Goal: Contribute content: Contribute content

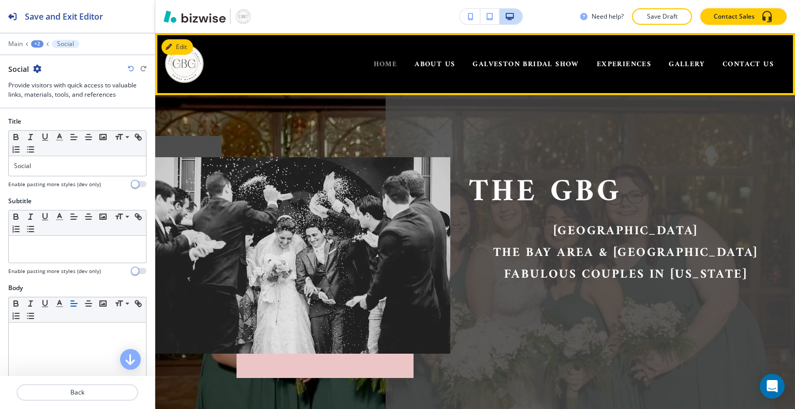
click at [376, 62] on span "HOME" at bounding box center [386, 64] width 24 height 13
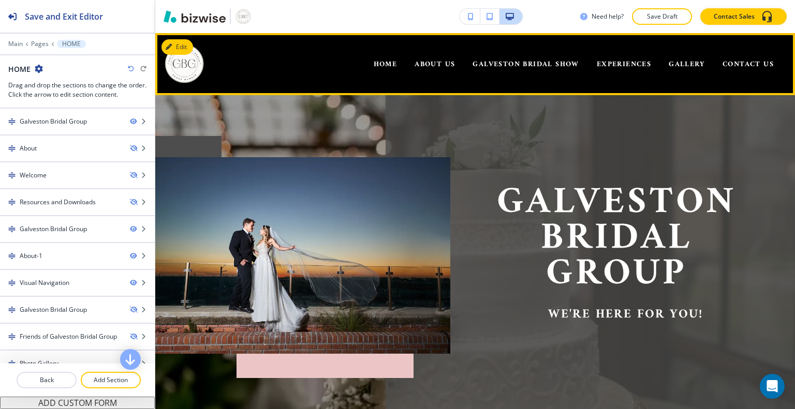
click at [0, 288] on div at bounding box center [77, 292] width 155 height 8
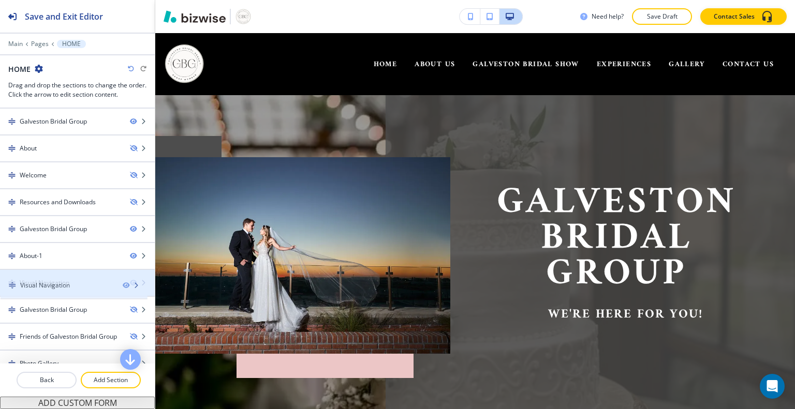
click at [0, 282] on div "Visual Navigation" at bounding box center [61, 282] width 122 height 9
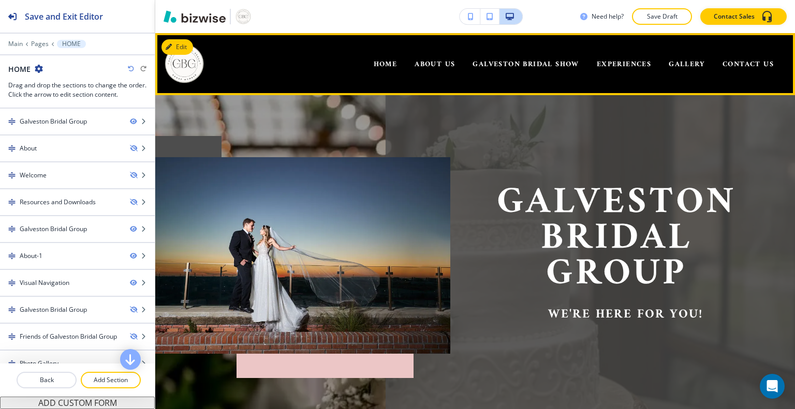
scroll to position [21, 0]
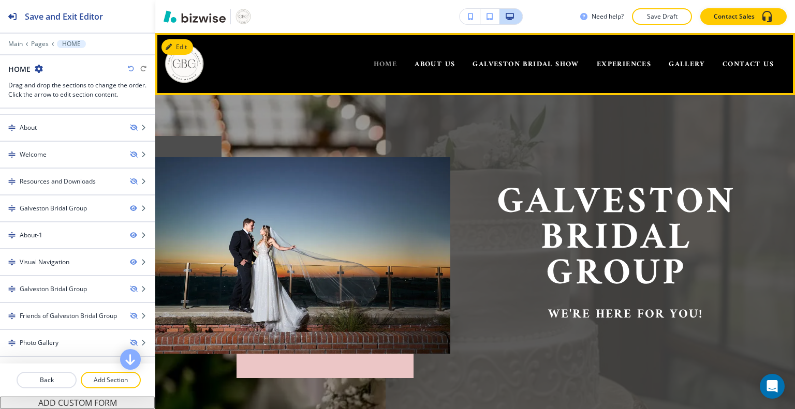
click at [376, 60] on span "HOME" at bounding box center [386, 64] width 24 height 13
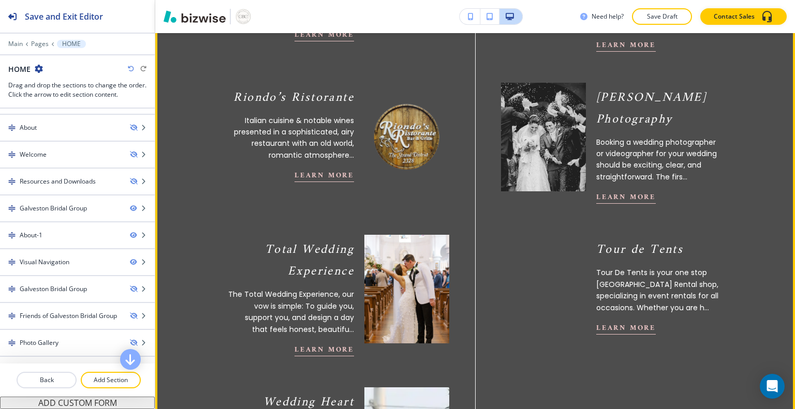
scroll to position [931, 0]
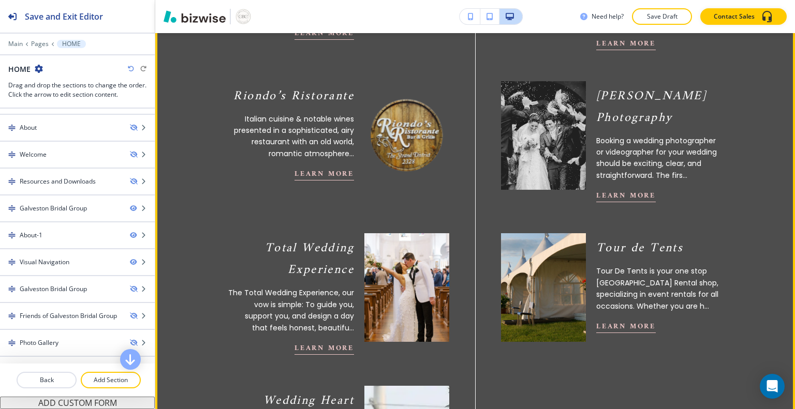
click at [193, 71] on div "Riondo’s Ristorante Italian cuisine & notable wines presented in a sophisticate…" at bounding box center [312, 132] width 273 height 122
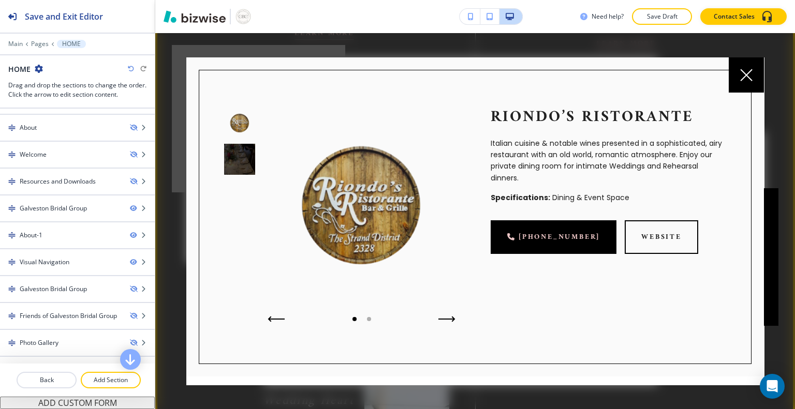
click at [740, 72] on icon at bounding box center [746, 75] width 12 height 12
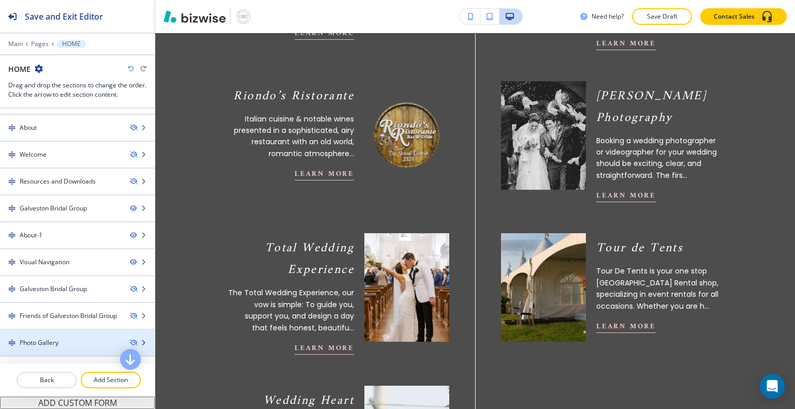
click at [30, 339] on div "Photo Gallery" at bounding box center [39, 342] width 39 height 9
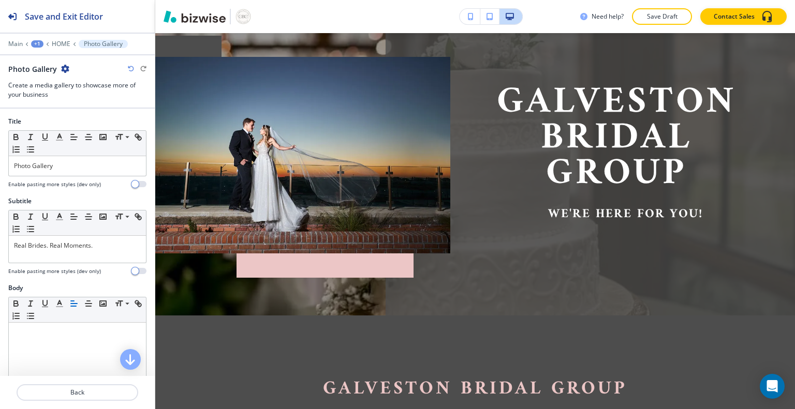
scroll to position [0, 0]
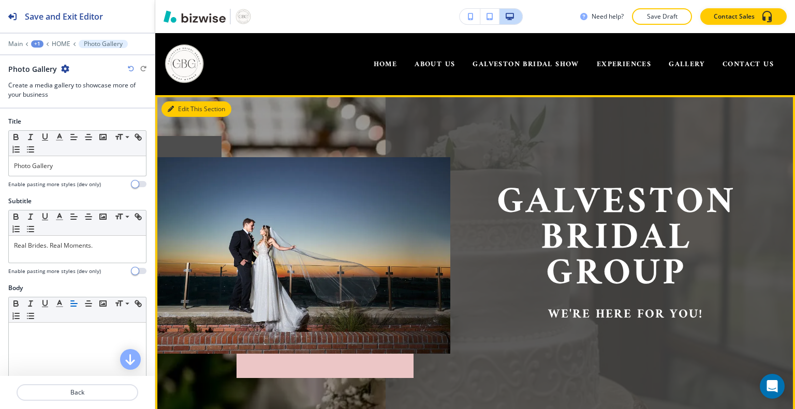
click at [177, 110] on button "Edit This Section" at bounding box center [196, 109] width 70 height 16
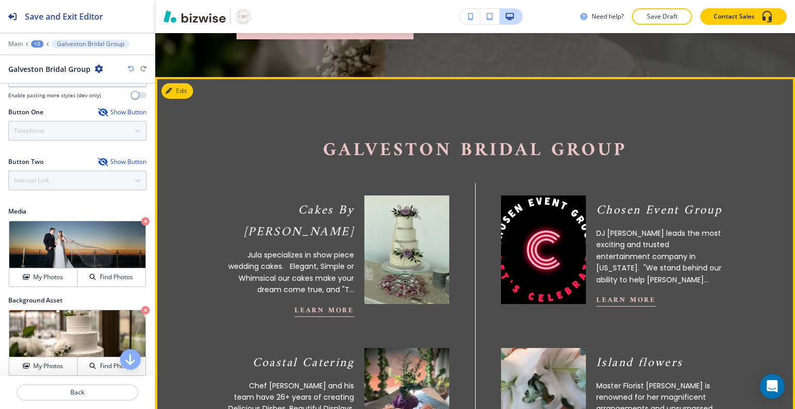
scroll to position [324, 0]
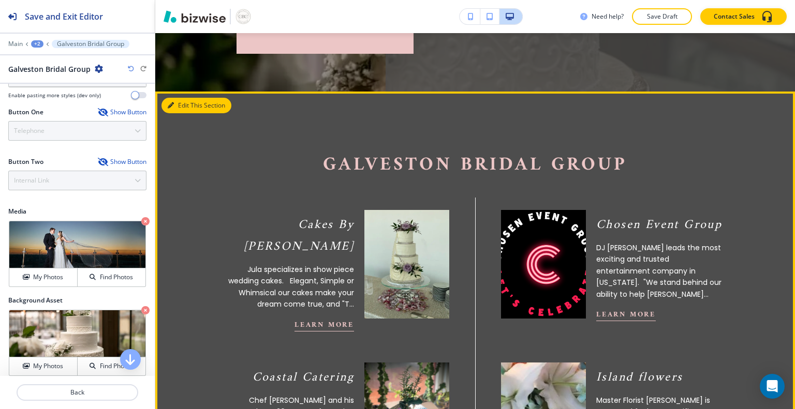
click at [189, 106] on button "Edit This Section" at bounding box center [196, 106] width 70 height 16
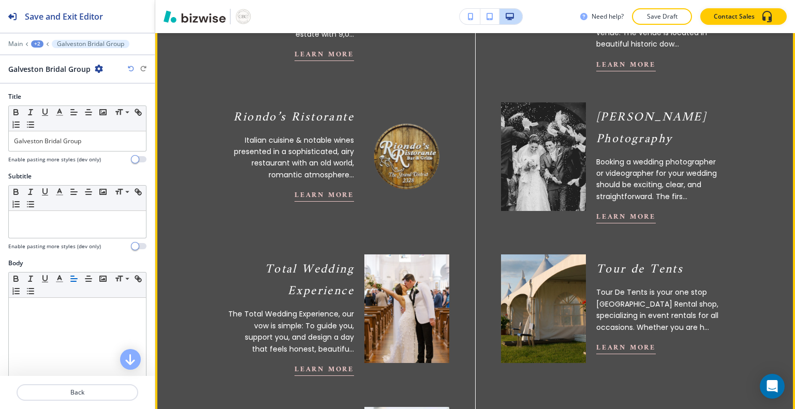
scroll to position [912, 0]
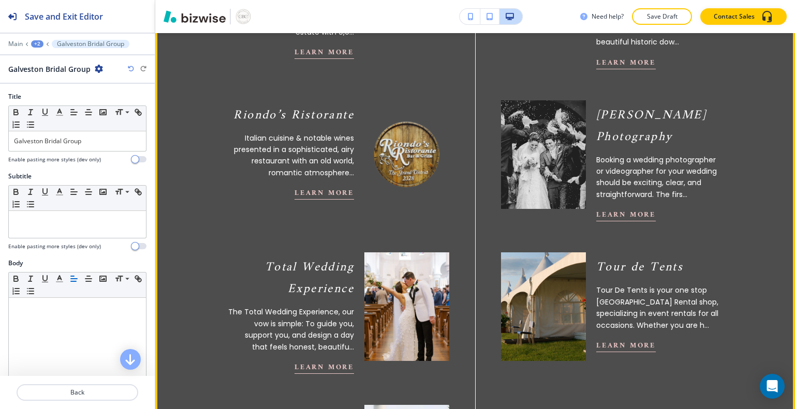
click at [138, 173] on div "Subtitle" at bounding box center [77, 176] width 138 height 9
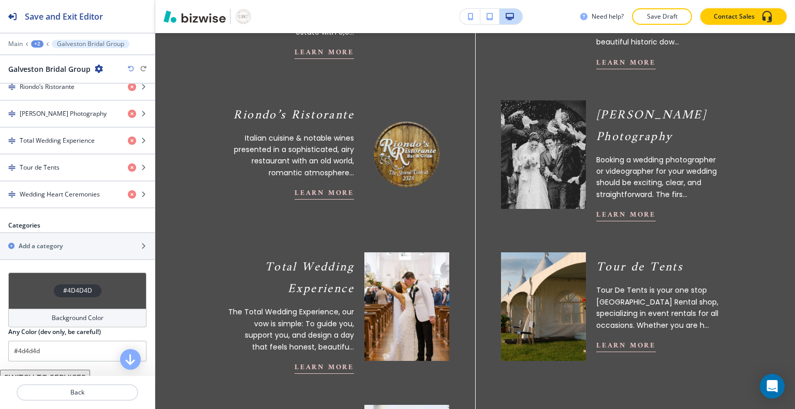
scroll to position [588, 0]
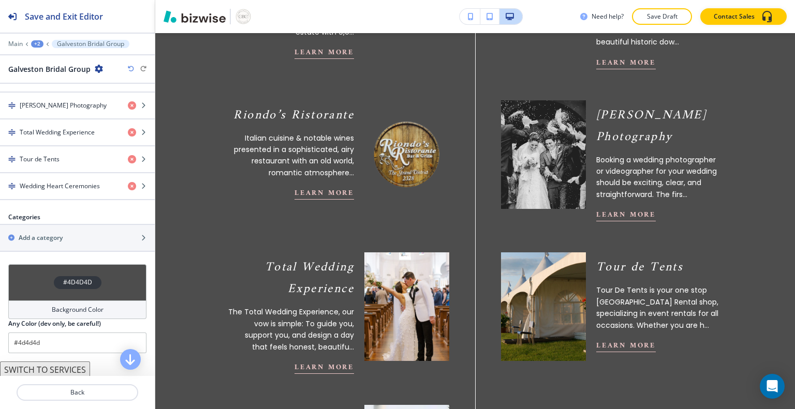
click at [40, 128] on h4 "Total Wedding Experience" at bounding box center [57, 132] width 75 height 9
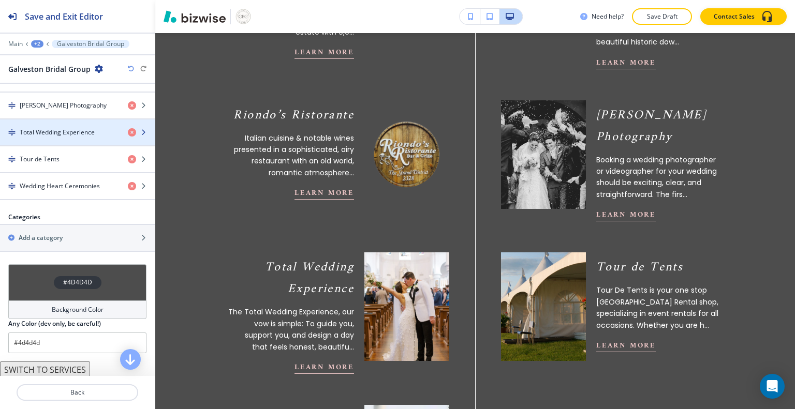
click at [50, 132] on h4 "Total Wedding Experience" at bounding box center [57, 132] width 75 height 9
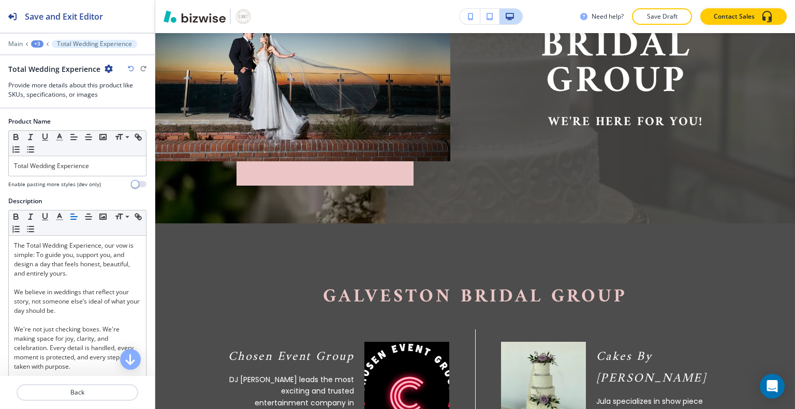
scroll to position [0, 0]
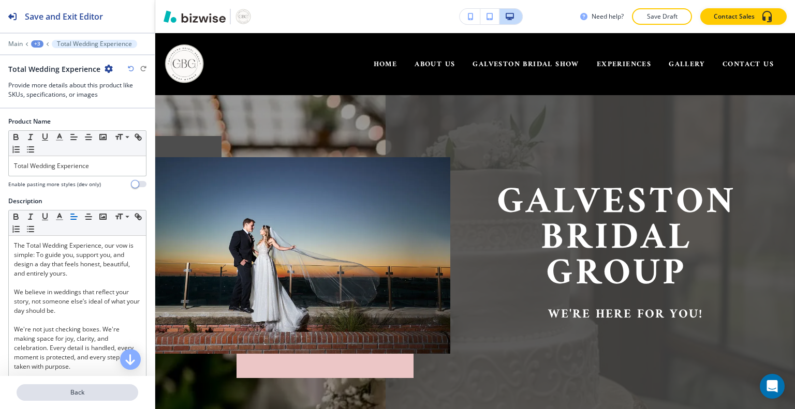
click at [64, 395] on p "Back" at bounding box center [78, 392] width 120 height 9
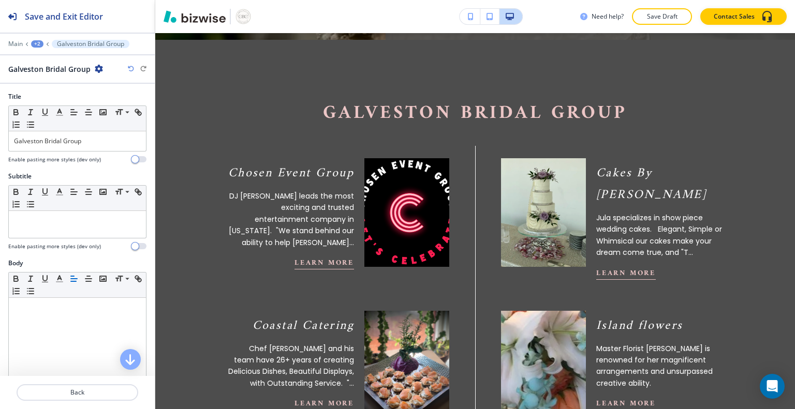
scroll to position [380, 0]
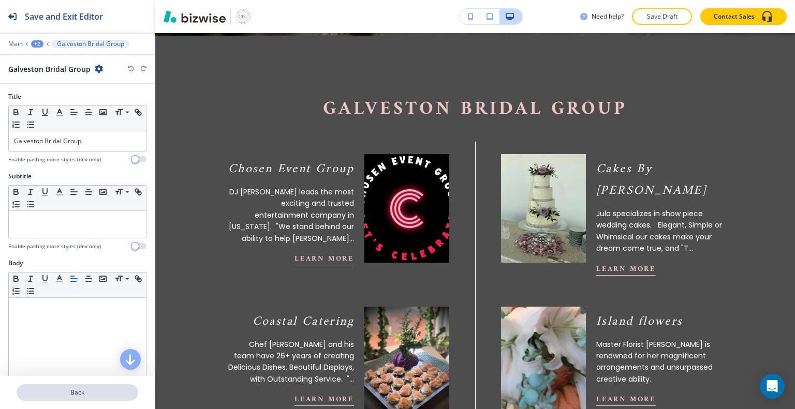
click at [62, 397] on p "Back" at bounding box center [78, 392] width 120 height 9
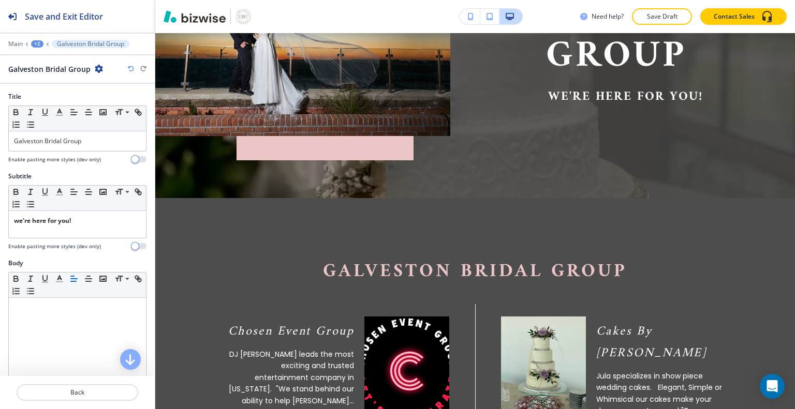
scroll to position [62, 0]
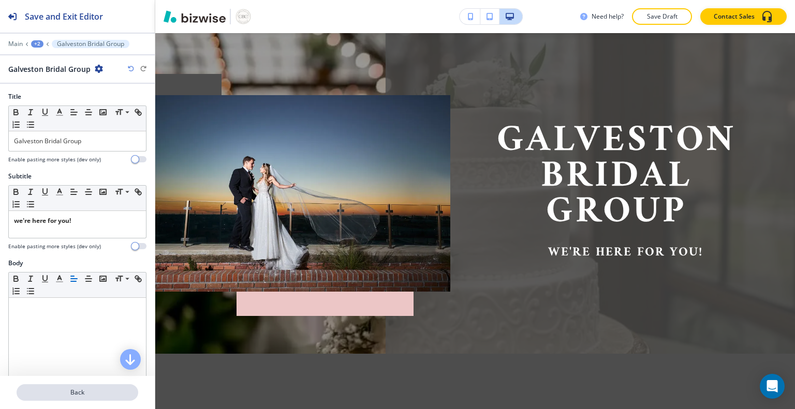
click at [58, 399] on button "Back" at bounding box center [78, 392] width 122 height 17
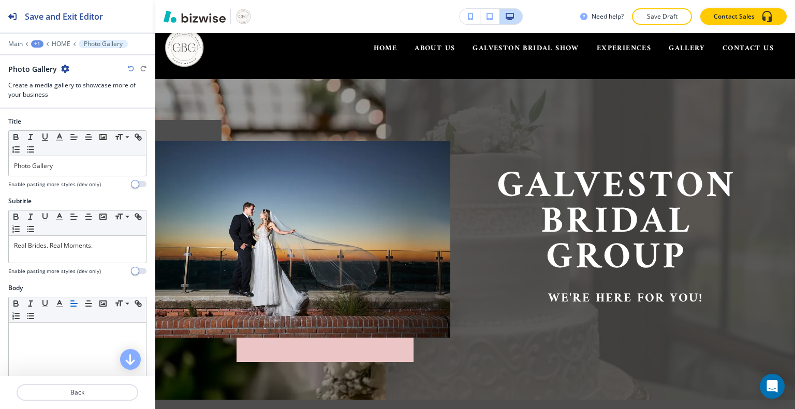
scroll to position [0, 0]
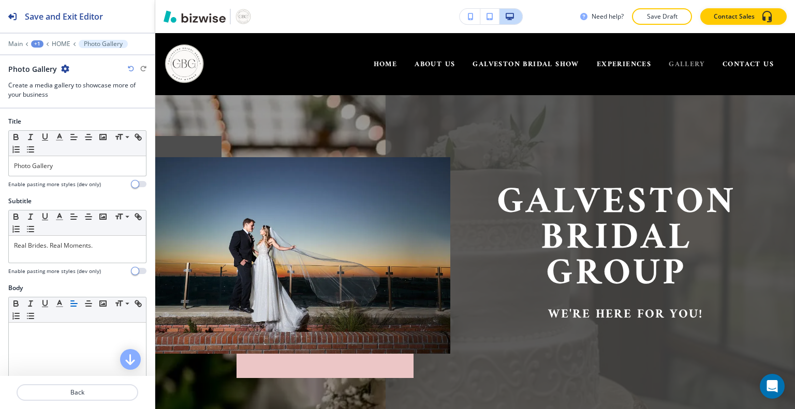
click at [673, 67] on span "GALLERY" at bounding box center [686, 64] width 36 height 13
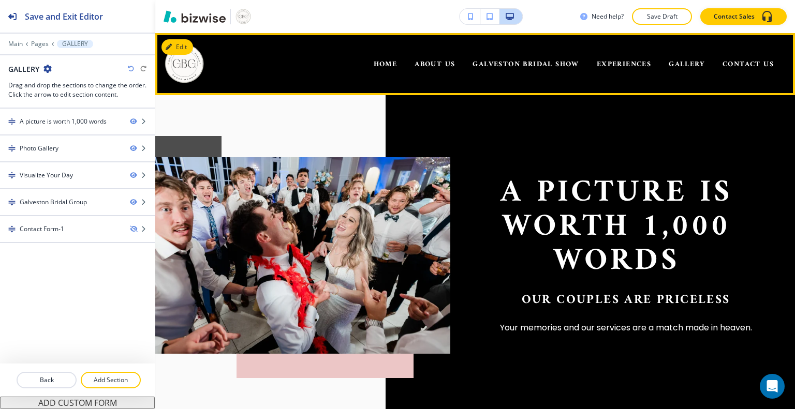
click at [43, 153] on div at bounding box center [77, 157] width 155 height 8
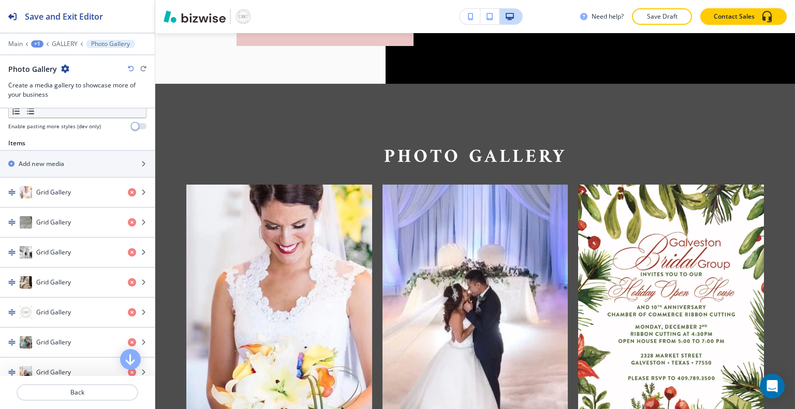
scroll to position [336, 0]
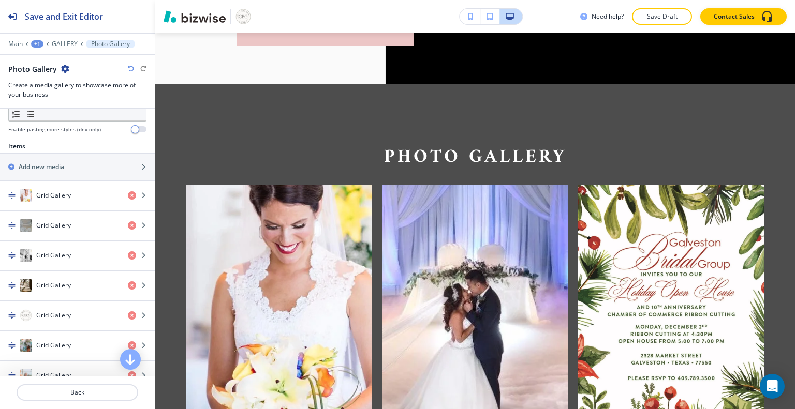
click at [59, 232] on div "button" at bounding box center [77, 236] width 155 height 8
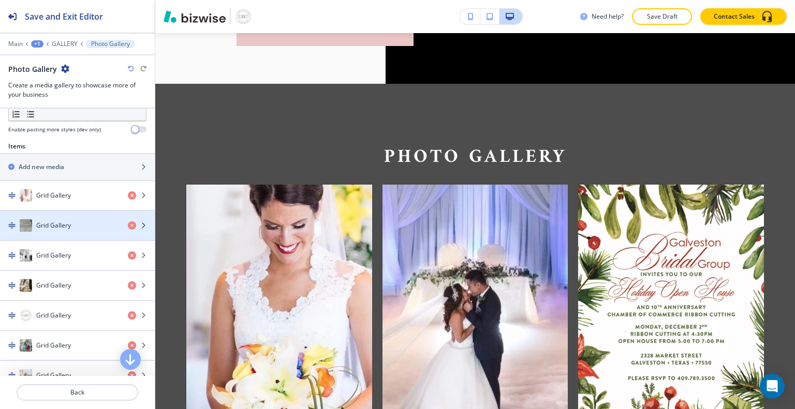
click at [58, 259] on div "Grid Gallery" at bounding box center [60, 255] width 120 height 12
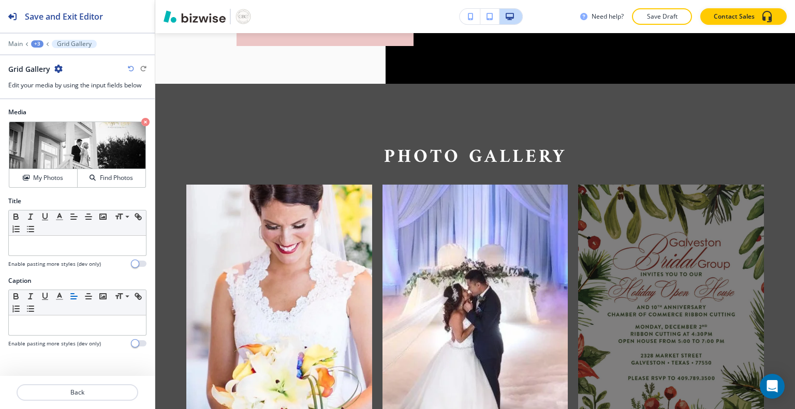
click at [646, 252] on div at bounding box center [671, 301] width 186 height 232
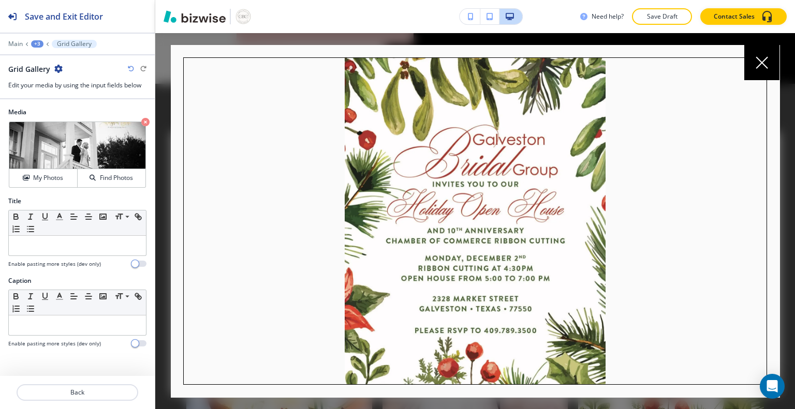
click at [756, 75] on div at bounding box center [761, 62] width 35 height 35
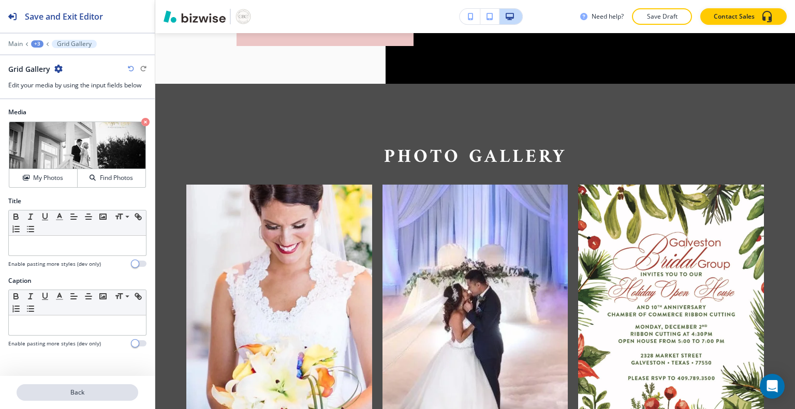
click at [106, 394] on p "Back" at bounding box center [78, 392] width 120 height 9
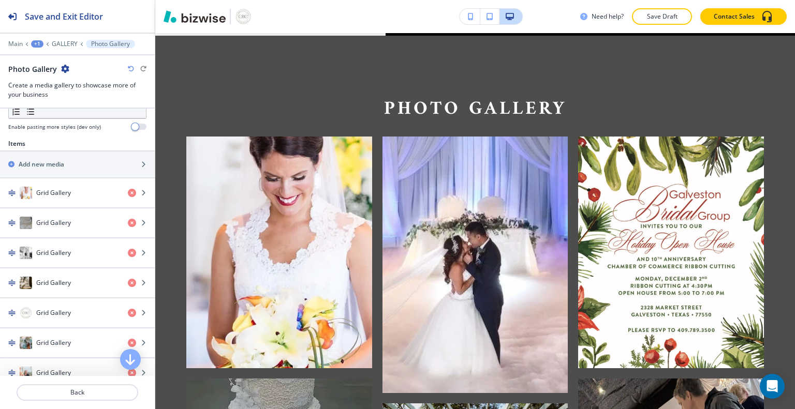
scroll to position [342, 0]
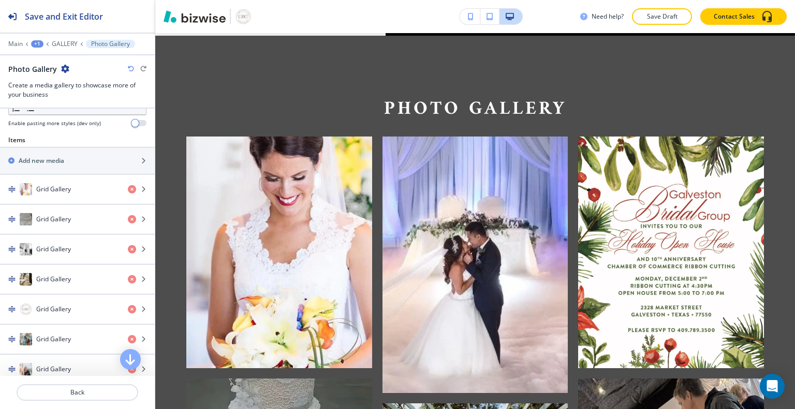
click at [16, 216] on div "Grid Gallery" at bounding box center [60, 219] width 120 height 12
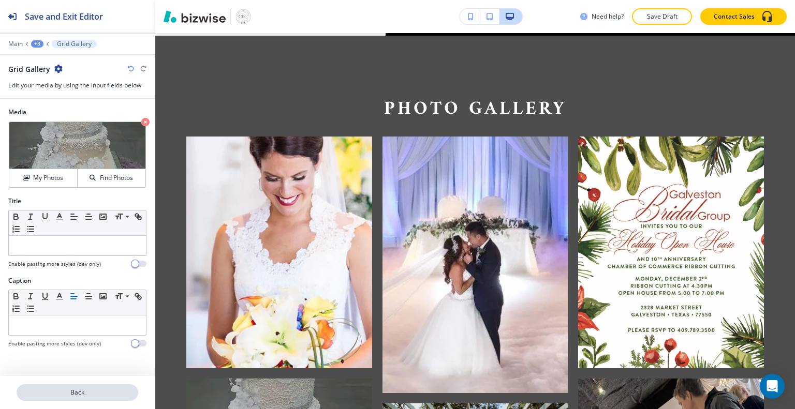
click at [49, 400] on button "Back" at bounding box center [78, 392] width 122 height 17
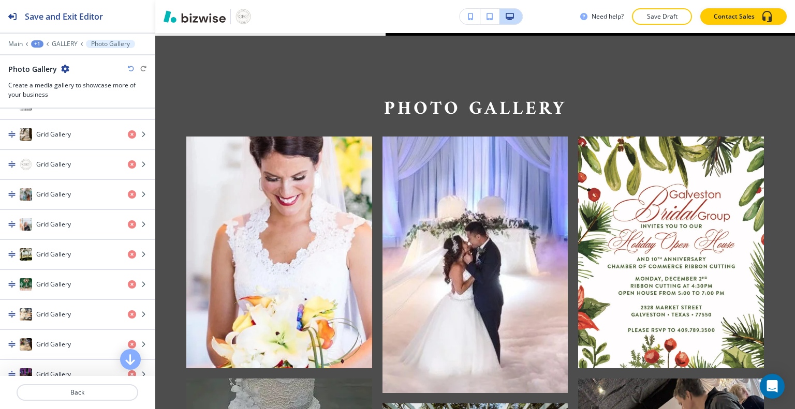
scroll to position [494, 0]
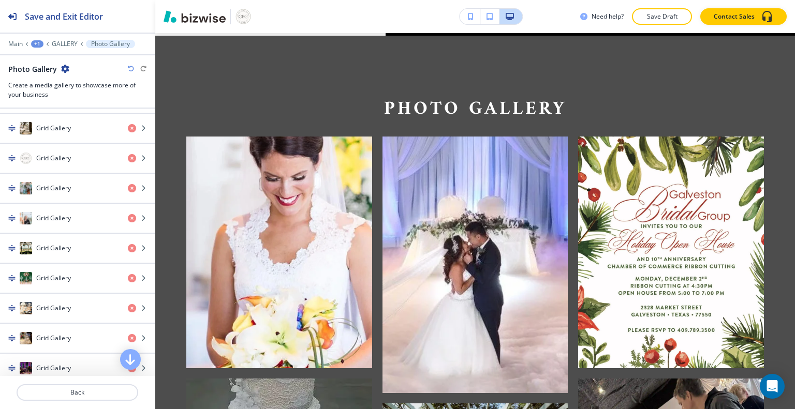
click at [140, 186] on icon "button" at bounding box center [143, 188] width 6 height 6
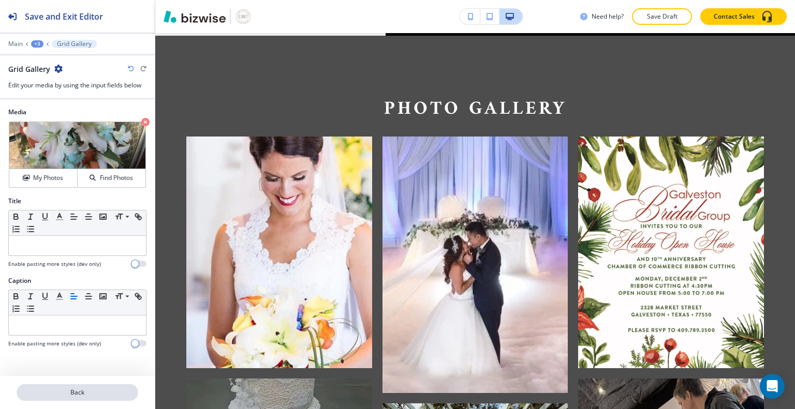
click at [37, 397] on button "Back" at bounding box center [78, 392] width 122 height 17
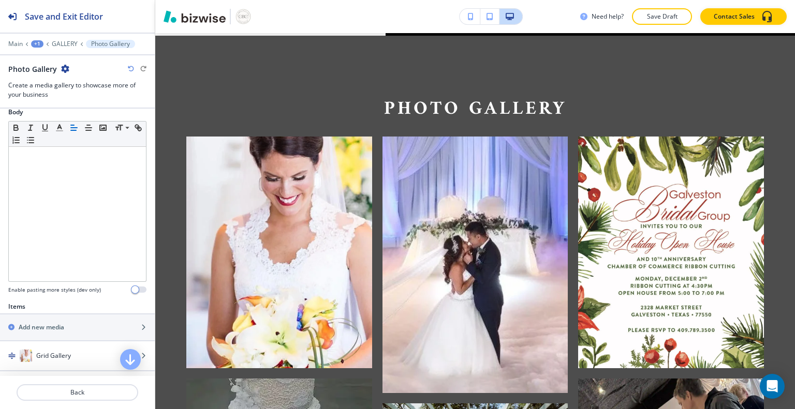
scroll to position [220, 0]
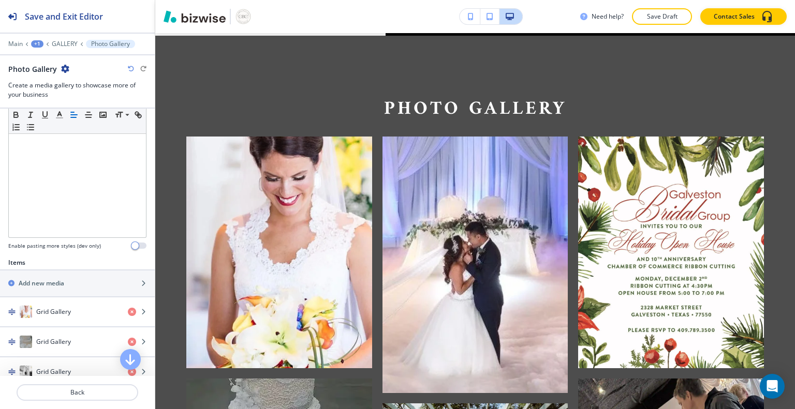
click at [146, 373] on div "Grid Gallery" at bounding box center [77, 372] width 155 height 12
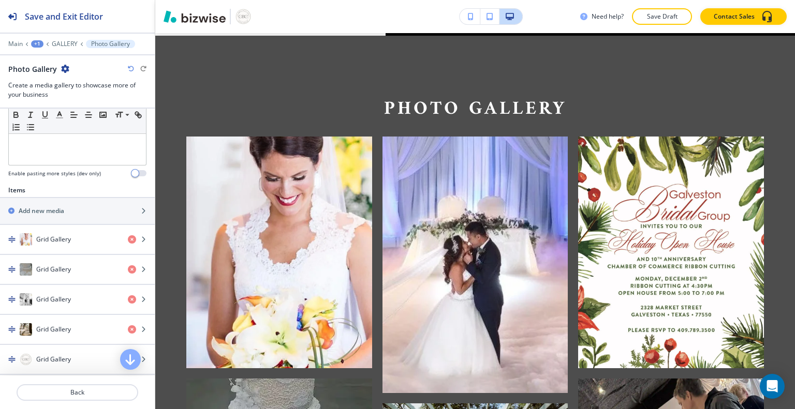
scroll to position [362, 0]
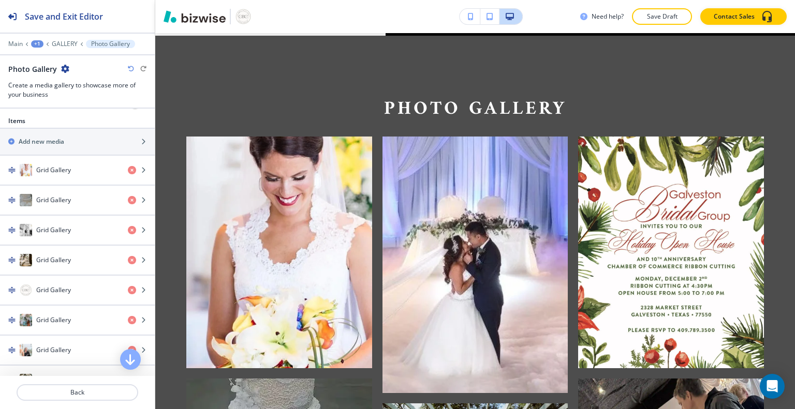
click at [28, 356] on div "button" at bounding box center [77, 360] width 155 height 8
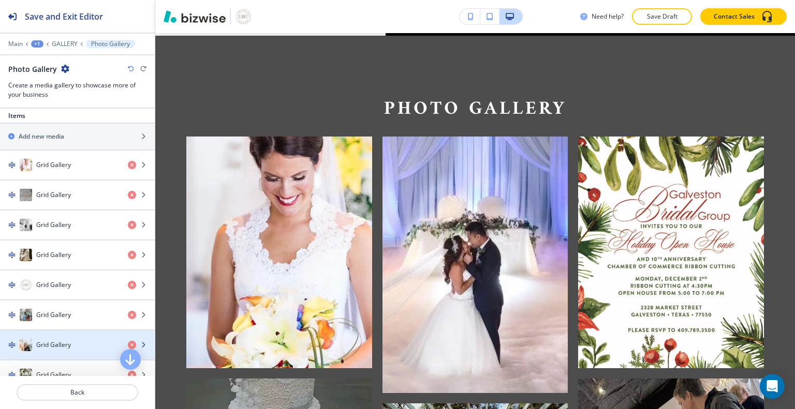
click at [140, 342] on icon "button" at bounding box center [143, 345] width 6 height 6
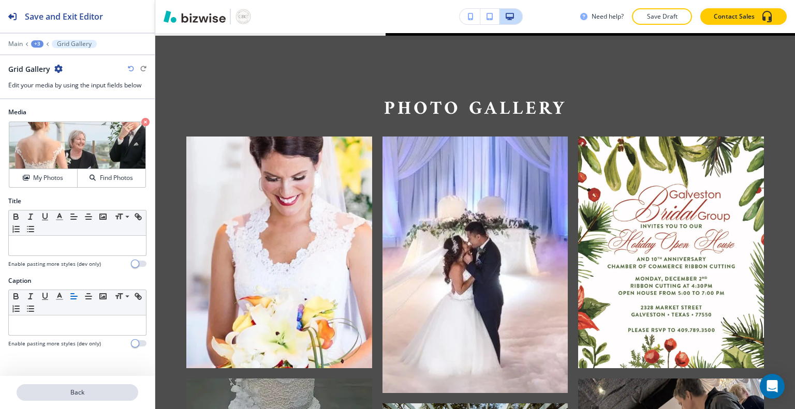
click at [34, 400] on button "Back" at bounding box center [78, 392] width 122 height 17
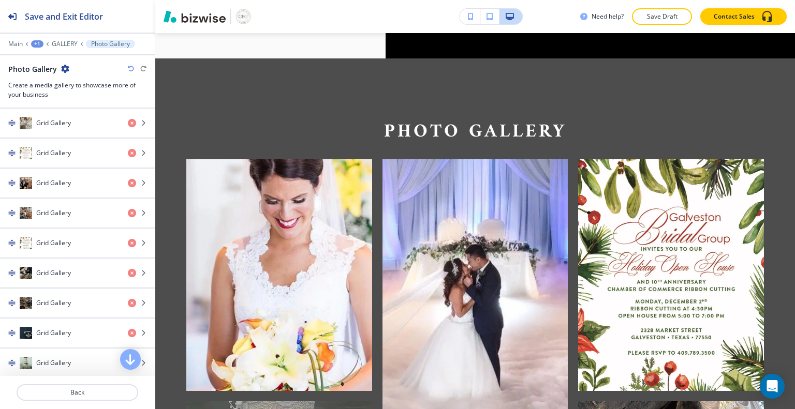
scroll to position [1214, 0]
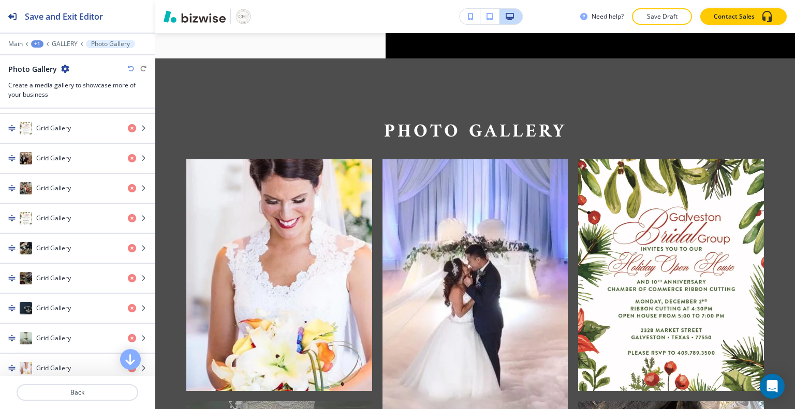
click at [128, 214] on icon "button" at bounding box center [132, 218] width 8 height 8
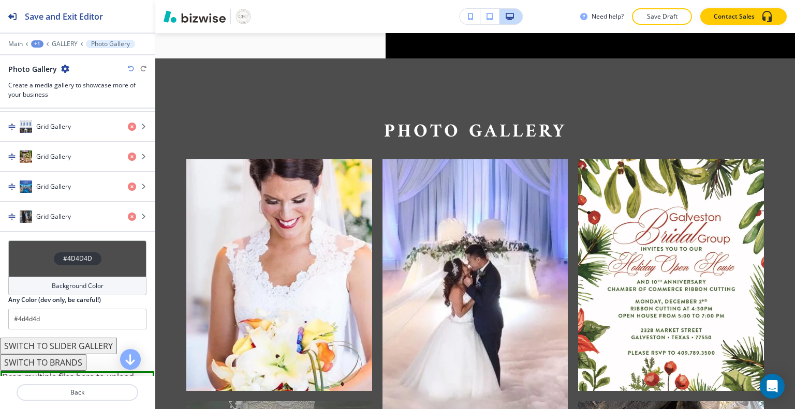
scroll to position [1469, 0]
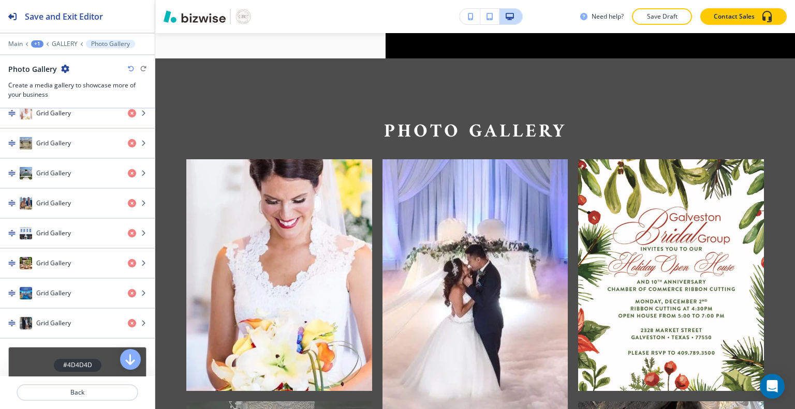
click at [140, 320] on icon "button" at bounding box center [143, 323] width 6 height 6
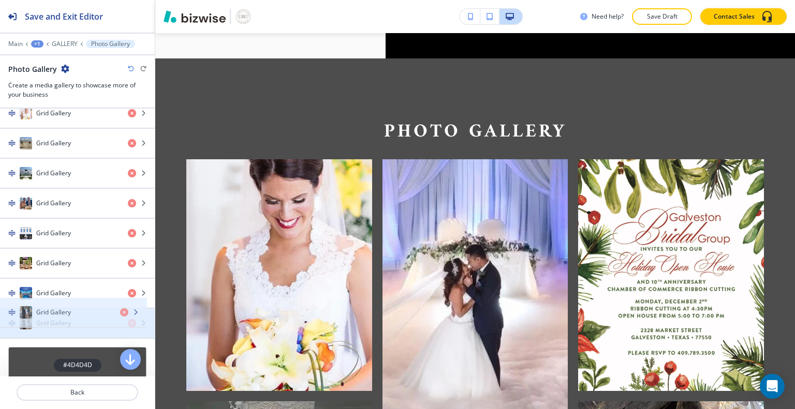
click at [43, 319] on h4 "Grid Gallery" at bounding box center [53, 323] width 35 height 9
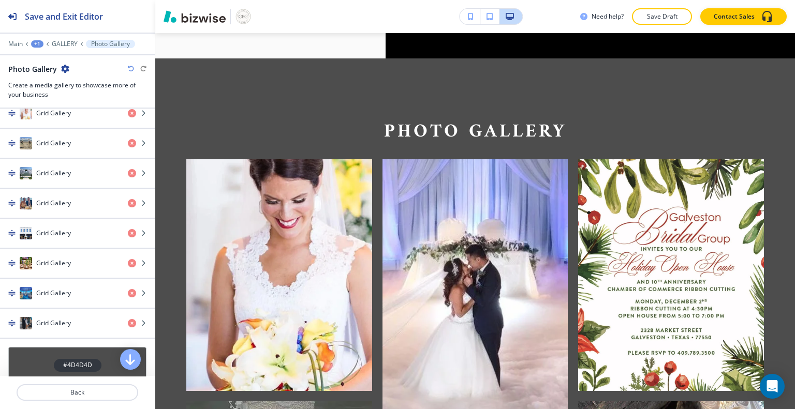
click at [38, 319] on h4 "Grid Gallery" at bounding box center [53, 323] width 35 height 9
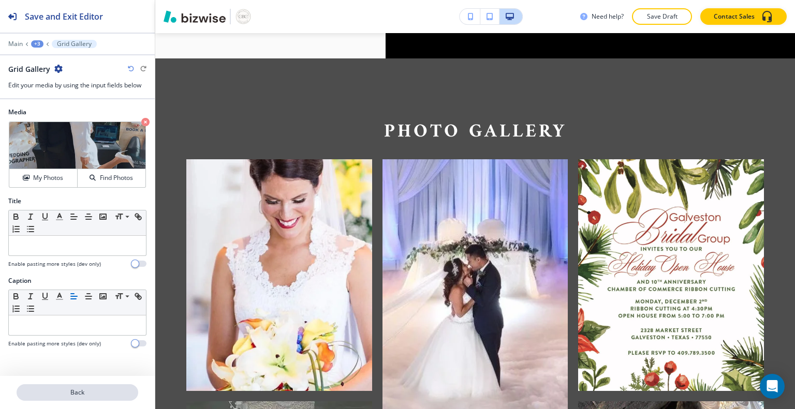
click at [88, 394] on p "Back" at bounding box center [78, 392] width 120 height 9
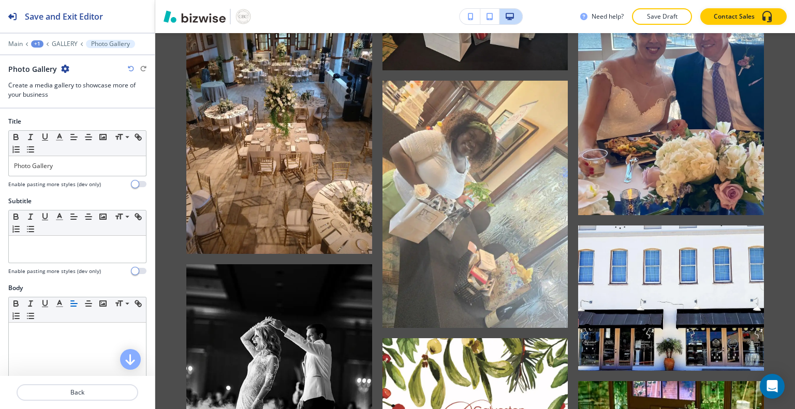
scroll to position [2356, 0]
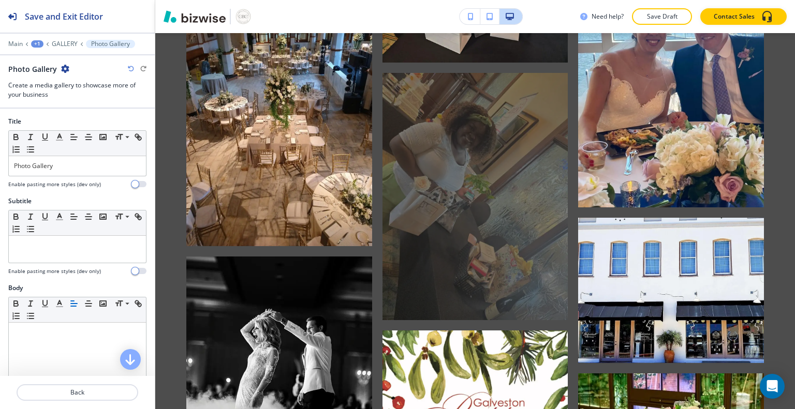
click at [483, 164] on div at bounding box center [475, 196] width 186 height 247
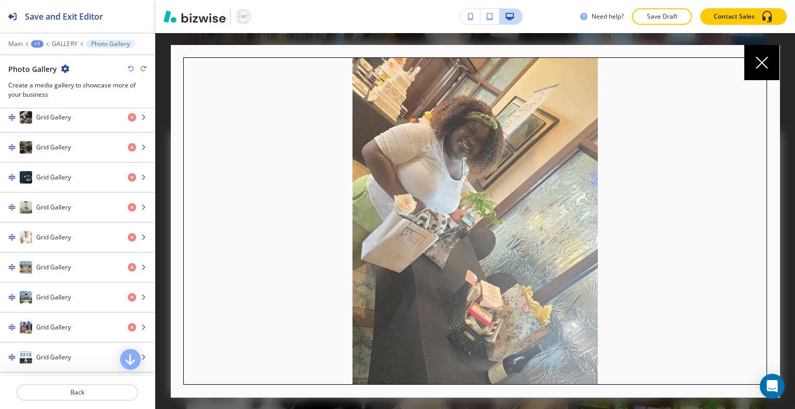
scroll to position [1324, 0]
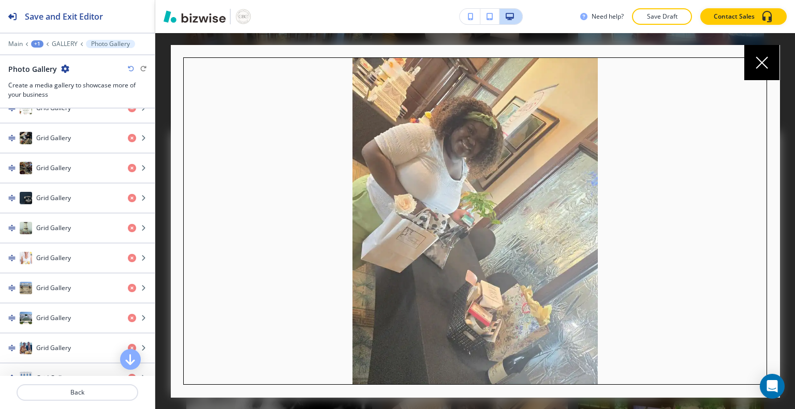
click at [157, 112] on div at bounding box center [474, 221] width 639 height 376
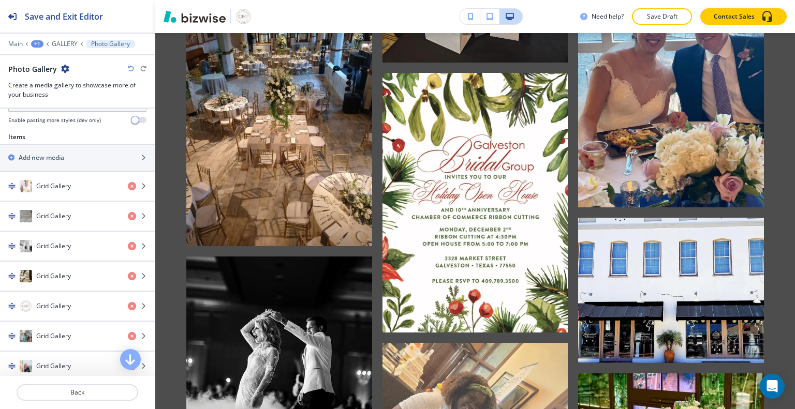
scroll to position [344, 0]
click at [155, 122] on div "Save and Exit Editor Main +1 GALLERY Photo Gallery Photo Gallery Create a media…" at bounding box center [77, 204] width 155 height 409
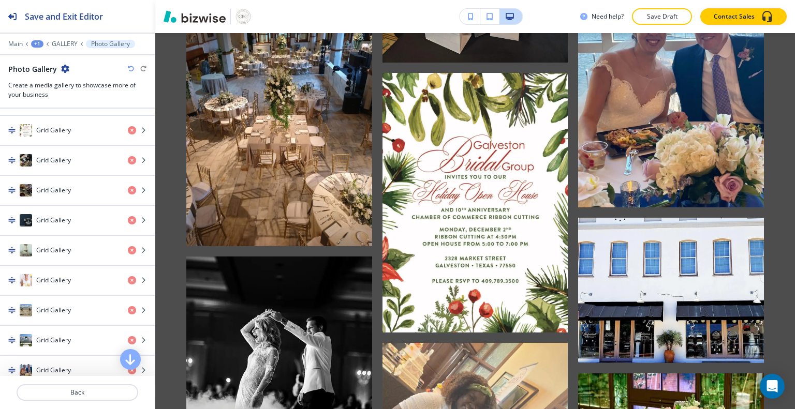
scroll to position [1305, 0]
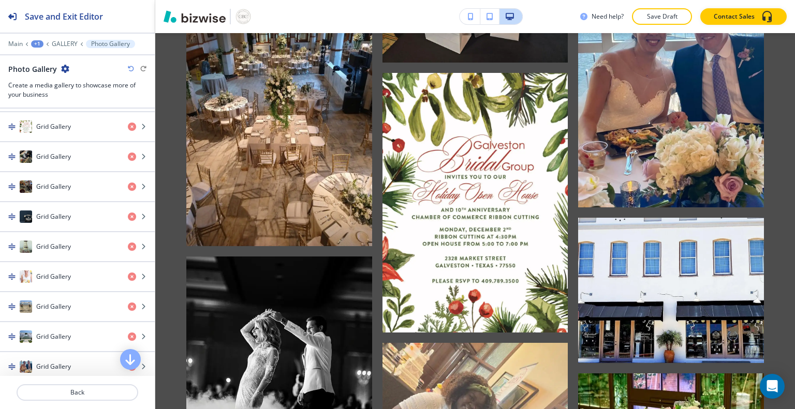
click at [128, 123] on icon "button" at bounding box center [132, 127] width 8 height 8
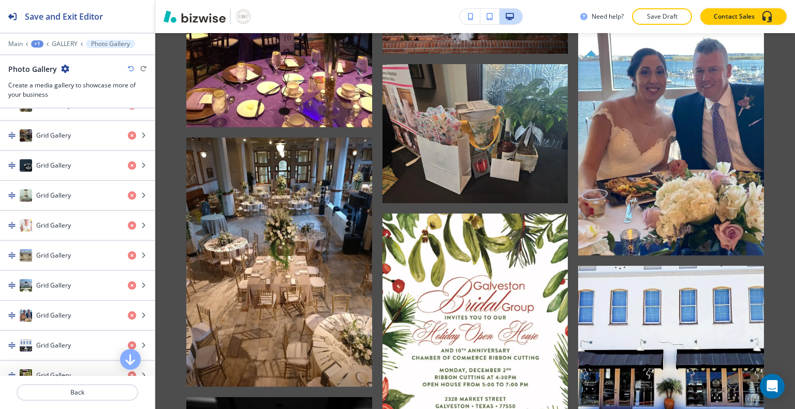
scroll to position [2219, 0]
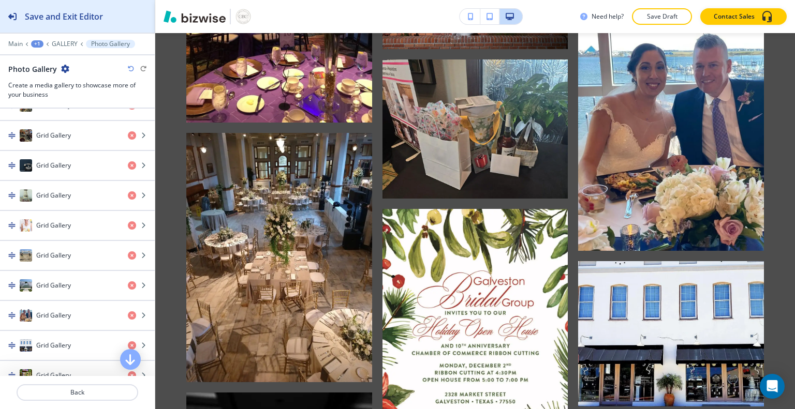
click at [51, 25] on div "Save and Exit Editor" at bounding box center [51, 16] width 103 height 33
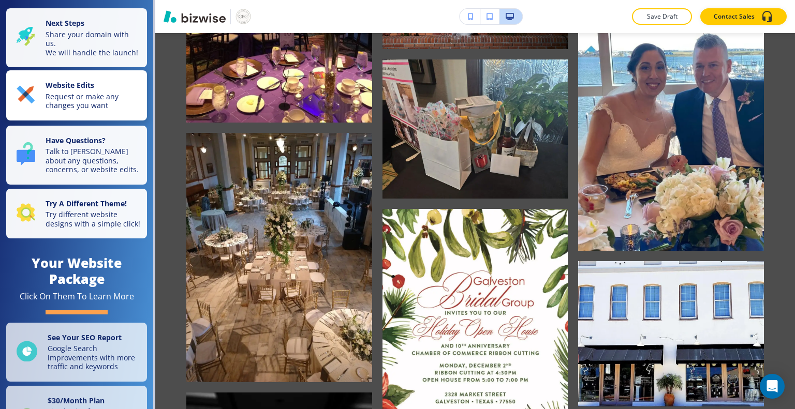
click at [64, 110] on p "Request or make any changes you want" at bounding box center [93, 101] width 95 height 18
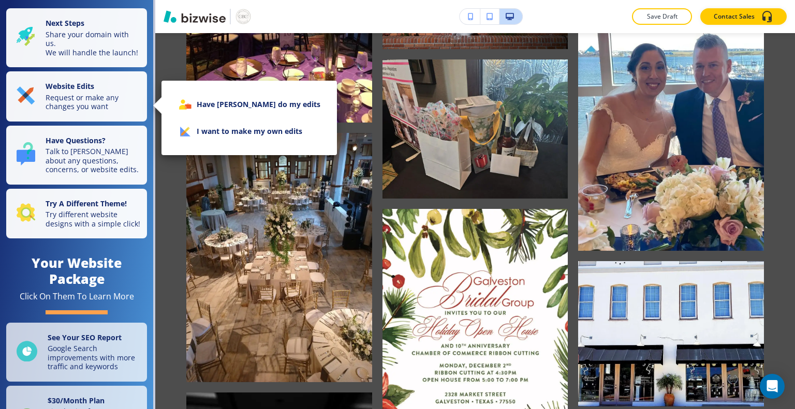
click at [230, 138] on li "I want to make my own edits" at bounding box center [249, 131] width 159 height 27
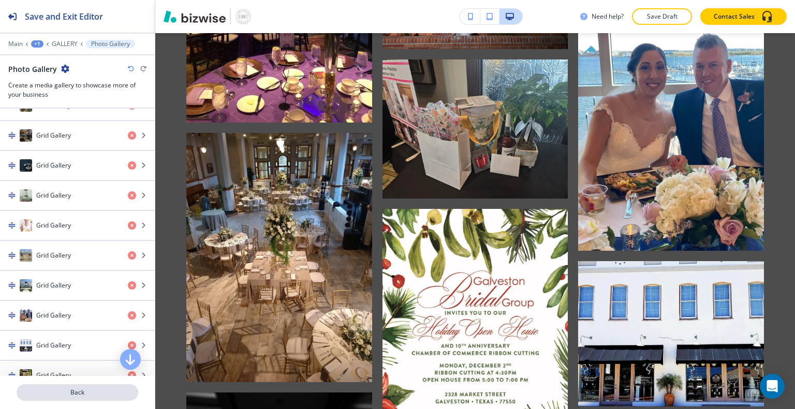
click at [52, 395] on p "Back" at bounding box center [78, 392] width 120 height 9
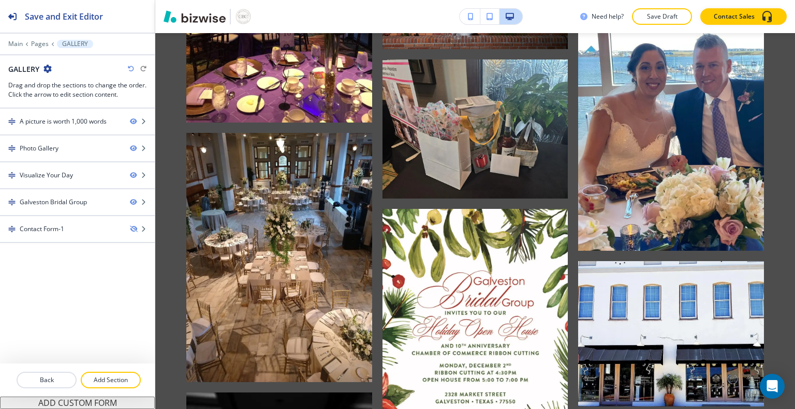
click at [45, 174] on div "Visualize Your Day" at bounding box center [46, 175] width 53 height 9
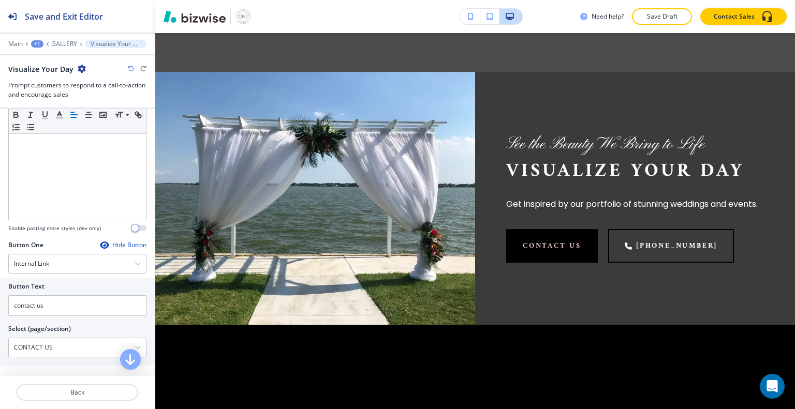
scroll to position [350, 0]
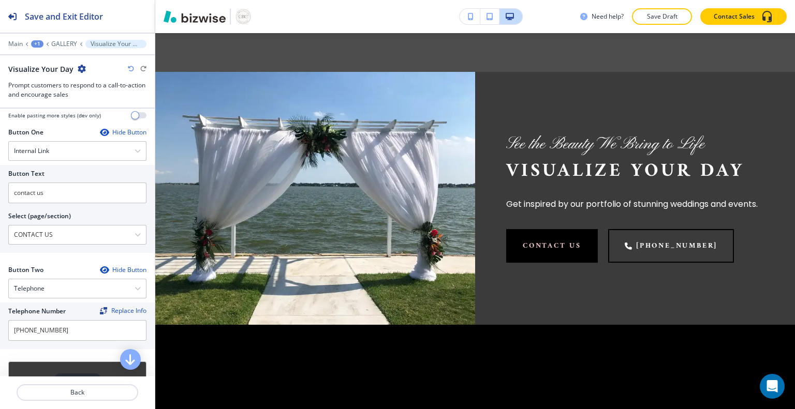
click at [130, 271] on div "Hide Button" at bounding box center [123, 270] width 47 height 8
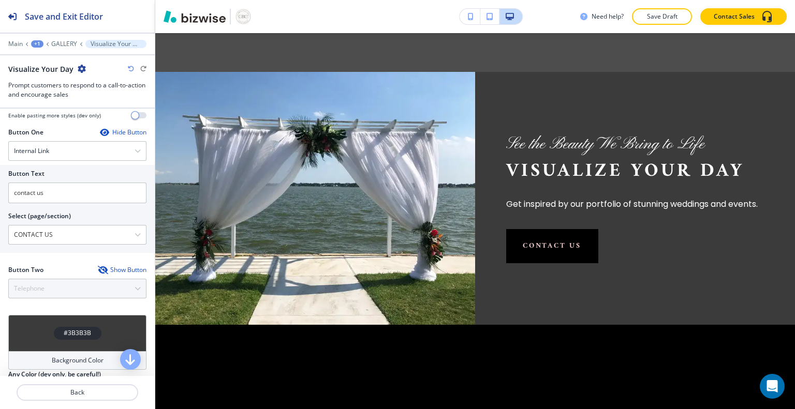
click at [130, 132] on div "Hide Button" at bounding box center [123, 132] width 47 height 8
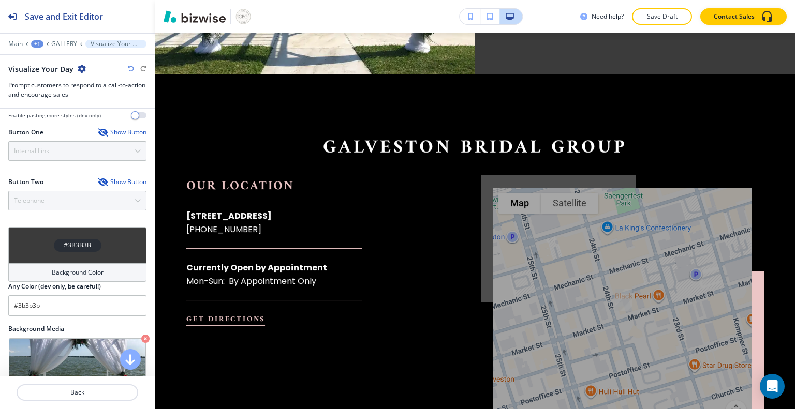
scroll to position [3398, 0]
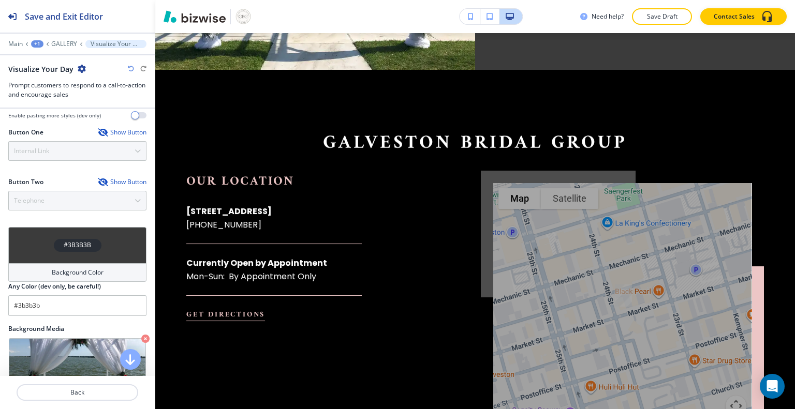
click at [224, 104] on section "Galveston Bridal Group To navigate the map with touch gestures double-tap and h…" at bounding box center [474, 280] width 639 height 421
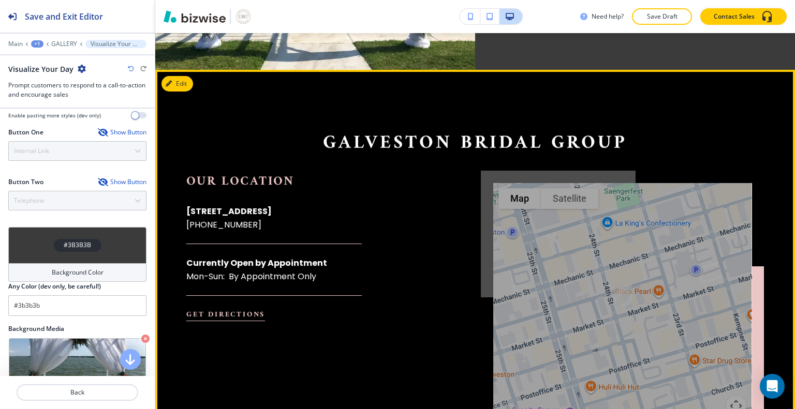
click at [182, 76] on button "Edit" at bounding box center [177, 84] width 32 height 16
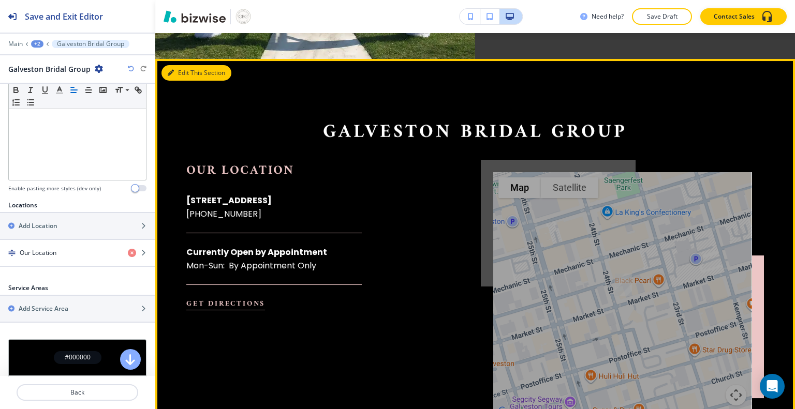
scroll to position [255, 0]
click at [231, 121] on div "Galveston Bridal Group" at bounding box center [474, 132] width 577 height 23
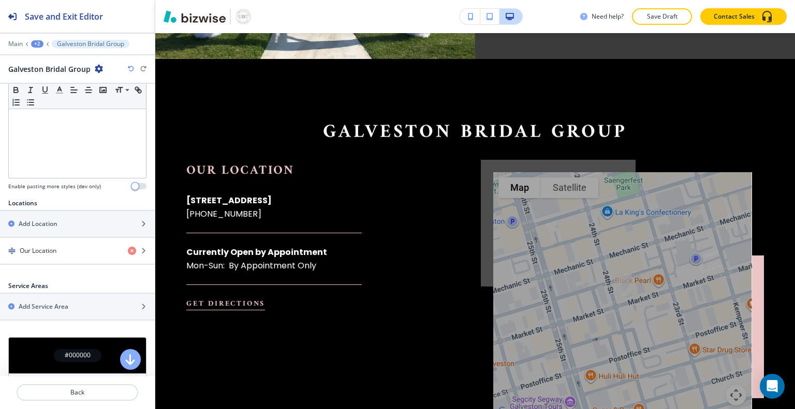
click at [310, 160] on div "Our Location [STREET_ADDRESS] [PHONE_NUMBER] Currently Open by Appointment Mon-…" at bounding box center [315, 235] width 258 height 151
click at [330, 160] on div "Our Location [STREET_ADDRESS] [PHONE_NUMBER] Currently Open by Appointment Mon-…" at bounding box center [315, 235] width 258 height 151
click at [128, 250] on icon "button" at bounding box center [132, 251] width 8 height 8
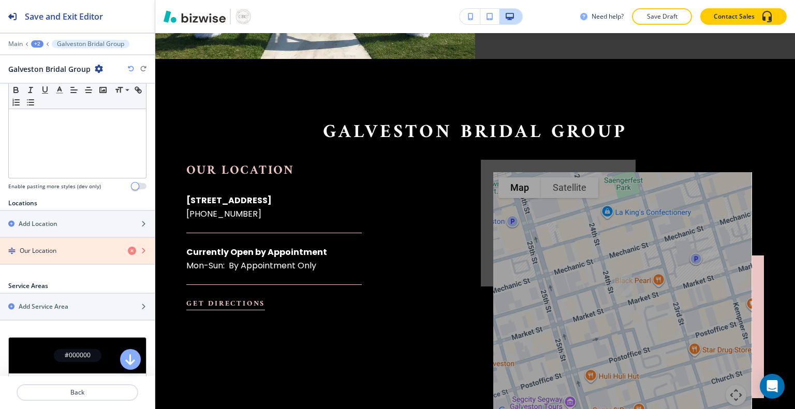
click at [140, 248] on icon "button" at bounding box center [143, 251] width 6 height 6
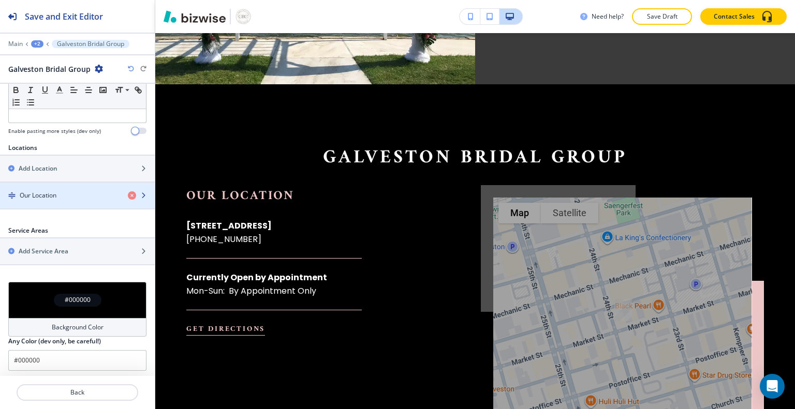
scroll to position [302, 0]
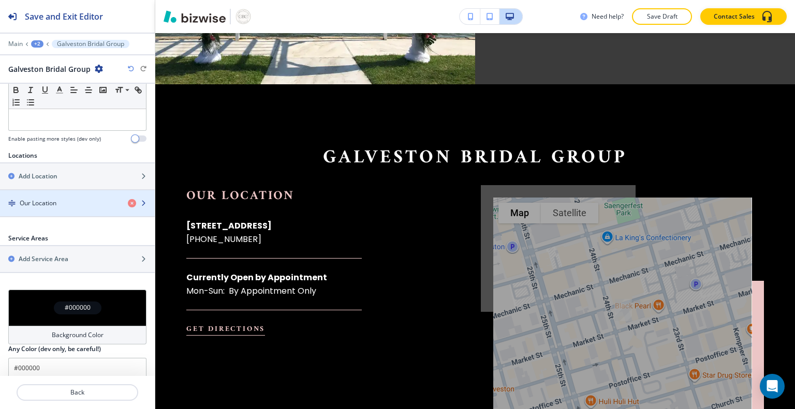
click at [140, 256] on icon "button" at bounding box center [143, 259] width 6 height 6
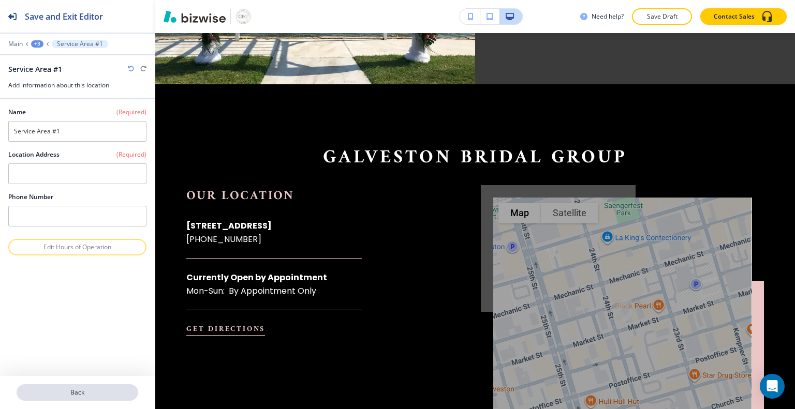
click at [86, 392] on p "Back" at bounding box center [78, 392] width 120 height 9
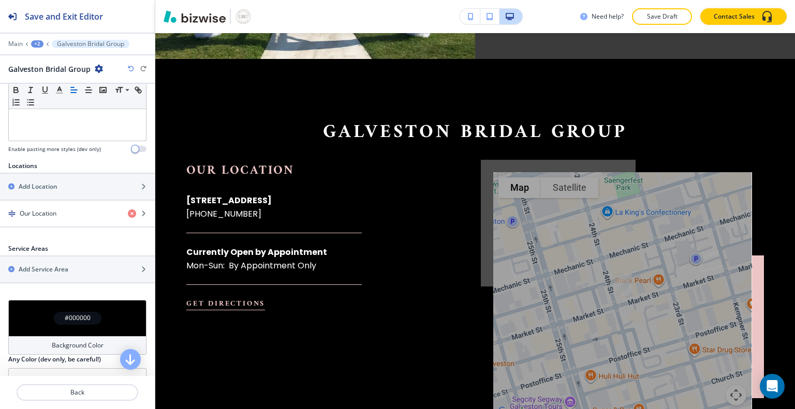
scroll to position [310, 0]
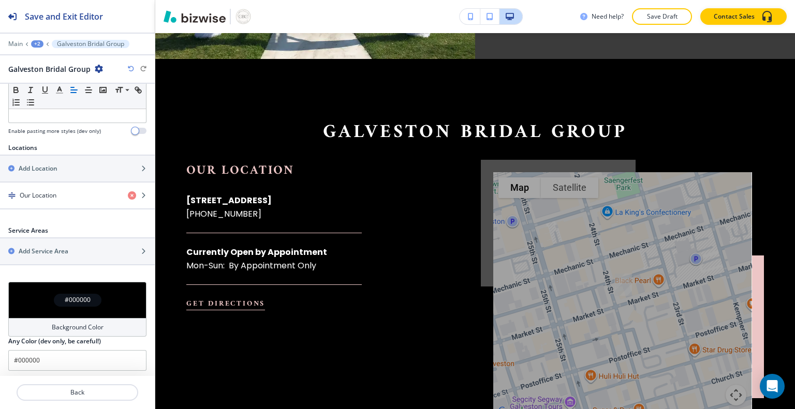
click at [315, 160] on div "Our Location [STREET_ADDRESS] [PHONE_NUMBER] Currently Open by Appointment Mon-…" at bounding box center [315, 235] width 258 height 151
click at [240, 129] on div "Galveston Bridal Group To navigate the map with touch gestures double-tap and h…" at bounding box center [474, 269] width 577 height 297
click at [197, 160] on h6 "Our Location" at bounding box center [240, 171] width 108 height 22
click at [198, 207] on p "[PHONE_NUMBER]" at bounding box center [228, 213] width 85 height 13
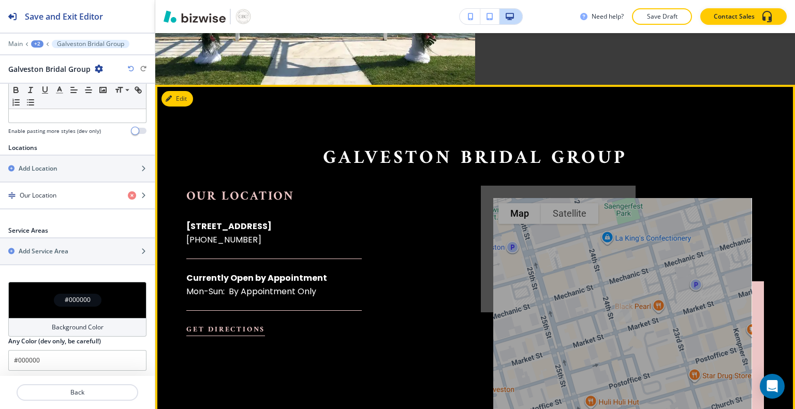
scroll to position [3383, 0]
click at [183, 84] on div "Edit Galveston Bridal Group To navigate the map with touch gestures double-tap …" at bounding box center [474, 294] width 639 height 421
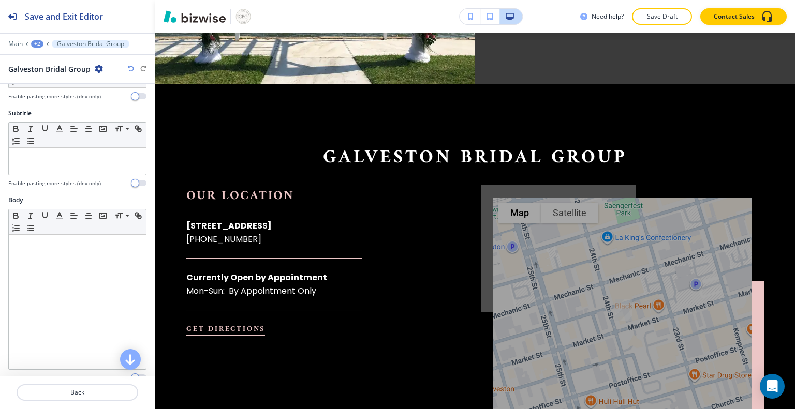
scroll to position [0, 0]
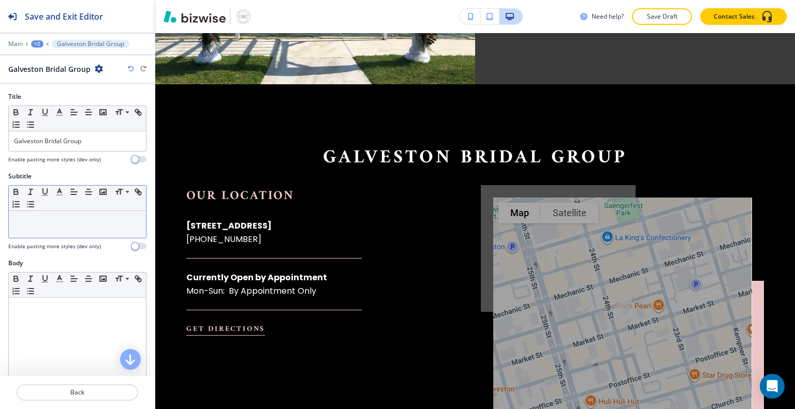
click at [98, 229] on div at bounding box center [77, 224] width 137 height 27
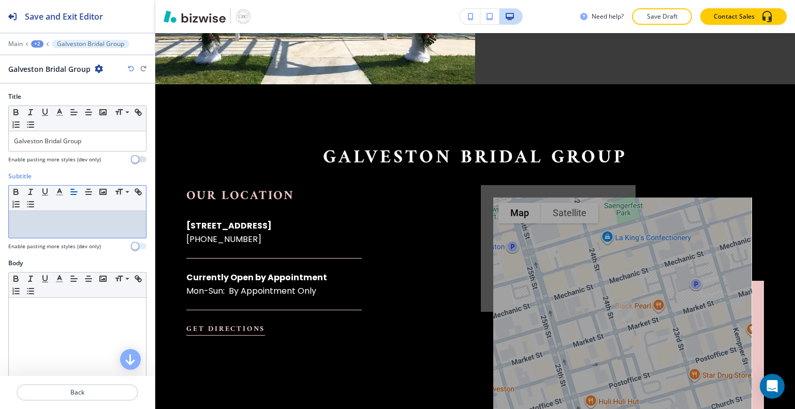
click at [131, 247] on span "button" at bounding box center [135, 246] width 8 height 8
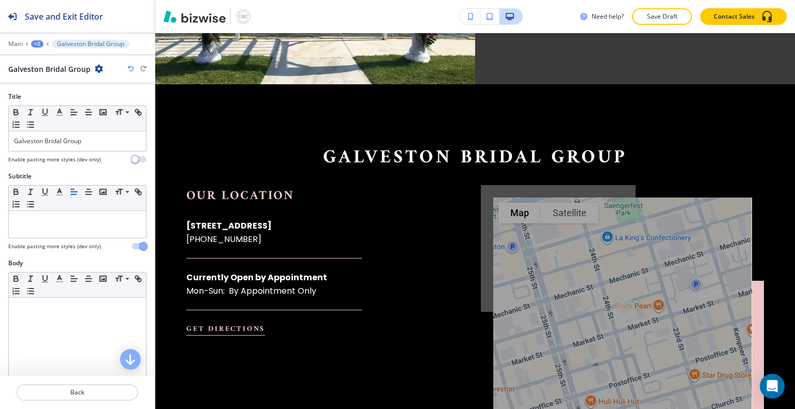
click at [139, 249] on span "button" at bounding box center [143, 246] width 8 height 8
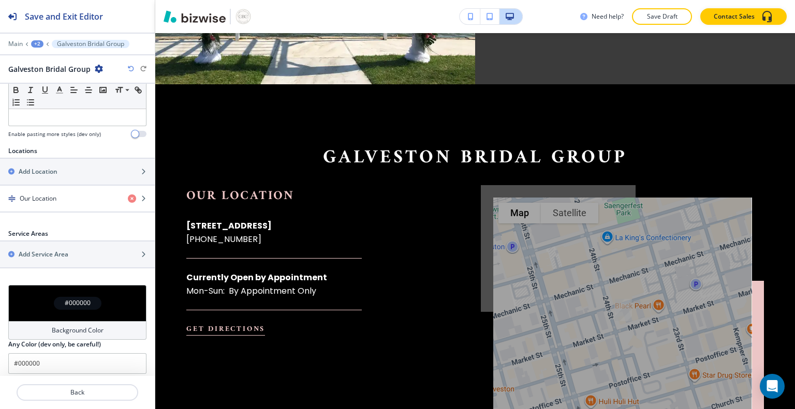
scroll to position [310, 0]
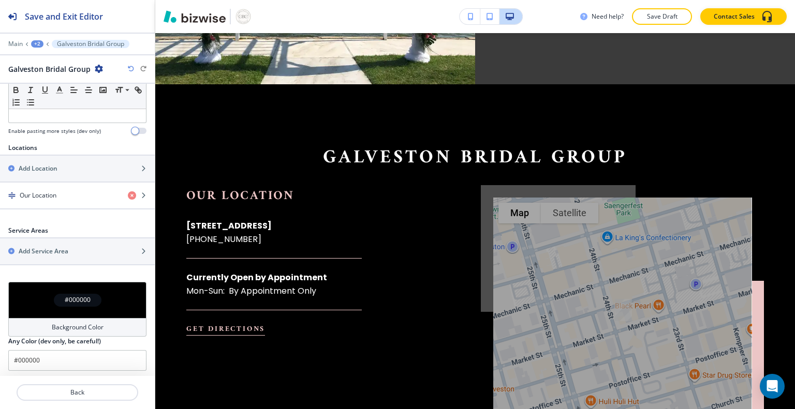
click at [128, 197] on icon "button" at bounding box center [132, 195] width 8 height 8
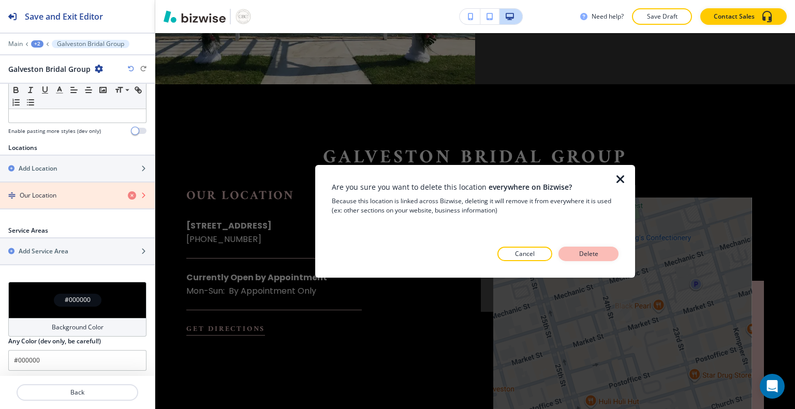
click at [586, 252] on p "Delete" at bounding box center [588, 253] width 25 height 9
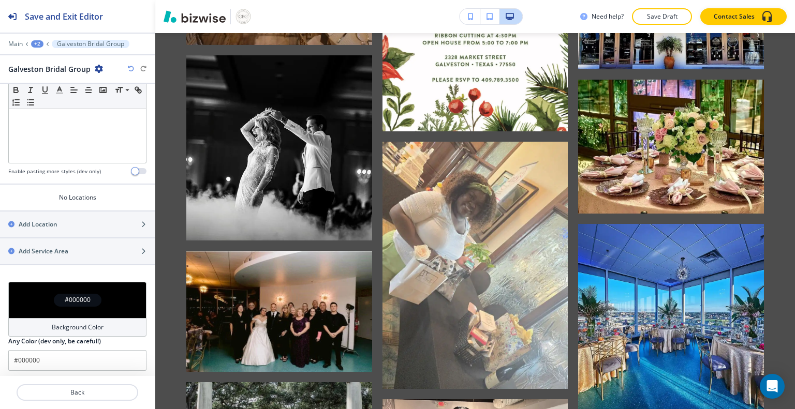
scroll to position [2557, 0]
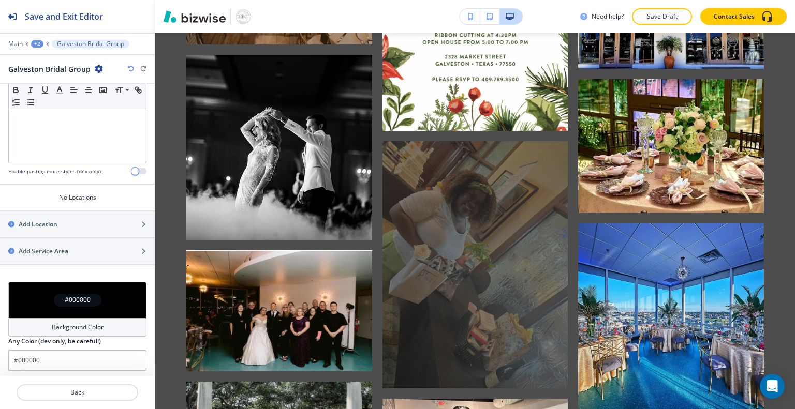
click at [435, 211] on div at bounding box center [475, 264] width 186 height 247
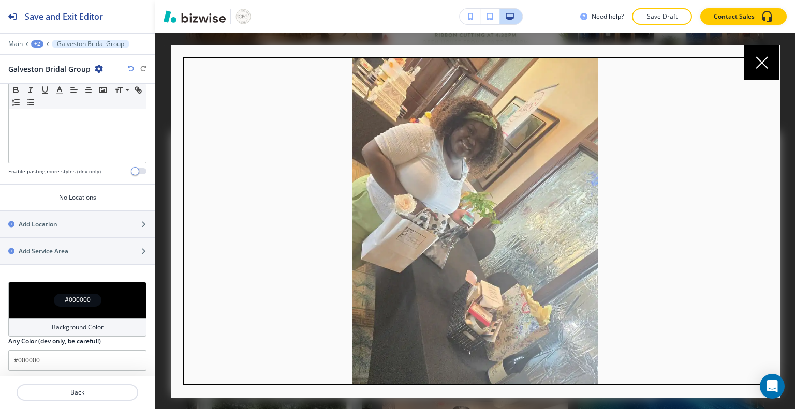
click at [760, 63] on icon at bounding box center [761, 62] width 12 height 12
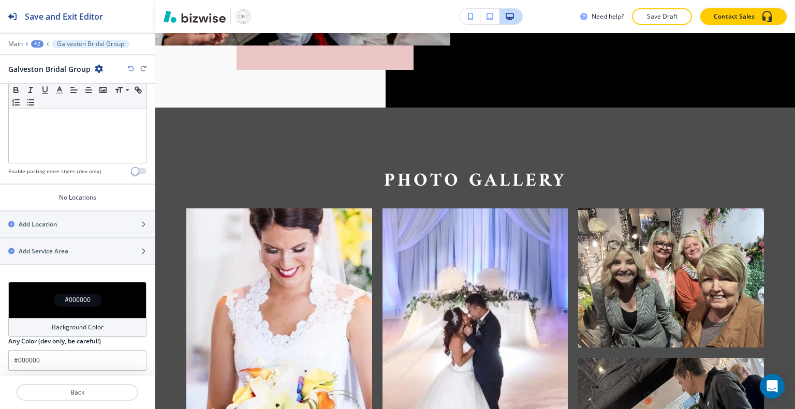
scroll to position [0, 0]
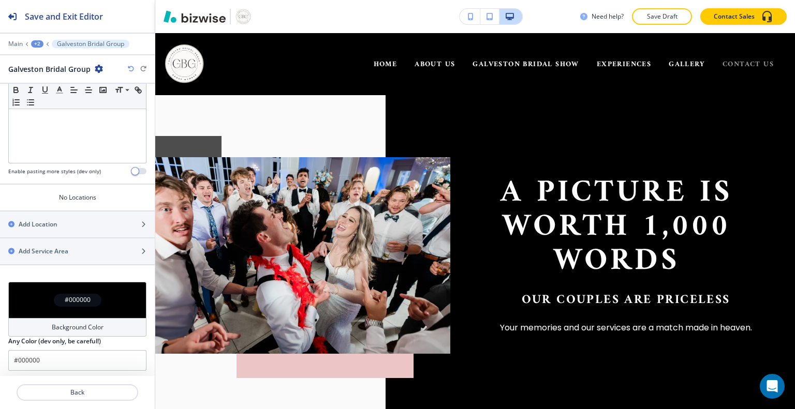
click at [734, 69] on span "CONTACT US" at bounding box center [747, 64] width 51 height 13
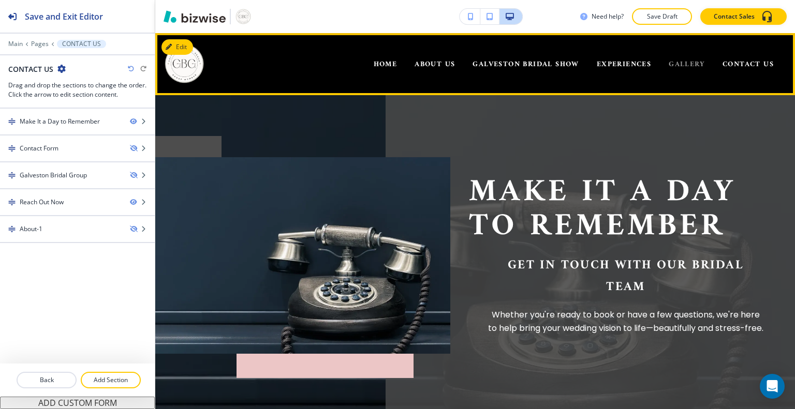
click at [672, 68] on span "GALLERY" at bounding box center [686, 64] width 36 height 13
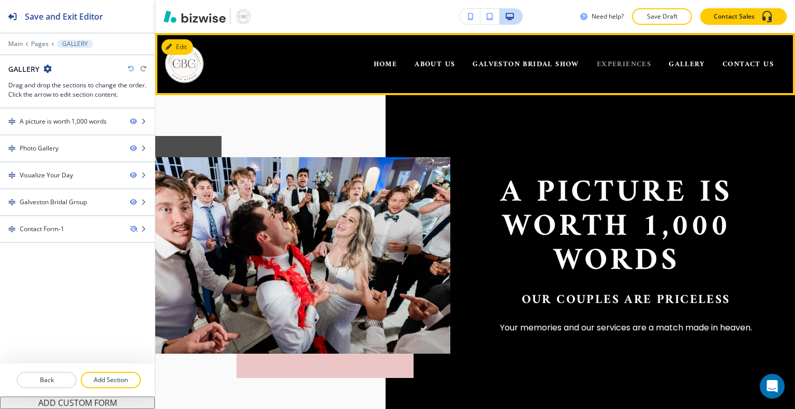
click at [610, 67] on span "EXPERIENCES" at bounding box center [624, 64] width 54 height 13
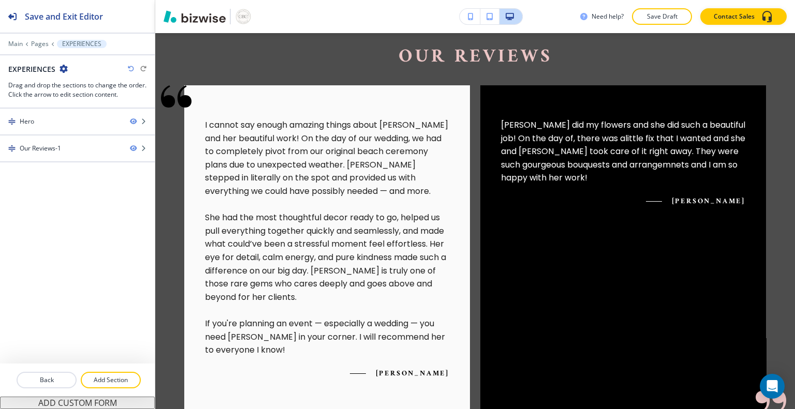
scroll to position [208, 0]
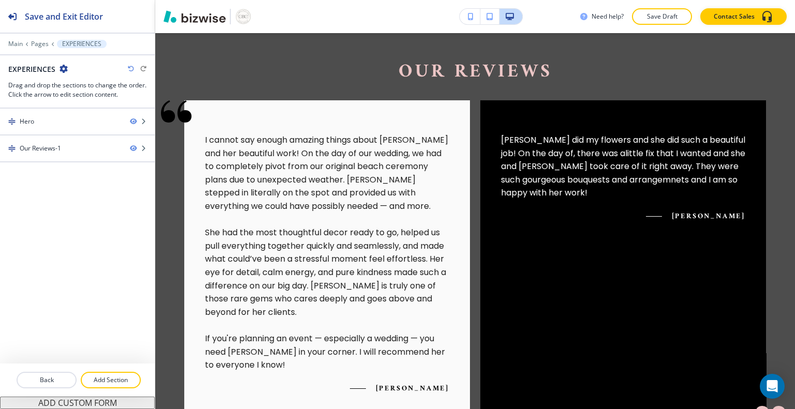
click at [726, 278] on div "[PERSON_NAME] did my flowers and she did such a beautiful job! On the day of, t…" at bounding box center [623, 264] width 286 height 328
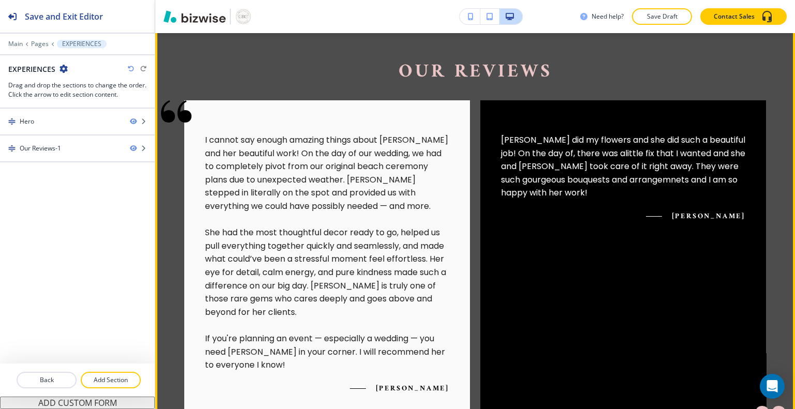
click at [77, 124] on div "Hero" at bounding box center [61, 121] width 122 height 9
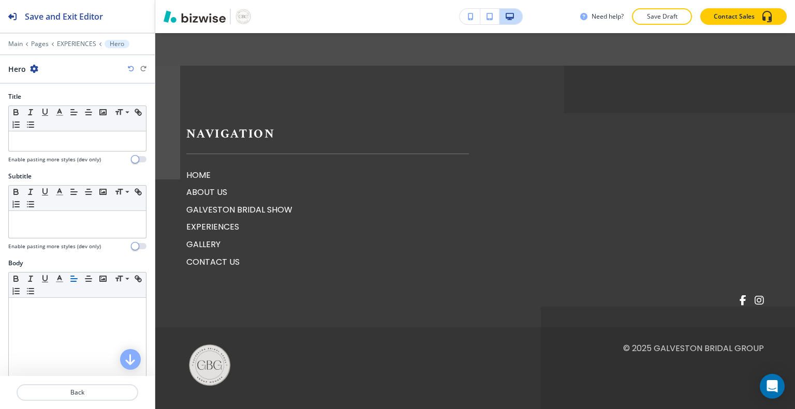
scroll to position [637, 0]
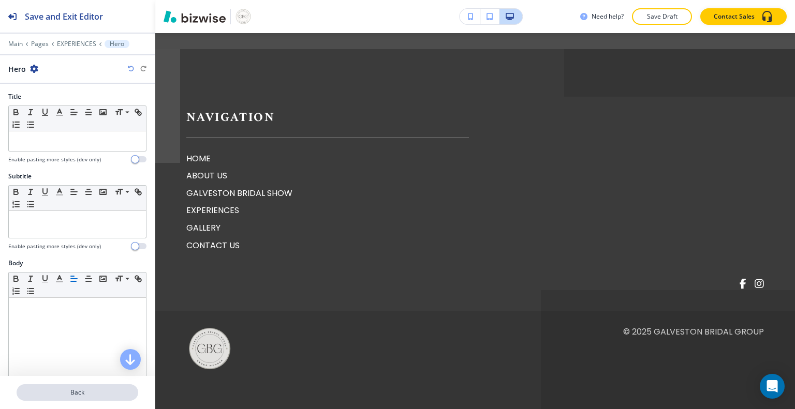
click at [43, 397] on p "Back" at bounding box center [78, 392] width 120 height 9
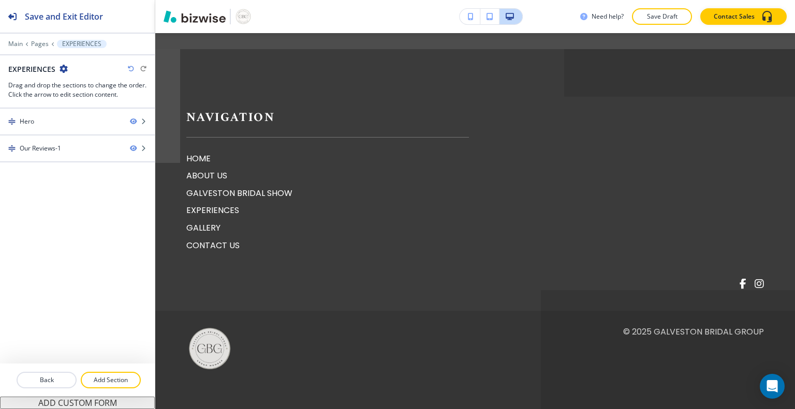
click at [44, 147] on div "Our Reviews-1" at bounding box center [40, 148] width 41 height 9
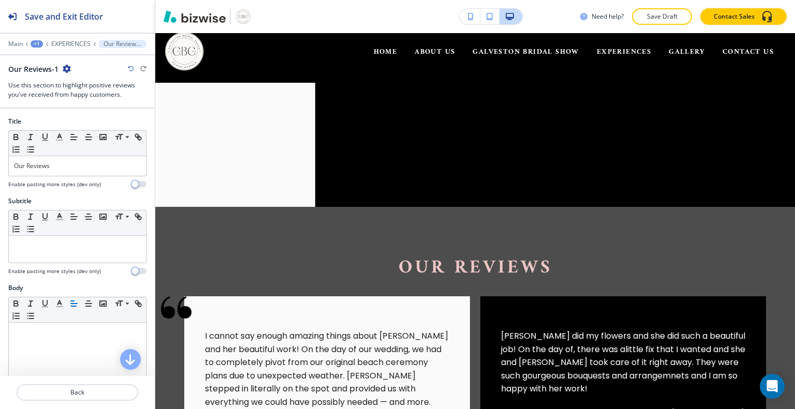
scroll to position [0, 0]
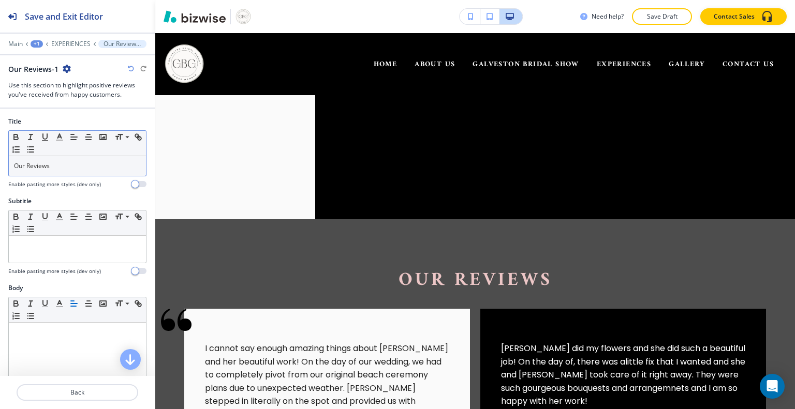
click at [62, 168] on p "Our Reviews" at bounding box center [77, 165] width 127 height 9
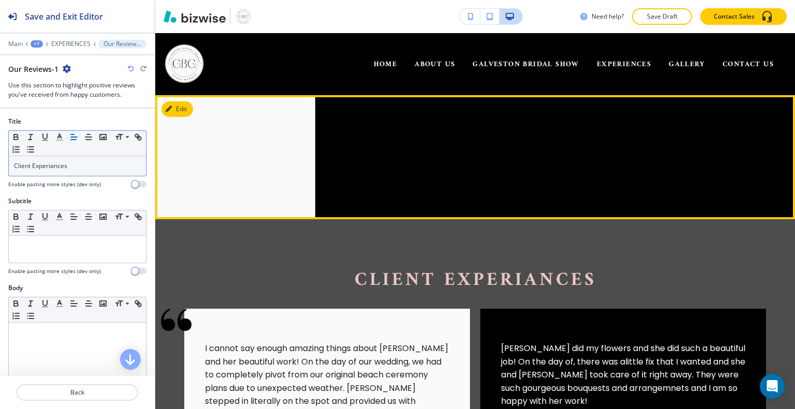
click at [163, 185] on div at bounding box center [474, 157] width 639 height 124
click at [47, 173] on div "Client Experiances" at bounding box center [77, 166] width 137 height 20
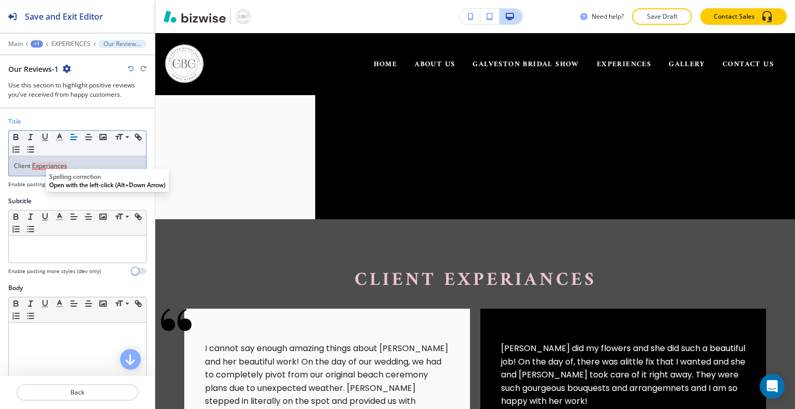
click at [59, 166] on p "Client Experiances" at bounding box center [77, 165] width 127 height 9
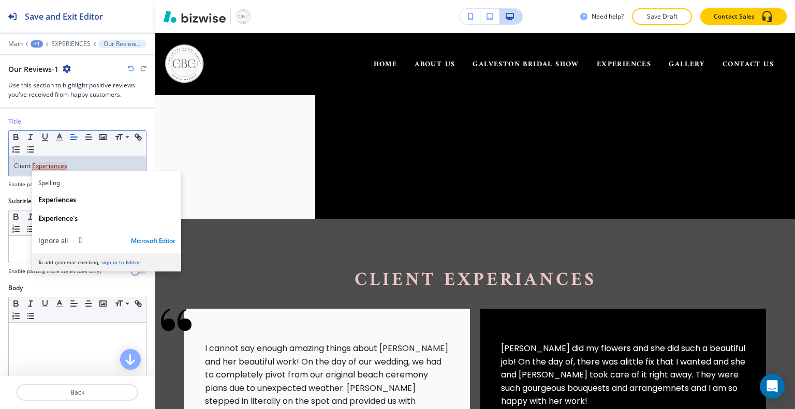
click at [58, 166] on p "Client Experiances" at bounding box center [77, 165] width 127 height 9
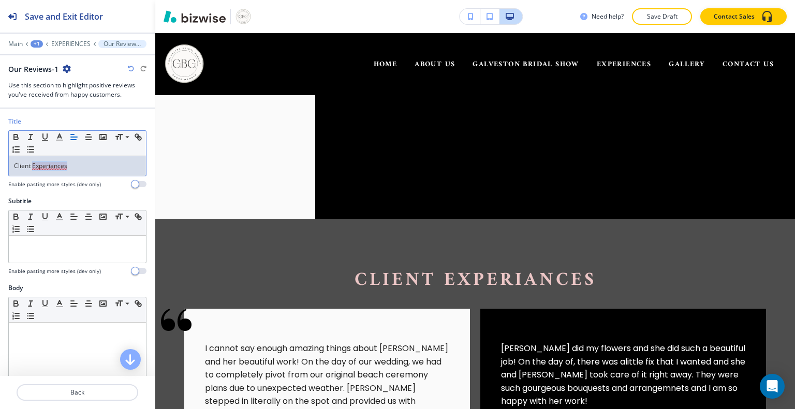
click at [52, 170] on div "Client Experiances" at bounding box center [77, 166] width 137 height 20
click at [54, 168] on p "Client Experiances" at bounding box center [77, 165] width 127 height 9
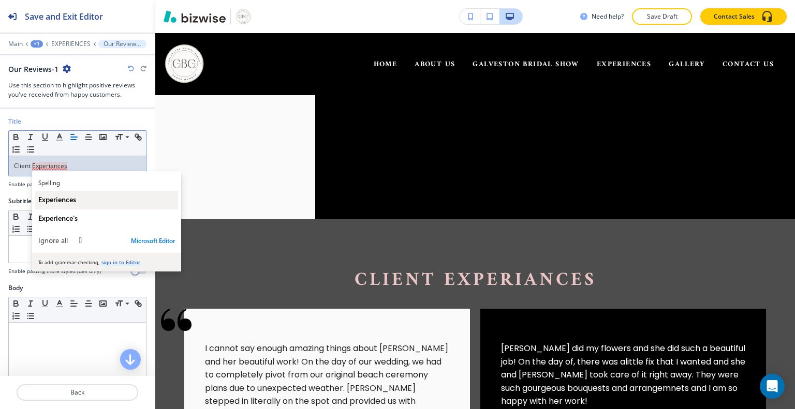
click at [71, 205] on button "Experiences" at bounding box center [106, 200] width 143 height 19
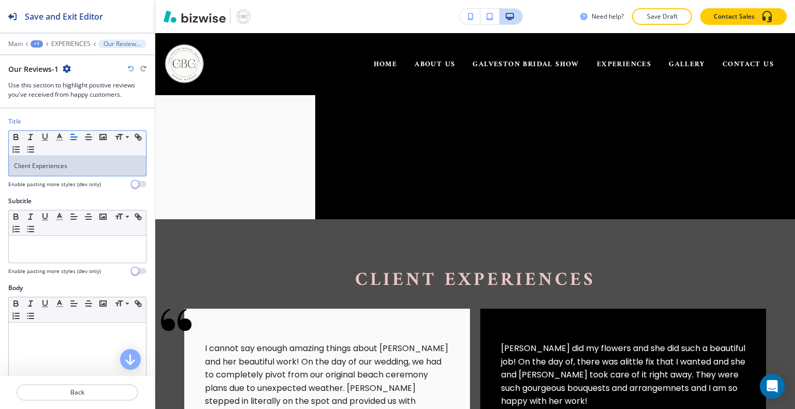
click at [272, 165] on div at bounding box center [474, 157] width 639 height 124
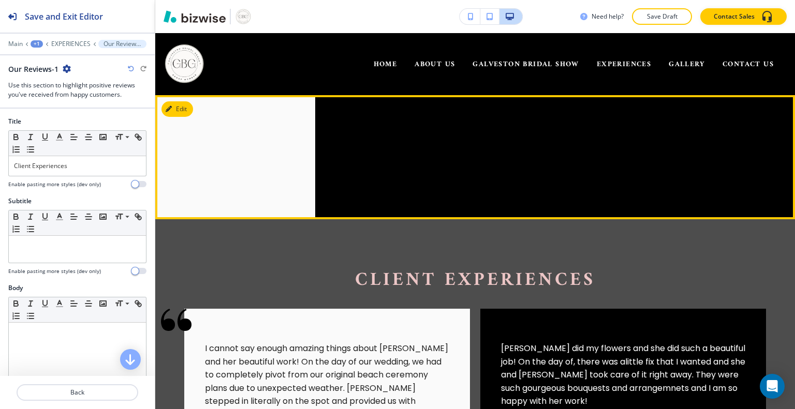
click at [187, 109] on button "Edit" at bounding box center [177, 109] width 32 height 16
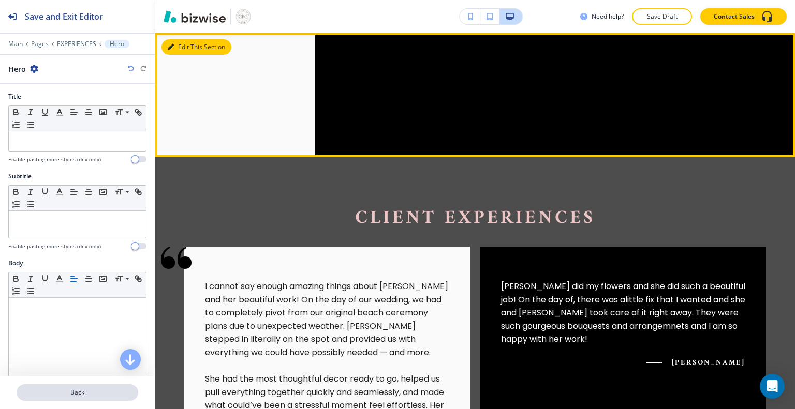
click at [54, 395] on p "Back" at bounding box center [78, 392] width 120 height 9
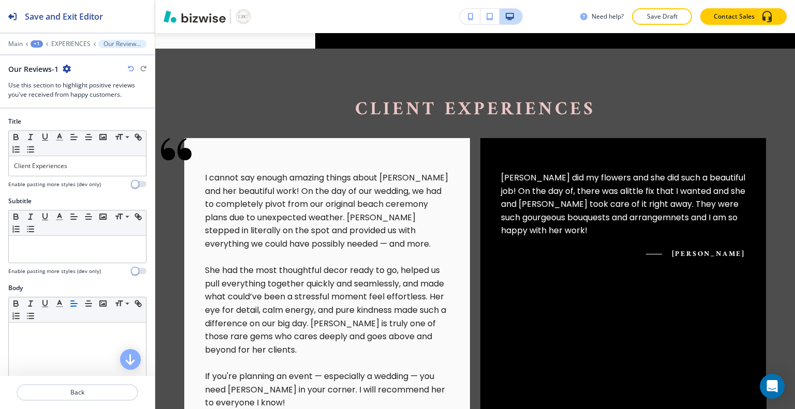
scroll to position [186, 0]
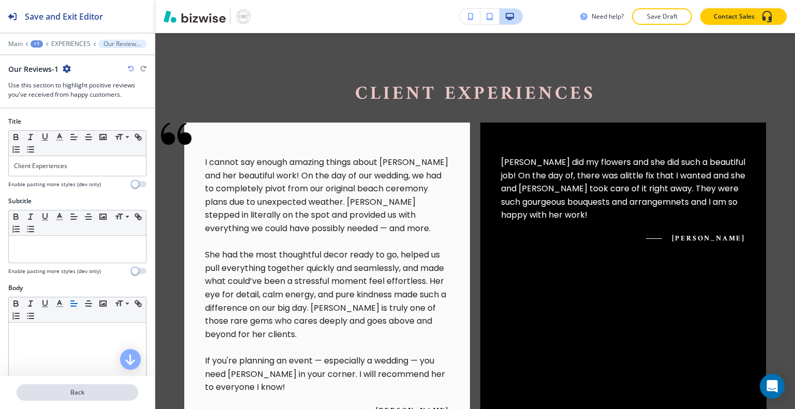
click at [64, 396] on p "Back" at bounding box center [78, 392] width 120 height 9
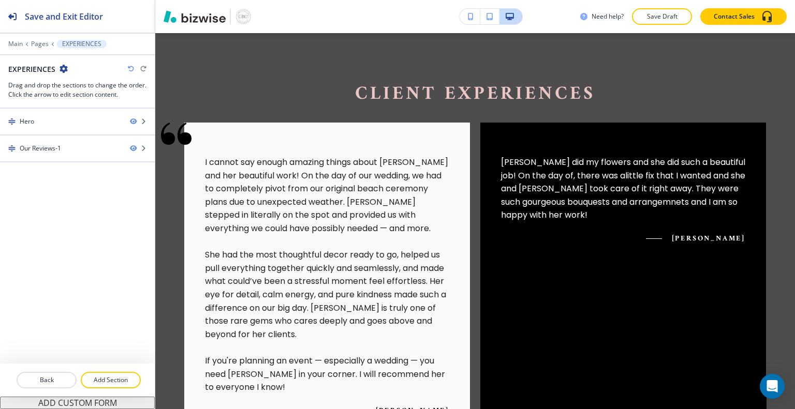
click at [35, 130] on div at bounding box center [77, 130] width 155 height 8
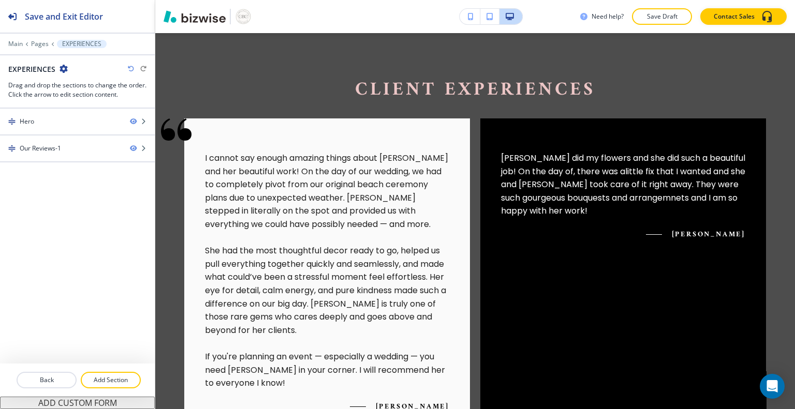
scroll to position [188, 0]
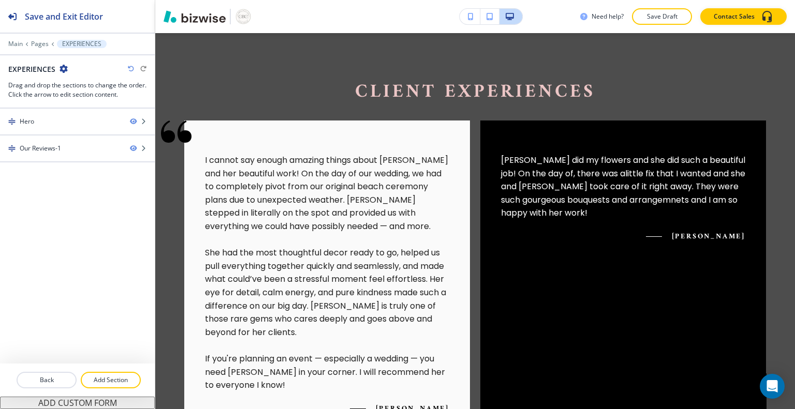
click at [32, 123] on div "Hero" at bounding box center [27, 121] width 14 height 9
click at [45, 155] on div at bounding box center [77, 157] width 155 height 8
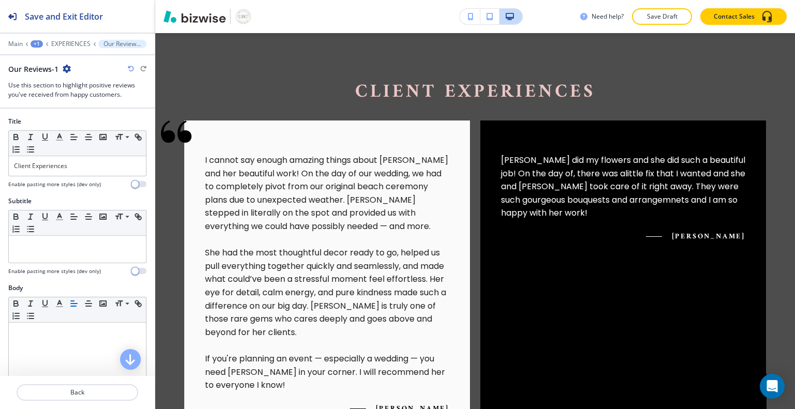
scroll to position [186, 0]
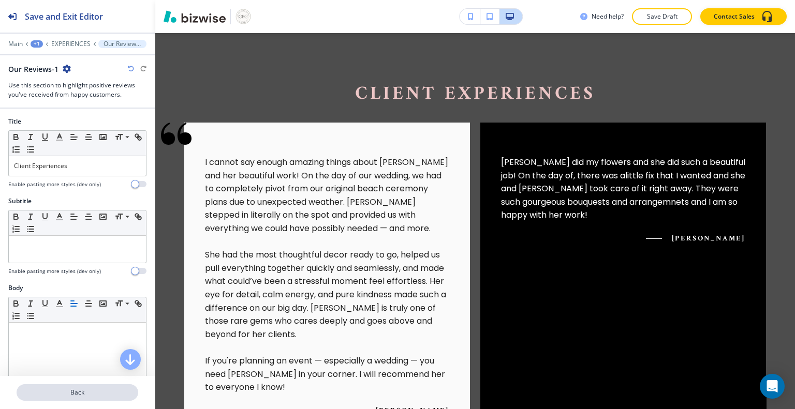
click at [42, 393] on p "Back" at bounding box center [78, 392] width 120 height 9
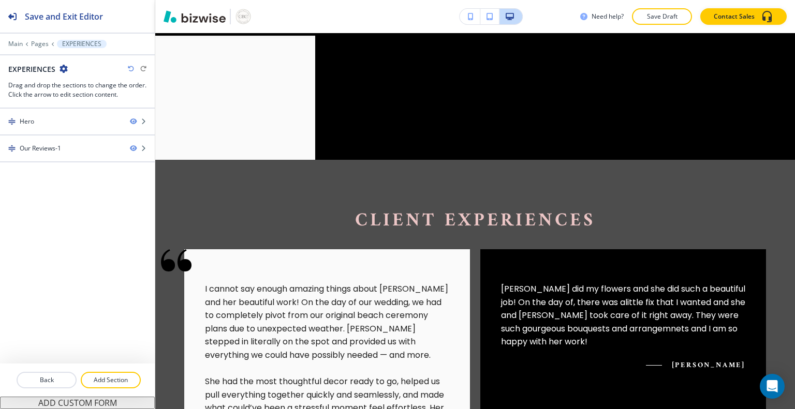
scroll to position [87, 0]
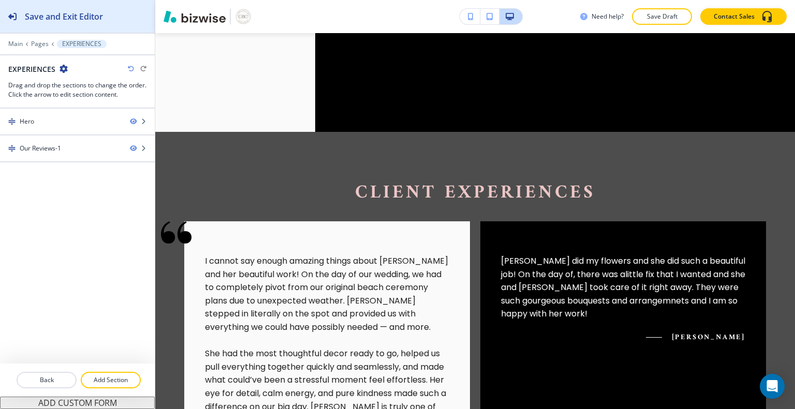
click at [14, 20] on icon "button" at bounding box center [12, 16] width 8 height 8
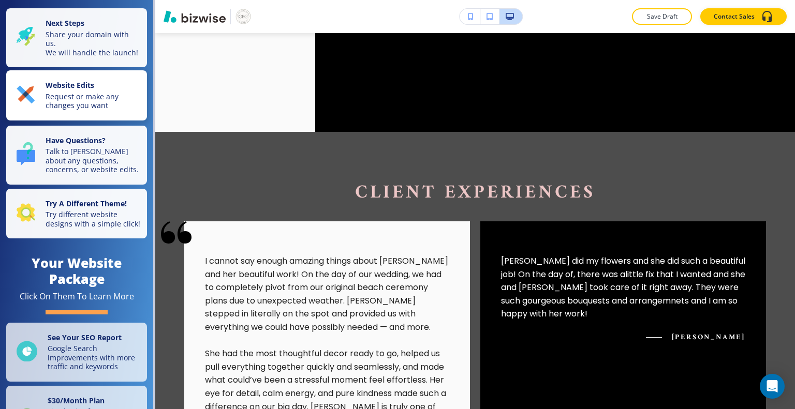
click at [69, 110] on p "Request or make any changes you want" at bounding box center [93, 101] width 95 height 18
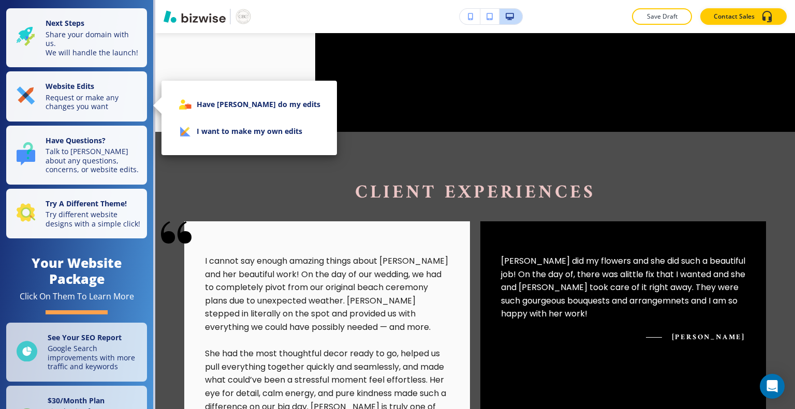
click at [222, 138] on li "I want to make my own edits" at bounding box center [249, 131] width 159 height 27
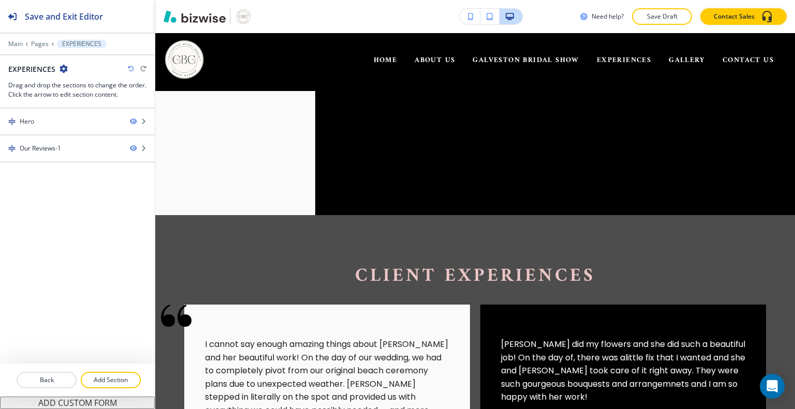
scroll to position [0, 0]
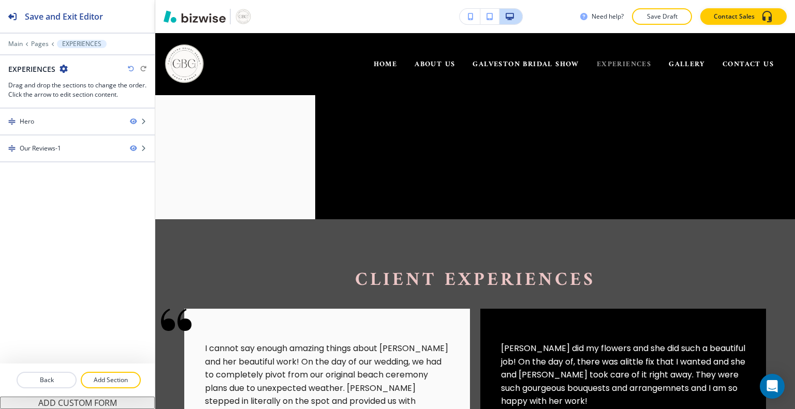
click at [610, 70] on span "EXPERIENCES" at bounding box center [624, 64] width 54 height 13
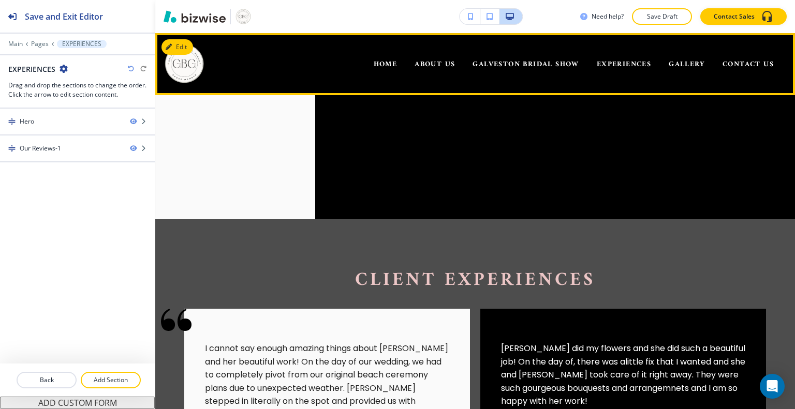
click at [49, 151] on div "Our Reviews-1" at bounding box center [40, 148] width 41 height 9
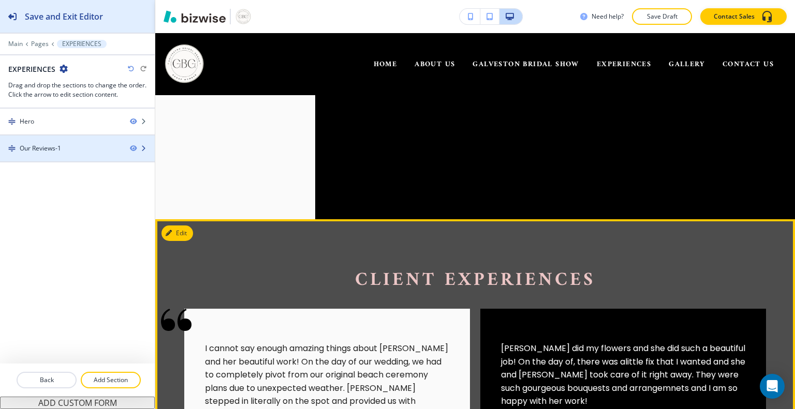
click at [14, 17] on icon "button" at bounding box center [12, 16] width 8 height 8
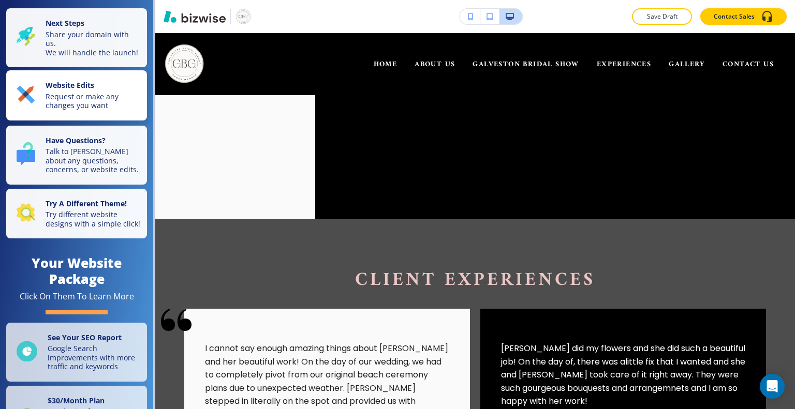
click at [68, 110] on p "Request or make any changes you want" at bounding box center [93, 101] width 95 height 18
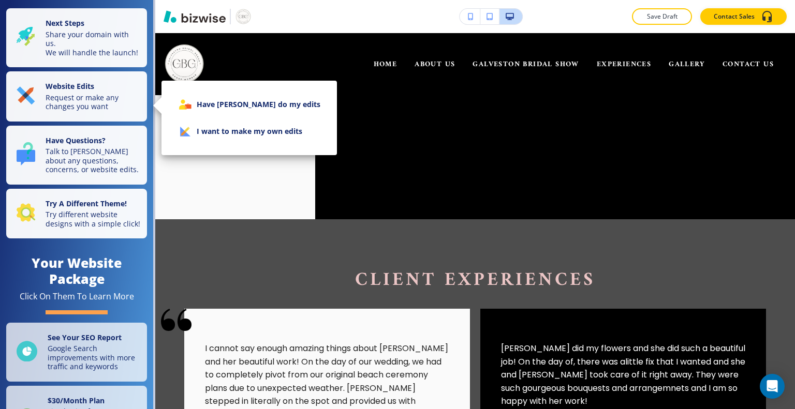
click at [214, 135] on li "I want to make my own edits" at bounding box center [249, 131] width 159 height 27
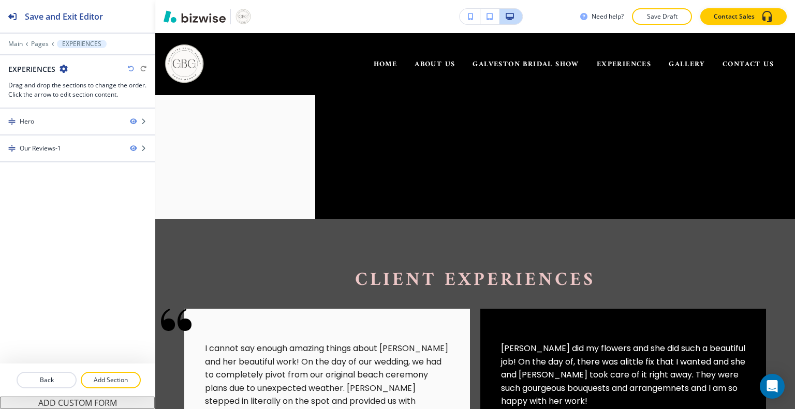
click at [95, 399] on button "ADD CUSTOM FORM" at bounding box center [77, 403] width 155 height 12
click at [61, 384] on p "Back" at bounding box center [47, 380] width 58 height 9
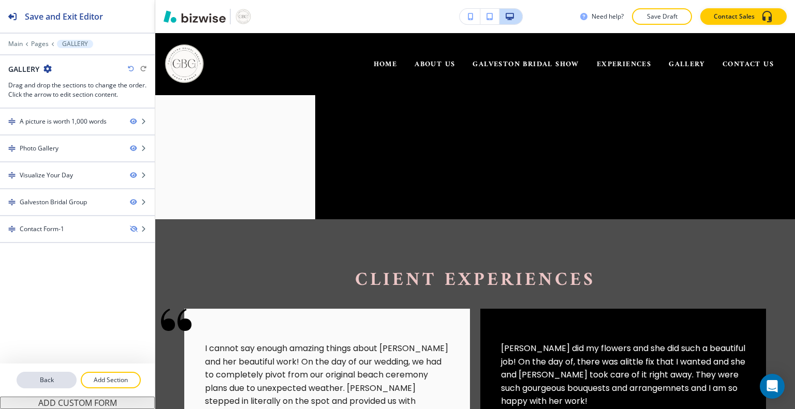
click at [41, 381] on p "Back" at bounding box center [47, 380] width 58 height 9
click at [36, 383] on p "Back" at bounding box center [47, 380] width 58 height 9
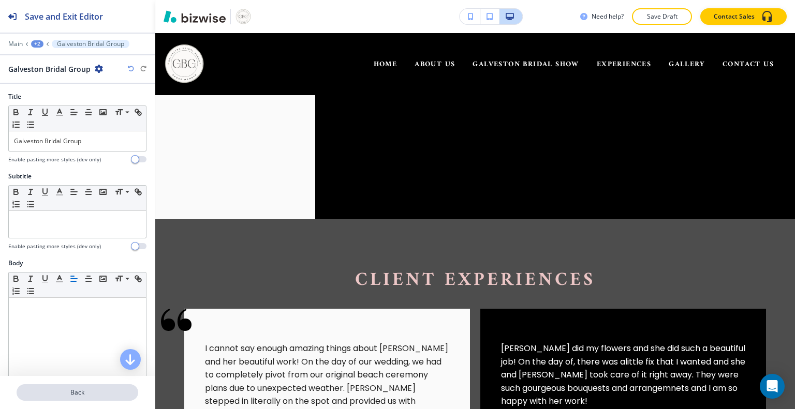
click at [43, 392] on p "Back" at bounding box center [78, 392] width 120 height 9
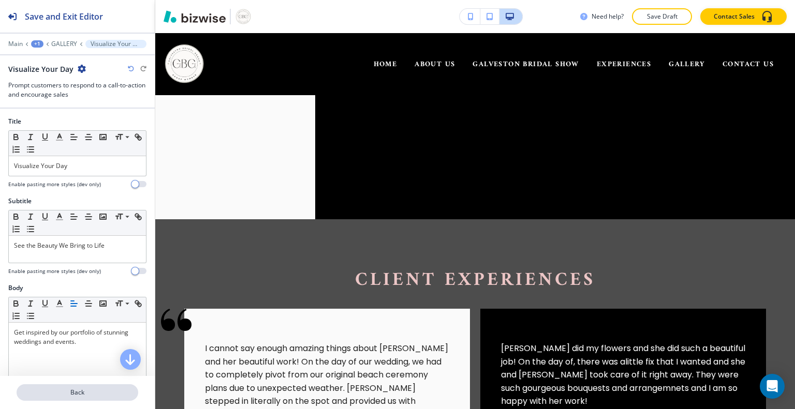
click at [99, 399] on button "Back" at bounding box center [78, 392] width 122 height 17
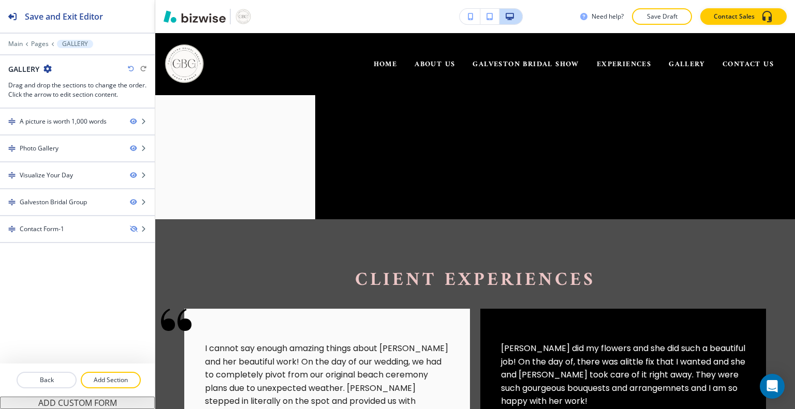
click at [50, 175] on div "Visualize Your Day" at bounding box center [46, 175] width 53 height 9
click at [12, 175] on img at bounding box center [11, 175] width 7 height 7
click at [14, 177] on img at bounding box center [11, 175] width 7 height 7
click at [374, 67] on span "HOME" at bounding box center [386, 64] width 24 height 13
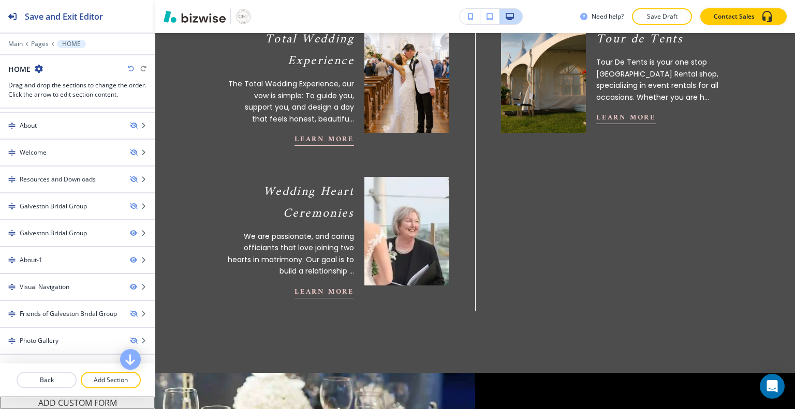
scroll to position [1145, 0]
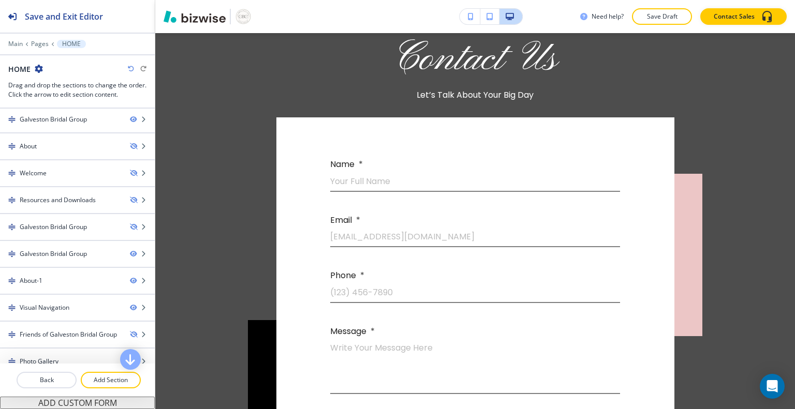
scroll to position [2253, 0]
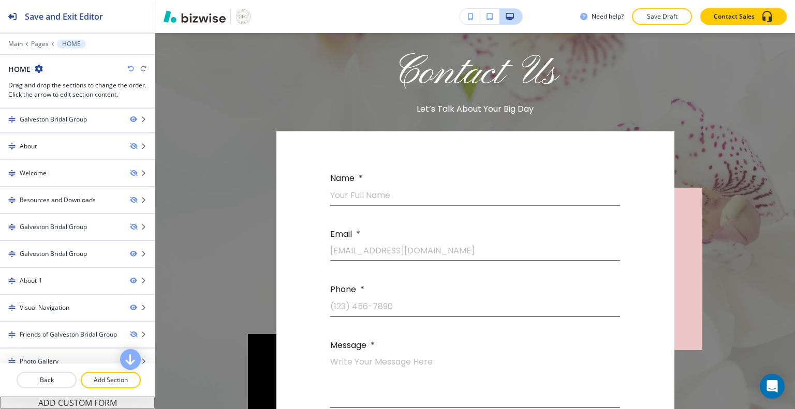
click at [159, 232] on div "Contact Us Let’s Talk About Your Big Day Name * Your Full Name Email * [EMAIL_A…" at bounding box center [474, 293] width 639 height 604
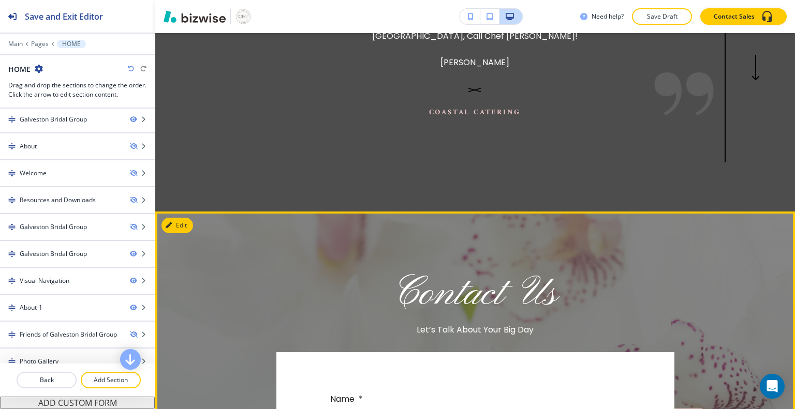
scroll to position [2033, 0]
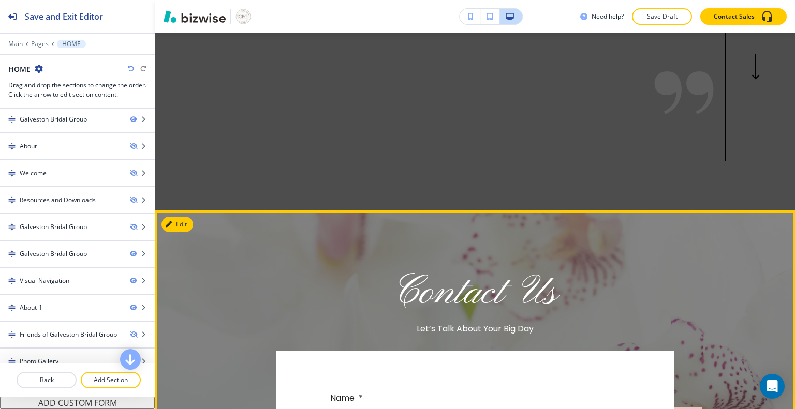
click at [537, 276] on p "Contact Us" at bounding box center [475, 293] width 262 height 41
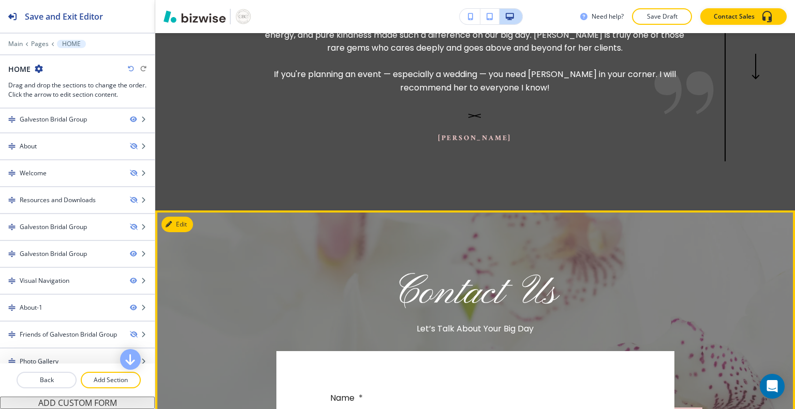
click at [184, 217] on button "Edit" at bounding box center [177, 225] width 32 height 16
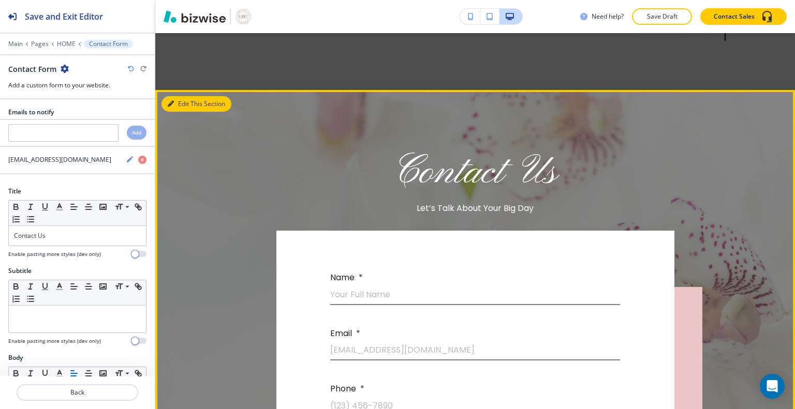
scroll to position [2187, 0]
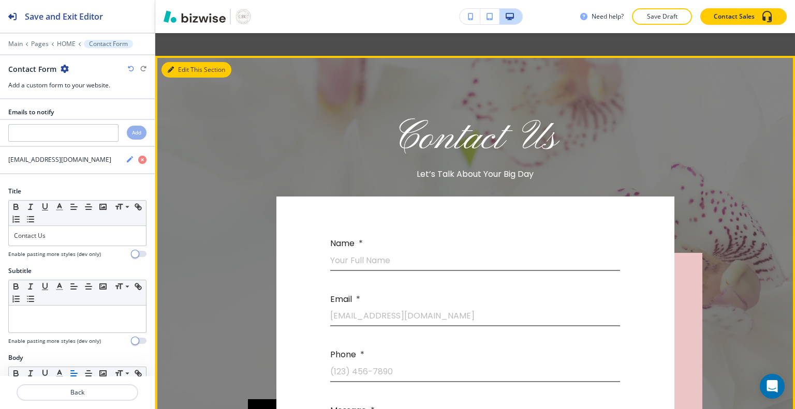
click at [41, 75] on div at bounding box center [77, 78] width 138 height 6
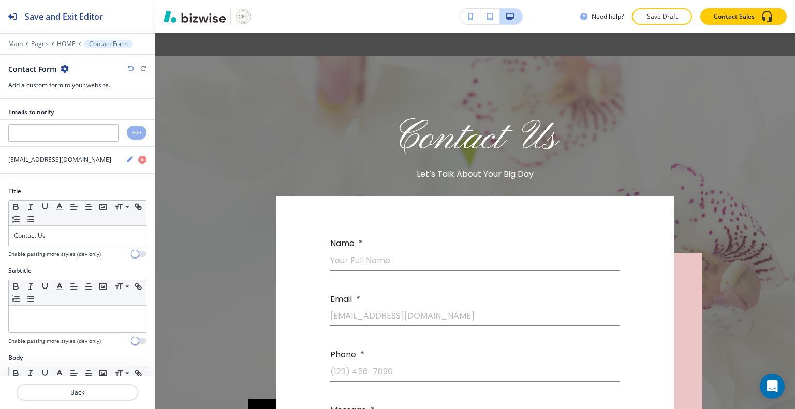
click at [50, 70] on h2 "Contact Form" at bounding box center [32, 69] width 48 height 11
click at [65, 70] on icon "button" at bounding box center [65, 69] width 8 height 8
click at [209, 214] on div "Contact Us Let’s Talk About Your Big Day Name * Your Full Name Email * [EMAIL_A…" at bounding box center [474, 358] width 639 height 604
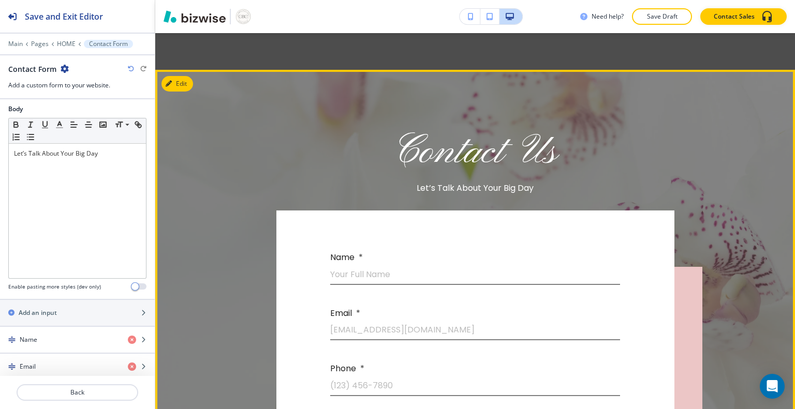
scroll to position [263, 0]
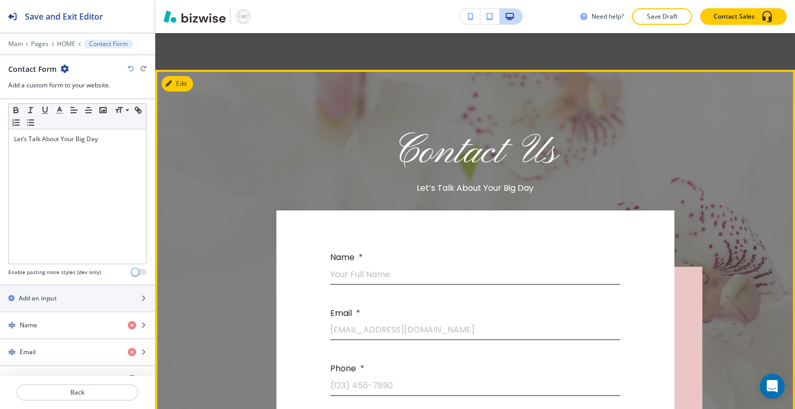
click at [128, 321] on icon "button" at bounding box center [132, 325] width 8 height 8
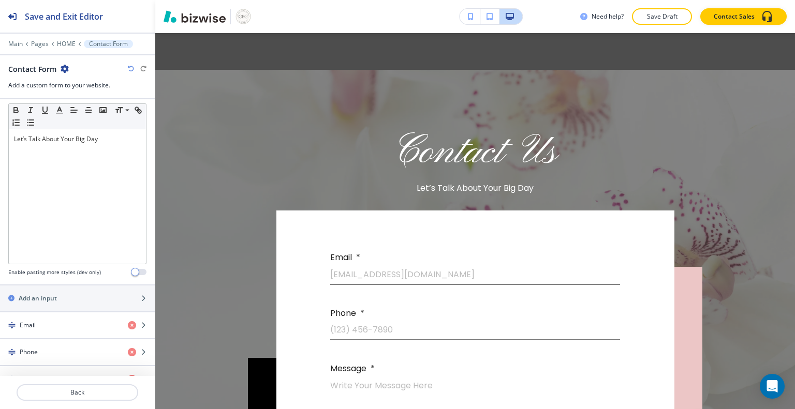
click at [128, 325] on icon "button" at bounding box center [132, 325] width 8 height 8
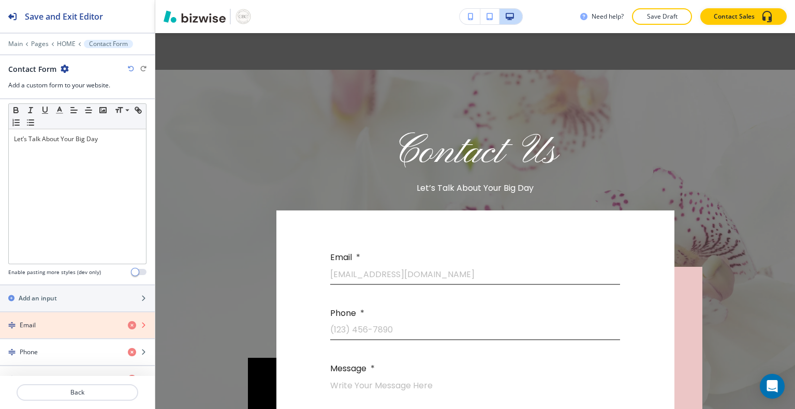
click at [128, 322] on icon "button" at bounding box center [132, 325] width 8 height 8
click at [128, 352] on icon "button" at bounding box center [132, 352] width 8 height 8
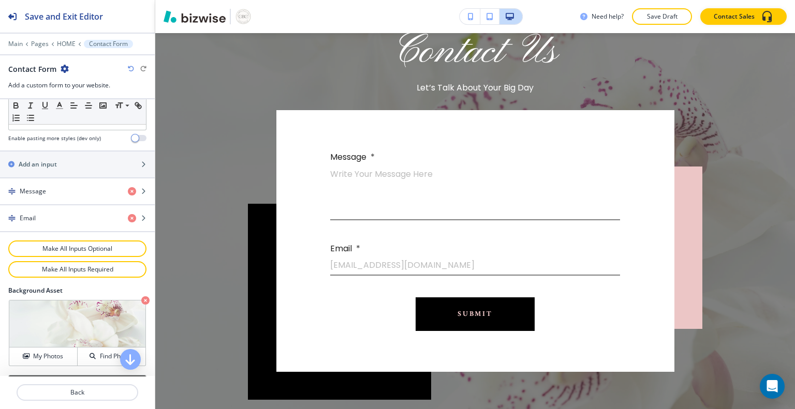
scroll to position [396, 0]
click at [128, 191] on icon "button" at bounding box center [132, 193] width 8 height 8
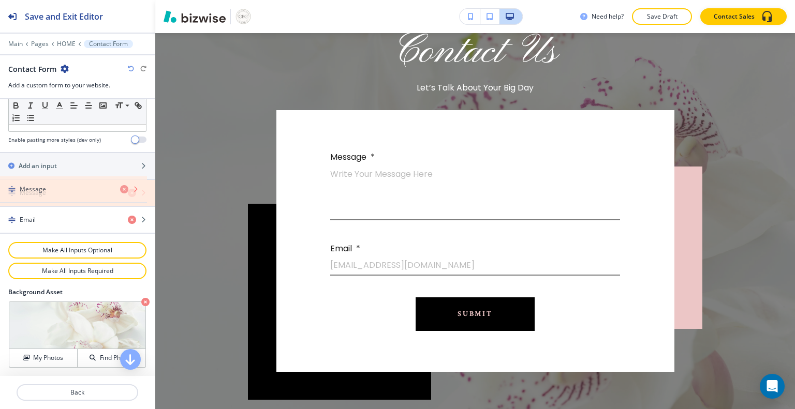
click at [128, 190] on icon "button" at bounding box center [132, 193] width 8 height 8
click at [128, 218] on icon "button" at bounding box center [132, 220] width 8 height 8
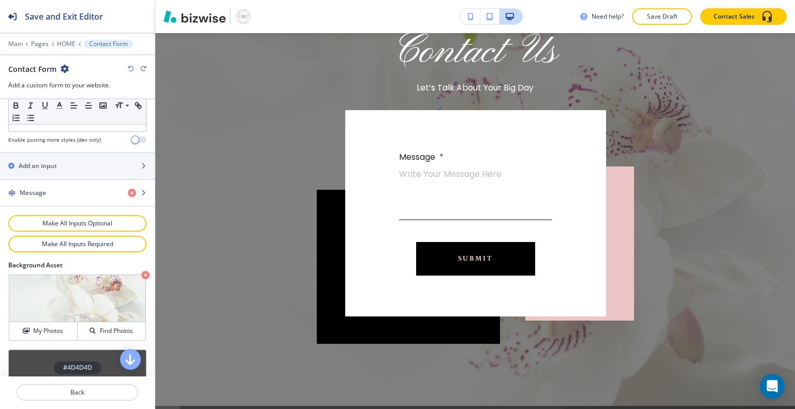
click at [128, 190] on icon "button" at bounding box center [132, 193] width 8 height 8
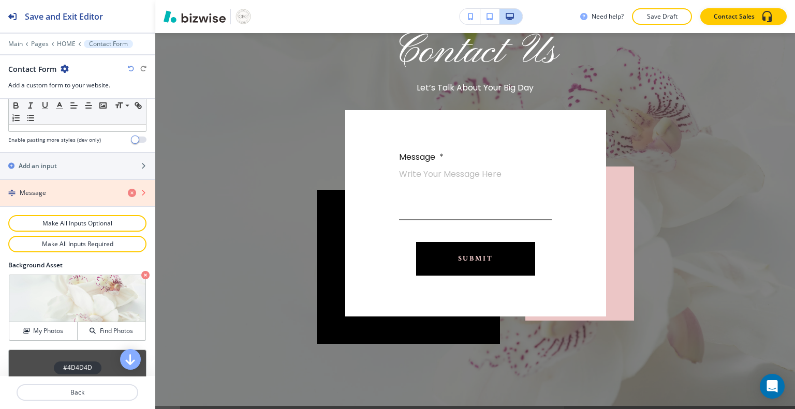
click at [14, 193] on div "Message" at bounding box center [60, 192] width 120 height 9
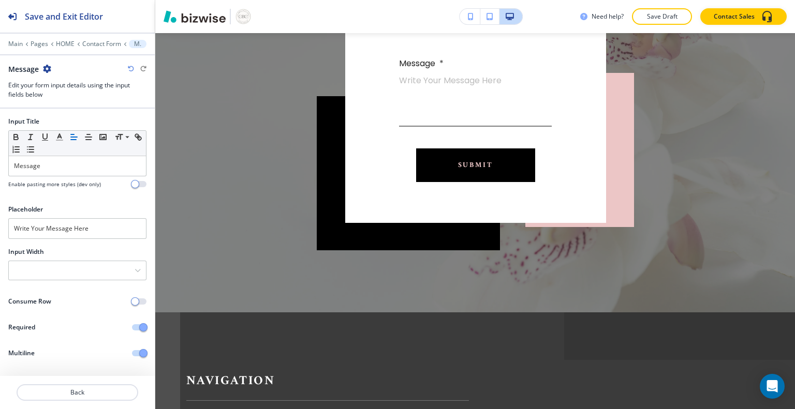
scroll to position [2368, 0]
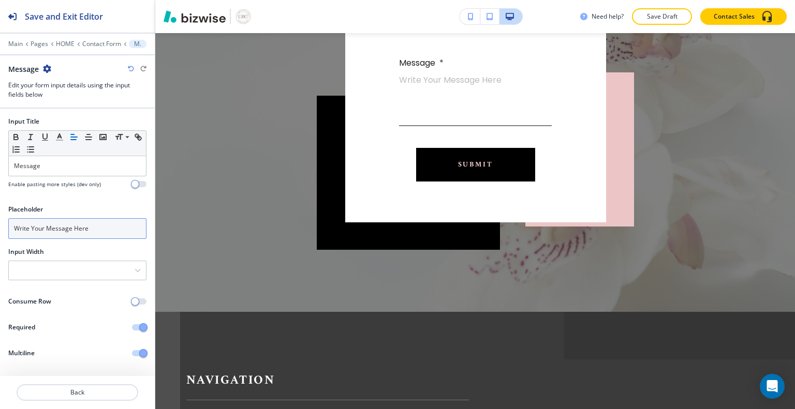
click at [100, 229] on input "Write Your Message Here" at bounding box center [77, 228] width 138 height 21
type input "W"
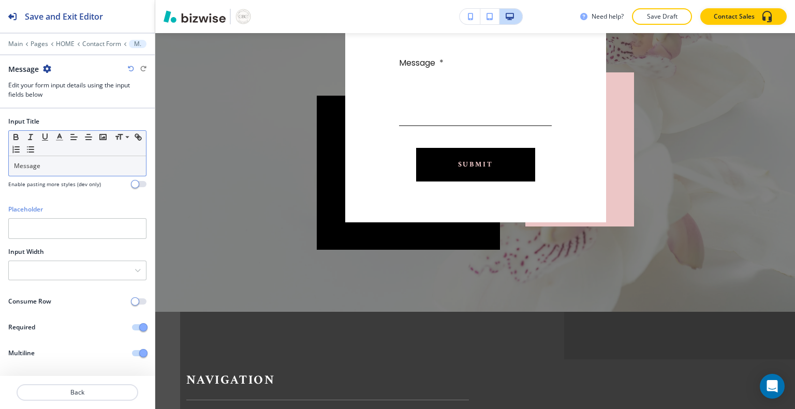
click at [48, 174] on div "Message" at bounding box center [77, 166] width 137 height 20
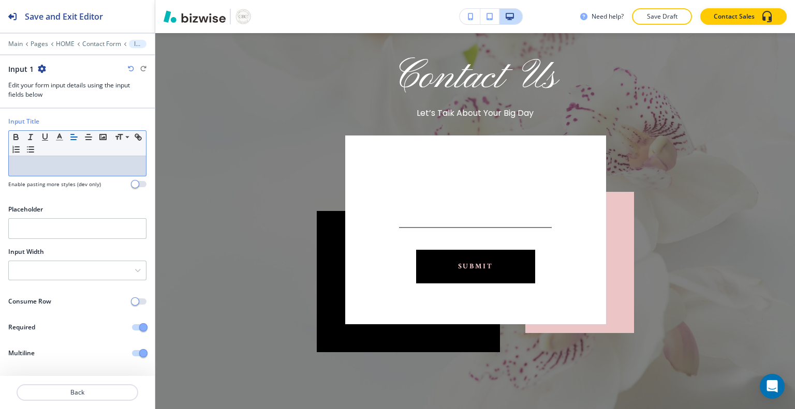
scroll to position [2236, 0]
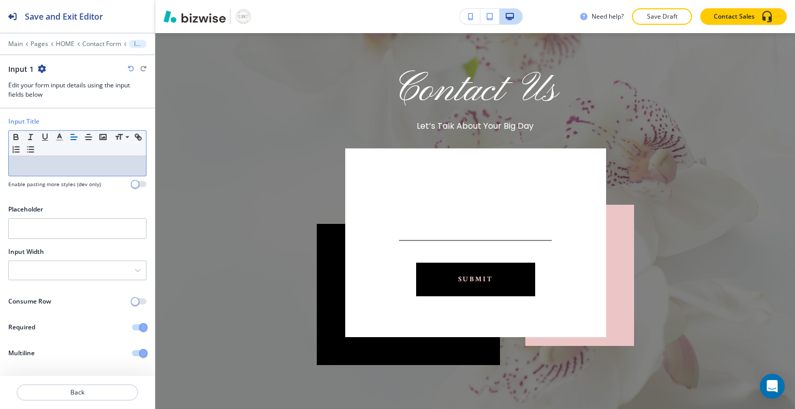
click at [397, 162] on div "x Submit" at bounding box center [475, 242] width 260 height 188
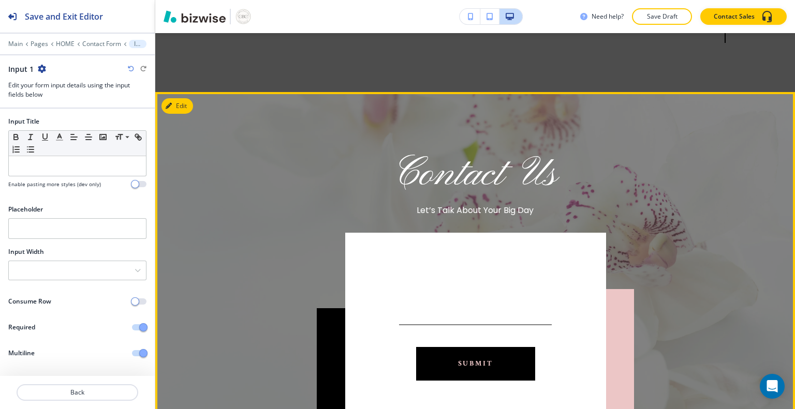
scroll to position [2151, 0]
click at [179, 99] on button "Edit" at bounding box center [177, 107] width 32 height 16
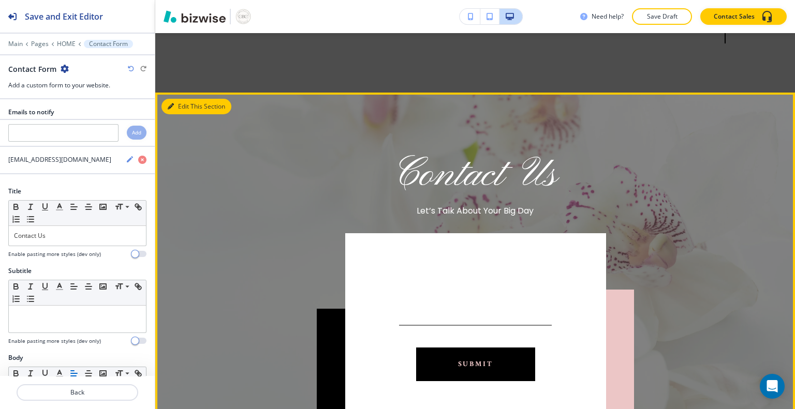
scroll to position [2187, 0]
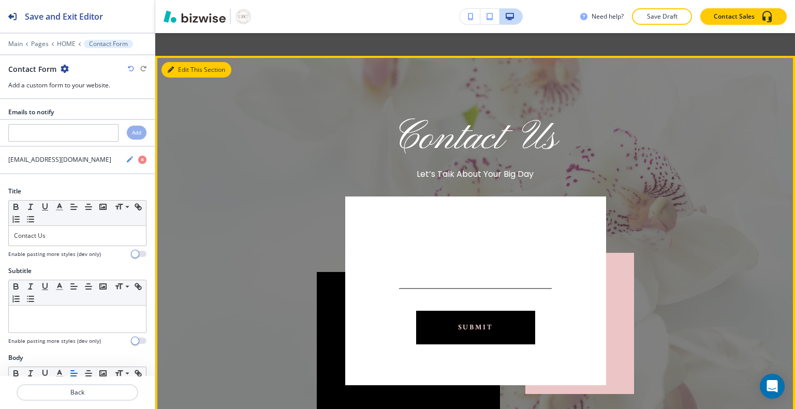
click at [64, 70] on icon "button" at bounding box center [65, 69] width 8 height 8
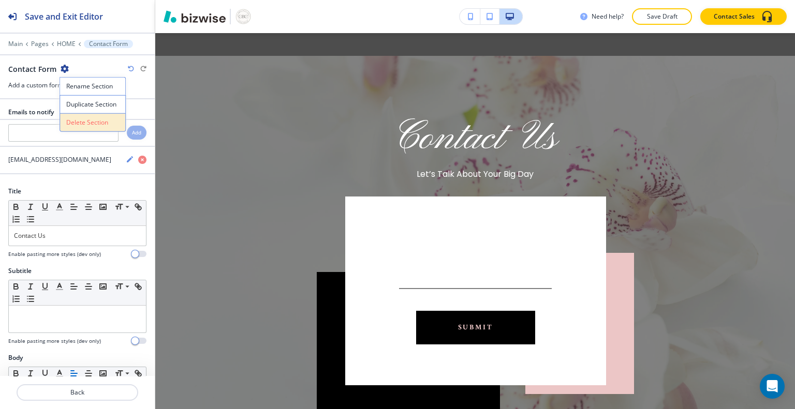
click at [97, 126] on p "Delete Section" at bounding box center [92, 122] width 53 height 9
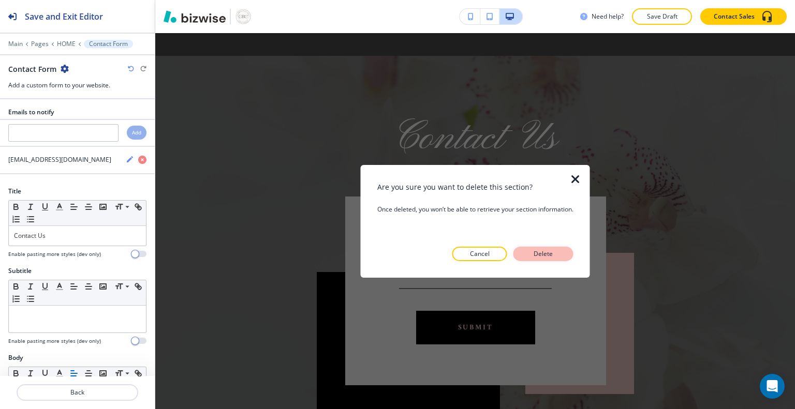
click at [553, 259] on button "Delete" at bounding box center [543, 254] width 60 height 14
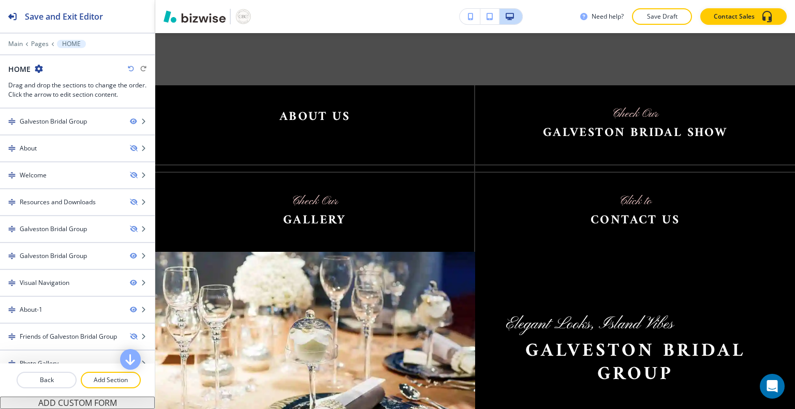
scroll to position [1432, 0]
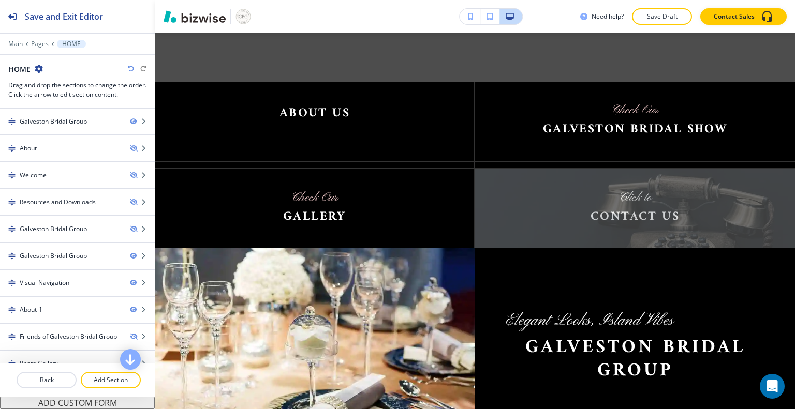
click at [641, 193] on img at bounding box center [635, 208] width 320 height 79
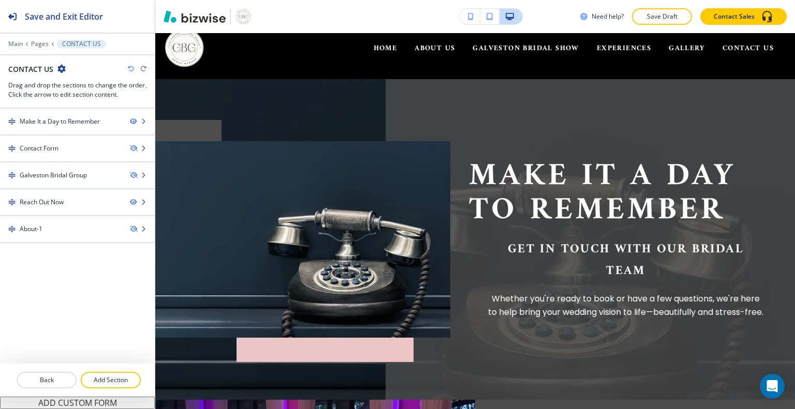
scroll to position [0, 0]
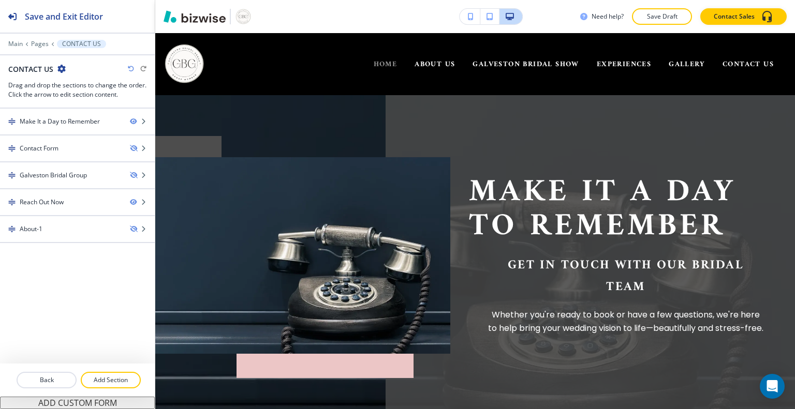
click at [379, 64] on span "HOME" at bounding box center [386, 64] width 24 height 13
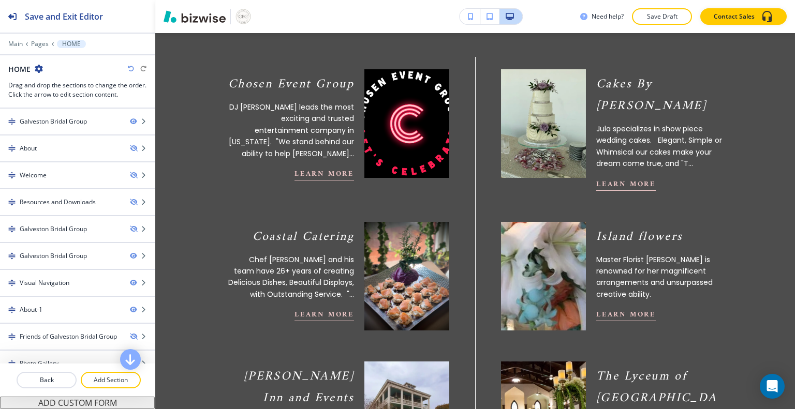
scroll to position [468, 0]
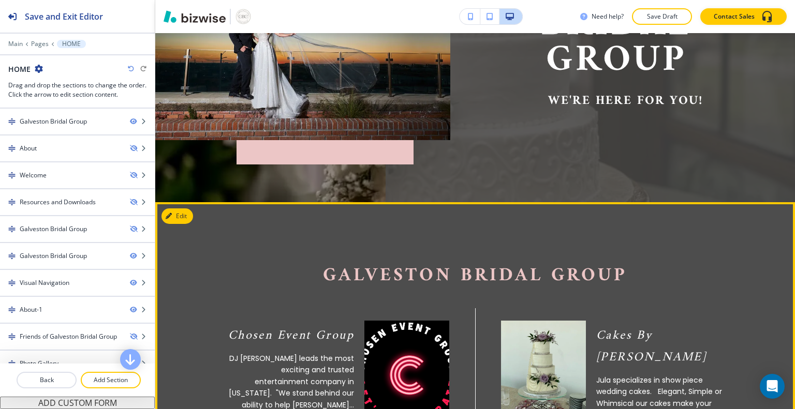
click at [178, 216] on button "Edit" at bounding box center [177, 216] width 32 height 16
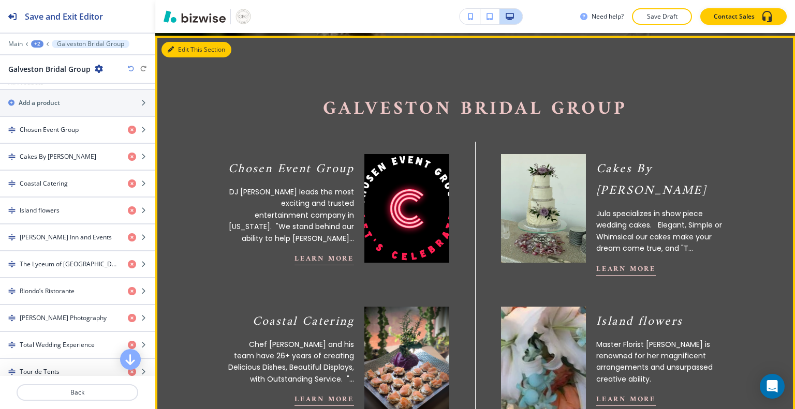
scroll to position [384, 0]
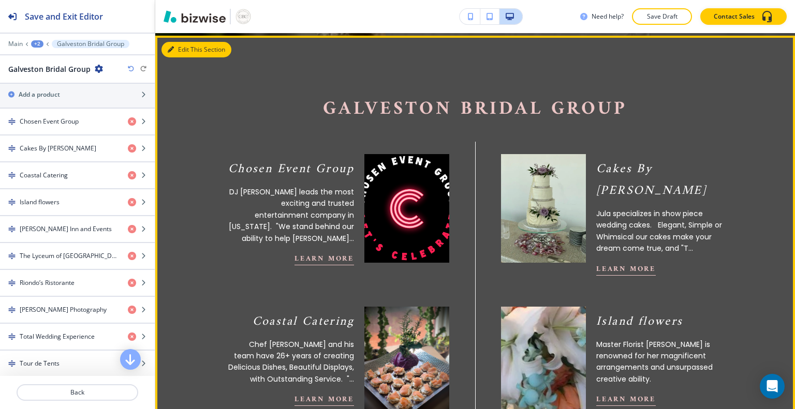
click at [43, 180] on div "button" at bounding box center [77, 184] width 155 height 8
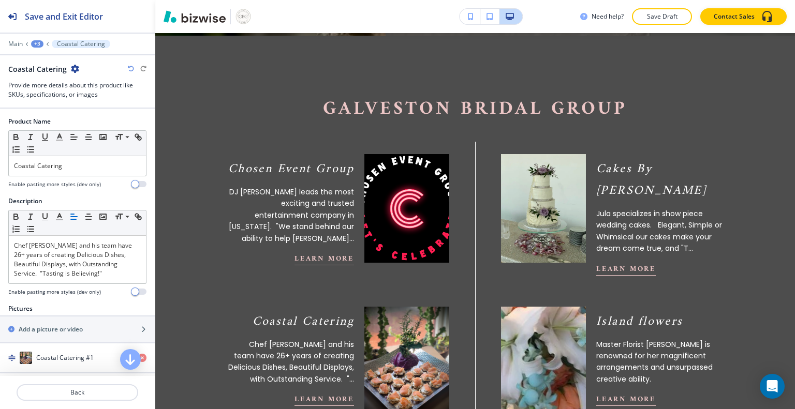
click at [75, 331] on h2 "Add a picture or video" at bounding box center [51, 329] width 64 height 9
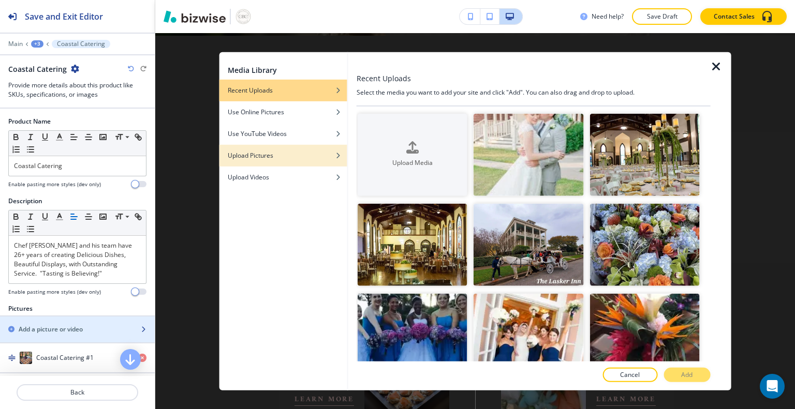
click at [280, 158] on div "Upload Pictures" at bounding box center [283, 155] width 128 height 9
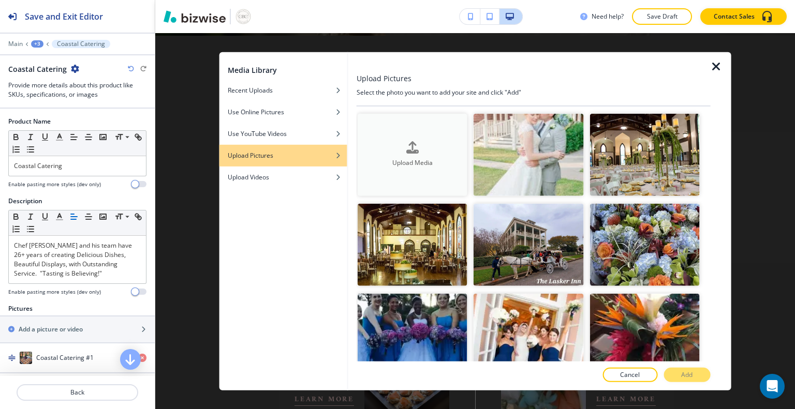
click at [411, 152] on icon "button" at bounding box center [412, 148] width 12 height 12
click at [716, 69] on icon "button" at bounding box center [716, 66] width 12 height 12
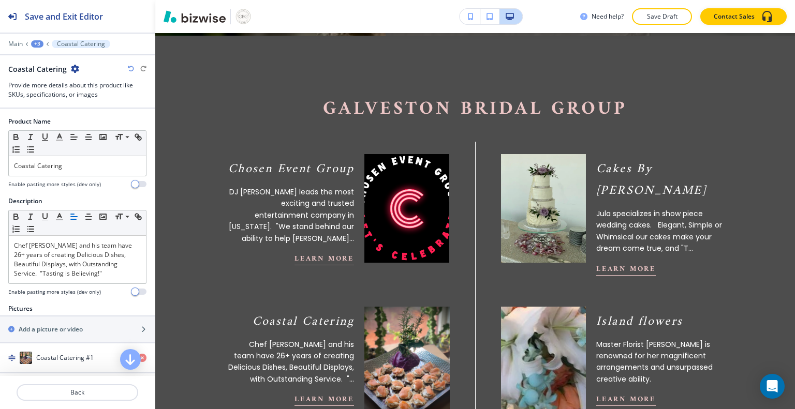
click at [400, 342] on img at bounding box center [406, 361] width 93 height 120
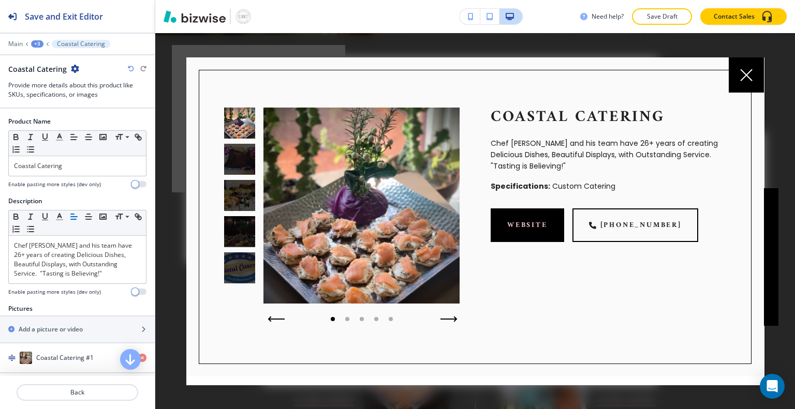
click at [447, 317] on icon "button" at bounding box center [448, 319] width 17 height 6
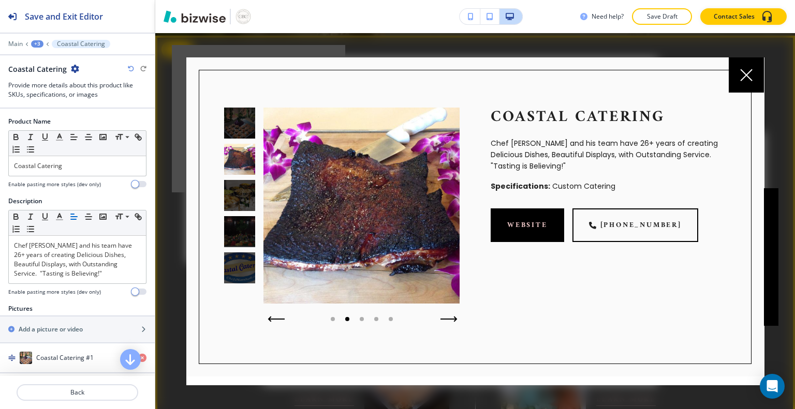
click at [445, 317] on icon "button" at bounding box center [448, 319] width 17 height 6
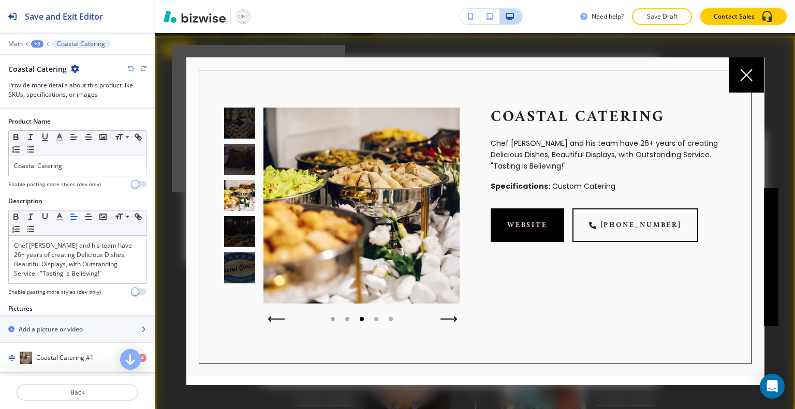
click at [450, 320] on icon "button" at bounding box center [448, 319] width 17 height 6
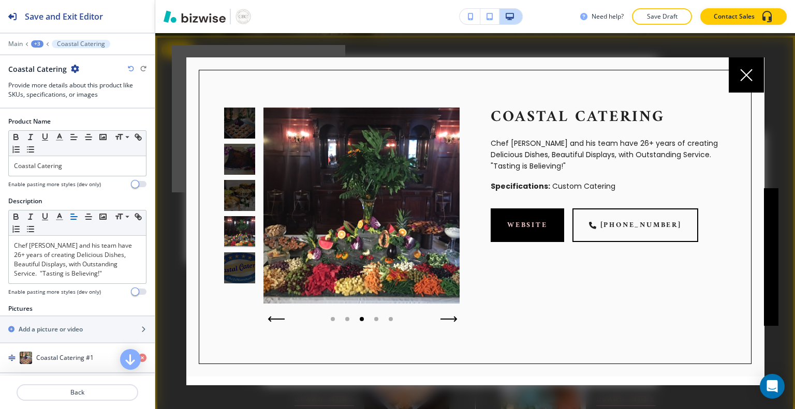
click at [444, 317] on icon "button" at bounding box center [448, 319] width 17 height 6
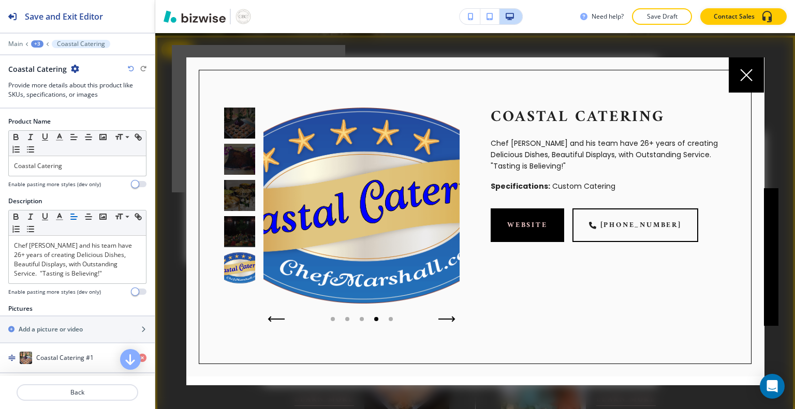
click at [737, 75] on div at bounding box center [745, 74] width 35 height 35
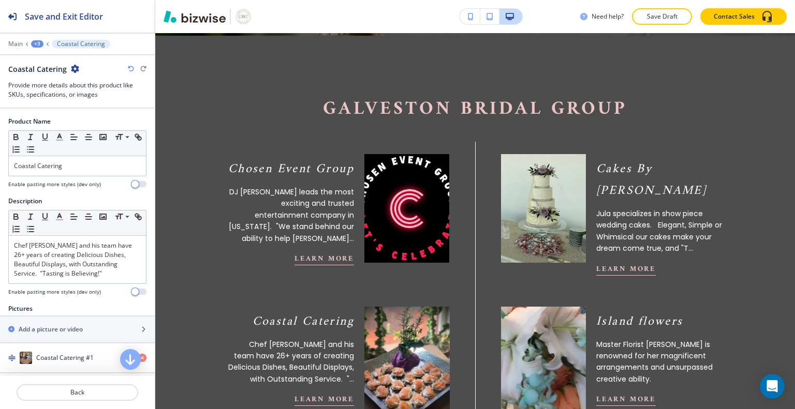
click at [300, 368] on p "Chef [PERSON_NAME] and his team have 26+ years of creating Delicious Dishes, Be…" at bounding box center [291, 362] width 126 height 47
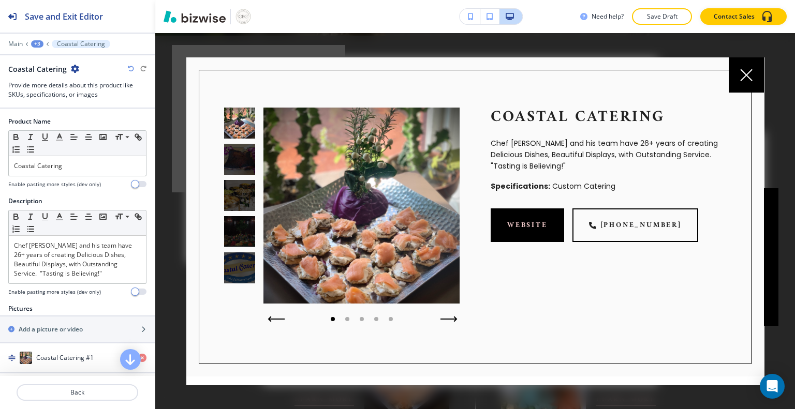
click at [440, 322] on button "button" at bounding box center [448, 319] width 25 height 14
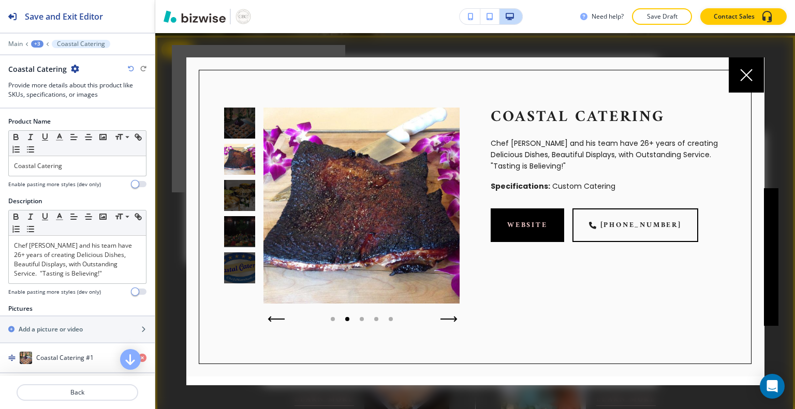
click at [446, 317] on icon "button" at bounding box center [448, 319] width 17 height 6
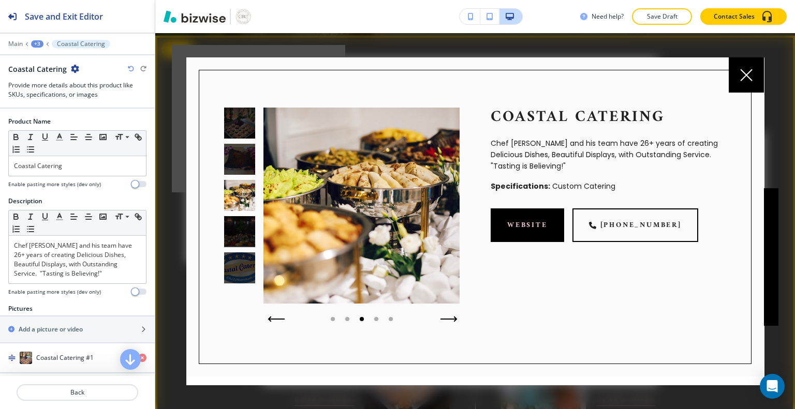
click at [446, 319] on icon "button" at bounding box center [448, 319] width 17 height 6
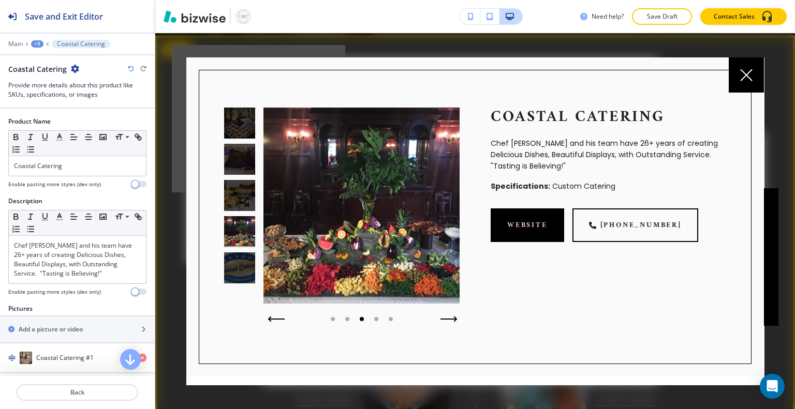
click at [445, 319] on icon "button" at bounding box center [448, 319] width 17 height 6
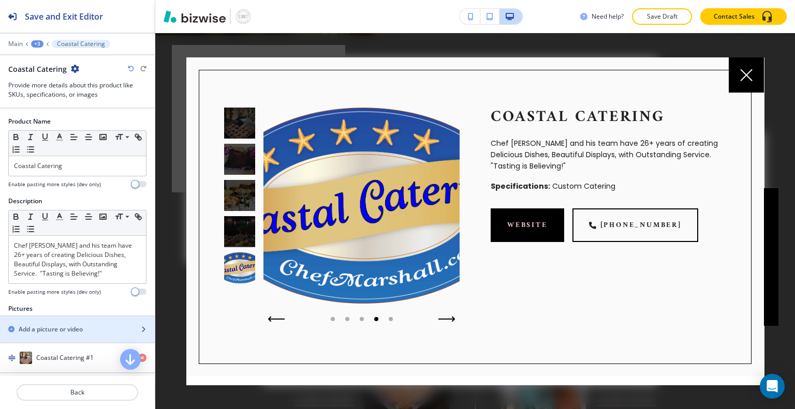
click at [64, 325] on h2 "Add a picture or video" at bounding box center [51, 329] width 64 height 9
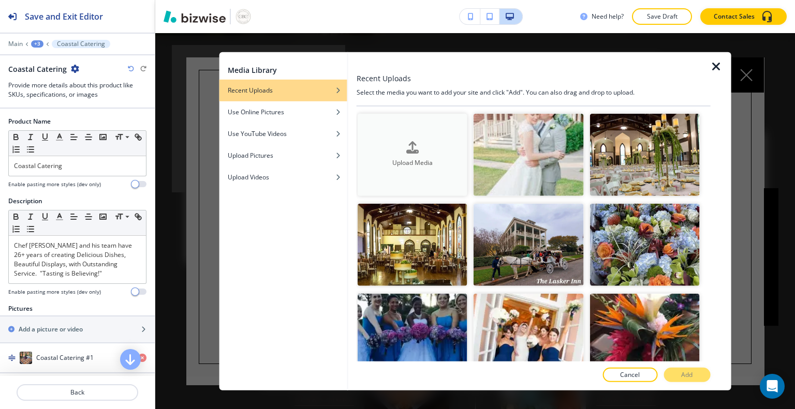
click at [374, 142] on div "Upload Media" at bounding box center [412, 155] width 110 height 26
click at [316, 92] on div "Recent Uploads" at bounding box center [283, 89] width 128 height 9
click at [280, 175] on div "Upload Videos" at bounding box center [283, 176] width 128 height 9
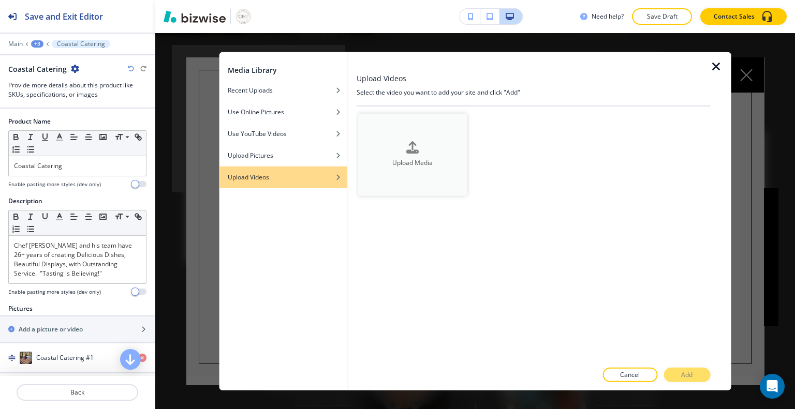
click at [394, 170] on button "Upload Media" at bounding box center [412, 154] width 110 height 82
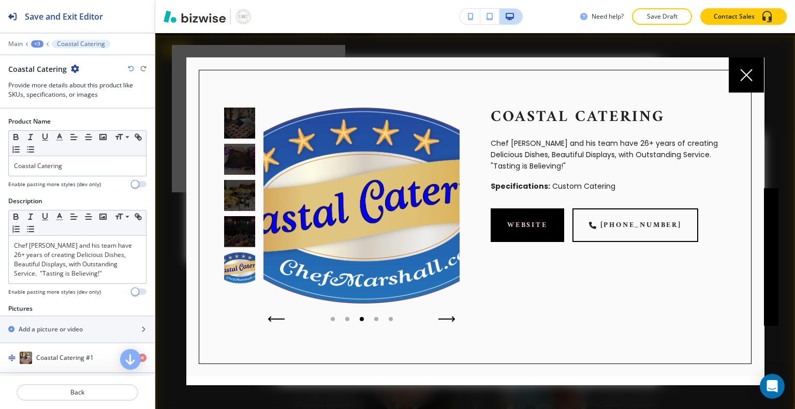
click at [325, 182] on img at bounding box center [361, 206] width 196 height 196
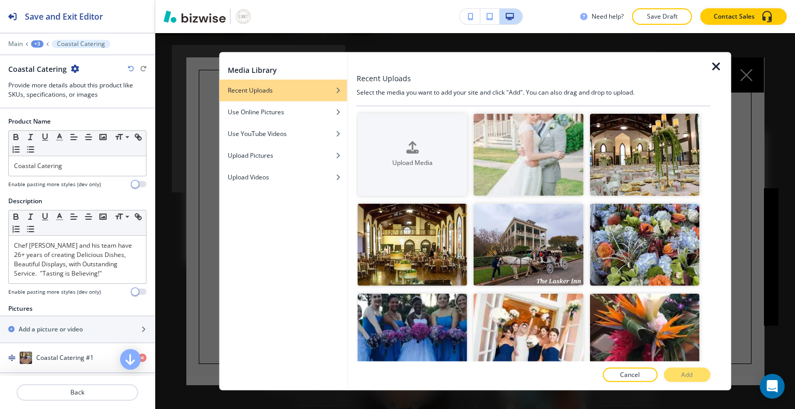
scroll to position [21, 0]
click at [100, 325] on div "Add a picture or video" at bounding box center [66, 329] width 132 height 9
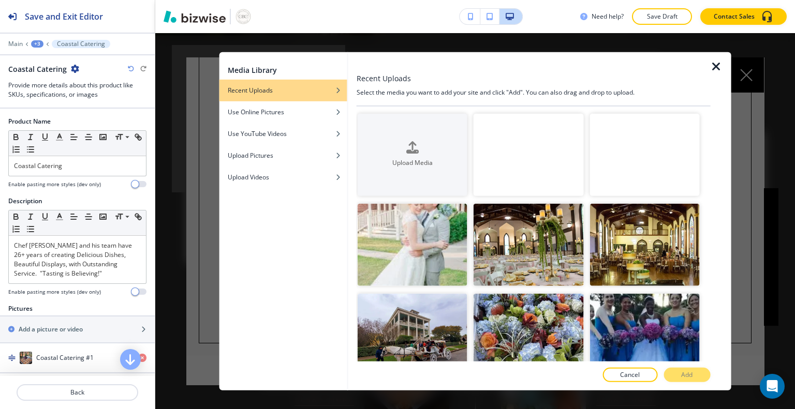
click at [542, 157] on video "button" at bounding box center [528, 154] width 110 height 82
click at [680, 371] on button "Add" at bounding box center [686, 375] width 47 height 14
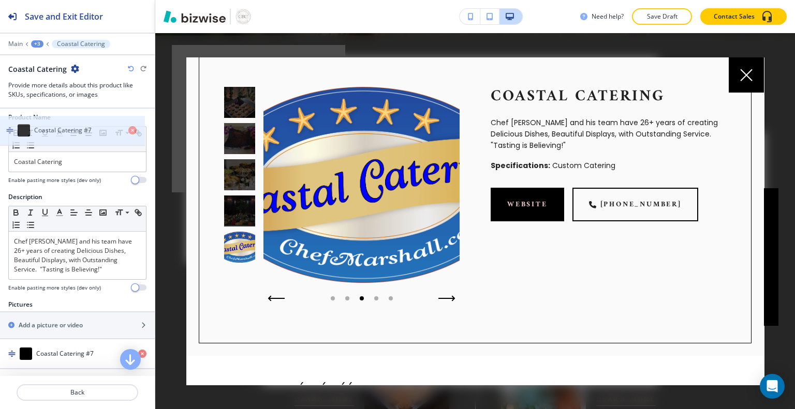
scroll to position [0, 0]
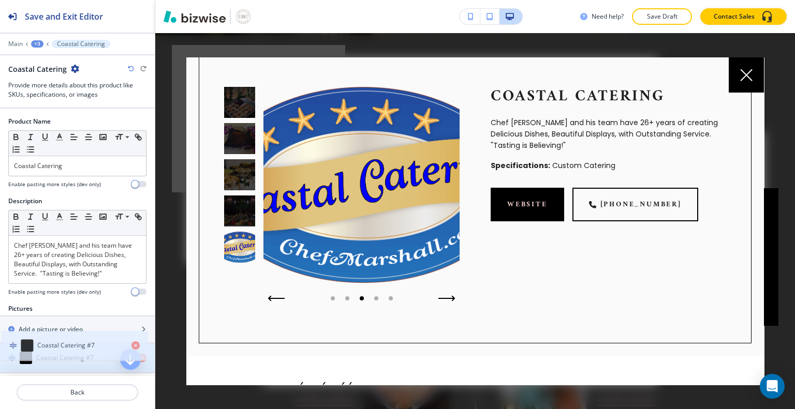
drag, startPoint x: 96, startPoint y: 290, endPoint x: 97, endPoint y: 343, distance: 53.3
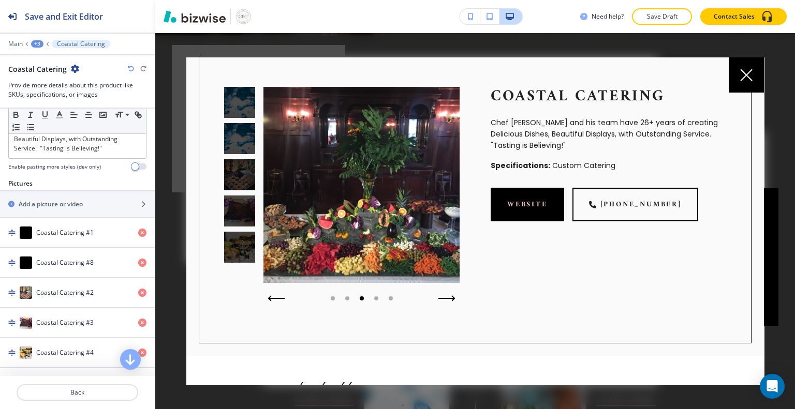
scroll to position [136, 0]
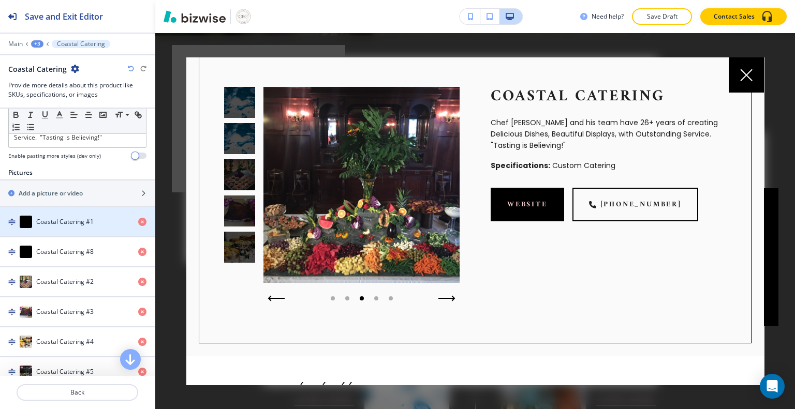
click at [88, 217] on h4 "Coastal Catering #1" at bounding box center [64, 221] width 57 height 9
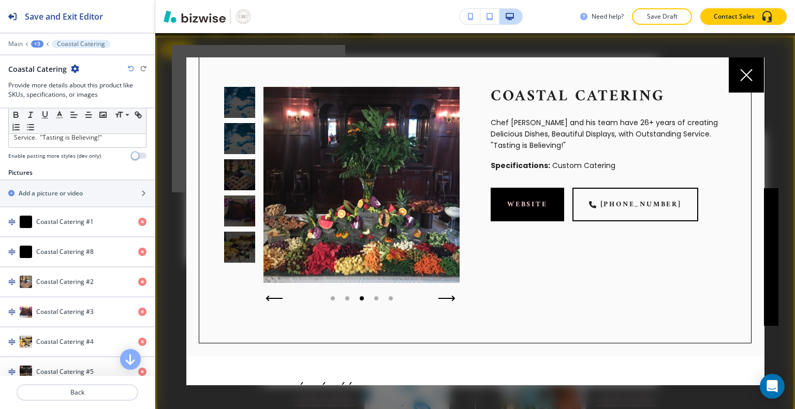
click at [270, 300] on button "button" at bounding box center [273, 298] width 25 height 14
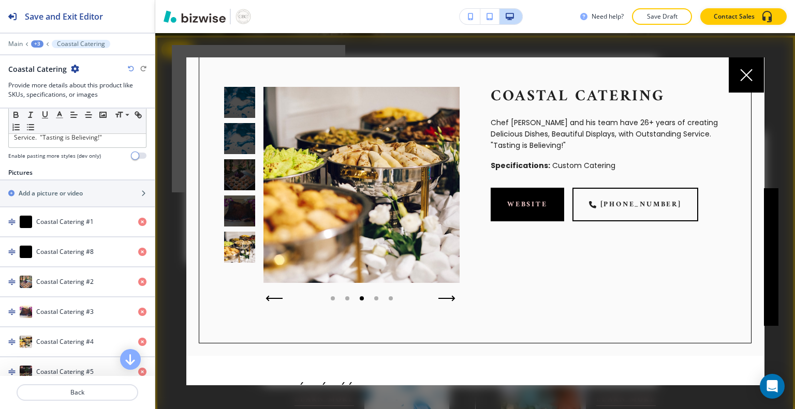
click at [270, 300] on button "button" at bounding box center [273, 298] width 25 height 14
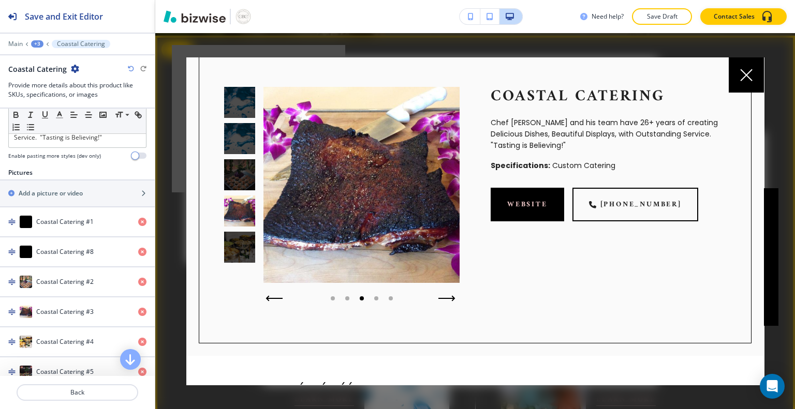
click at [270, 300] on button "button" at bounding box center [273, 298] width 25 height 14
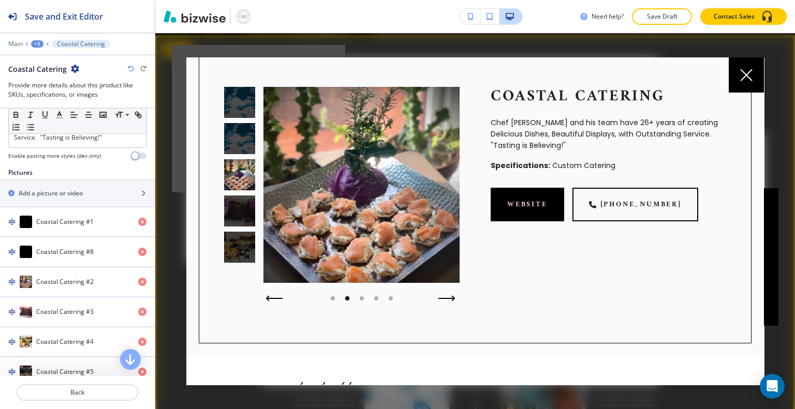
click at [270, 300] on button "button" at bounding box center [273, 298] width 25 height 14
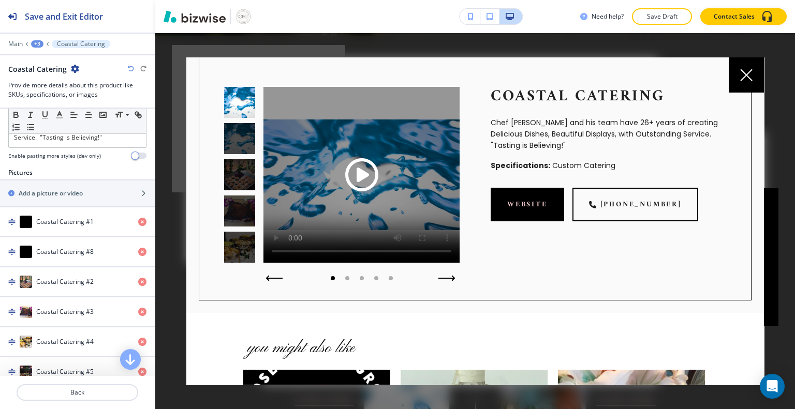
click at [270, 300] on div "Coastal Catering Chef [PERSON_NAME] and his team have 26+ years of creating Del…" at bounding box center [475, 174] width 553 height 251
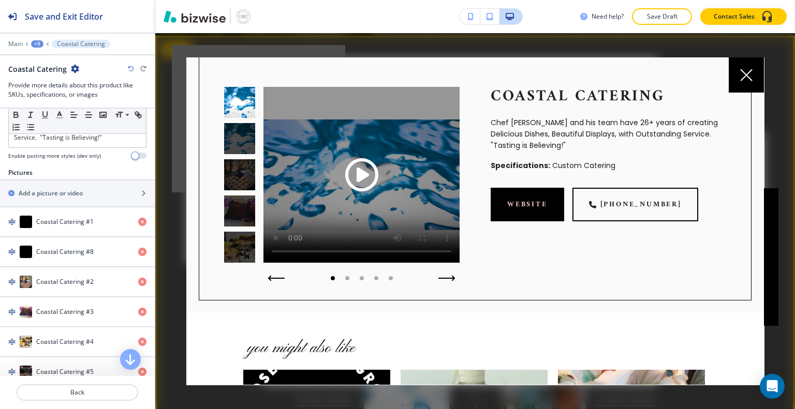
click at [277, 235] on div "Play button for video with title: undefined" at bounding box center [361, 175] width 196 height 176
click at [451, 276] on icon "button" at bounding box center [448, 278] width 17 height 6
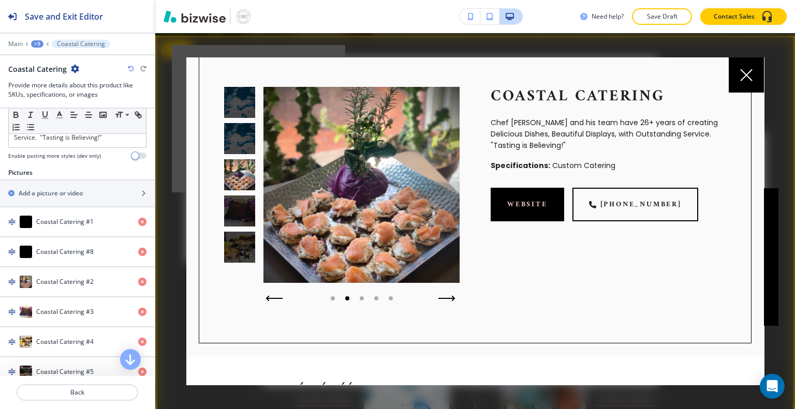
click at [280, 295] on icon "button" at bounding box center [273, 298] width 17 height 6
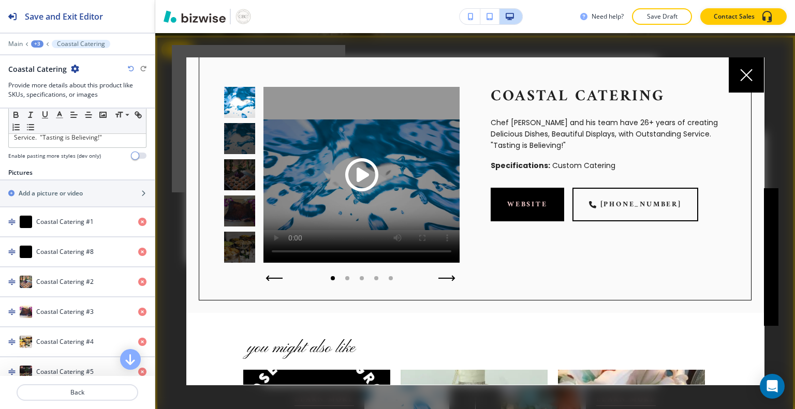
click at [279, 278] on icon "button" at bounding box center [274, 278] width 15 height 0
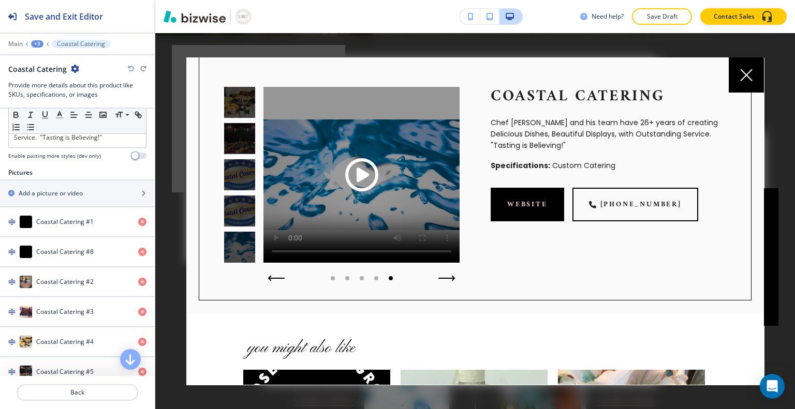
click at [140, 249] on div "button" at bounding box center [146, 252] width 17 height 8
click at [138, 248] on icon "button" at bounding box center [142, 252] width 8 height 8
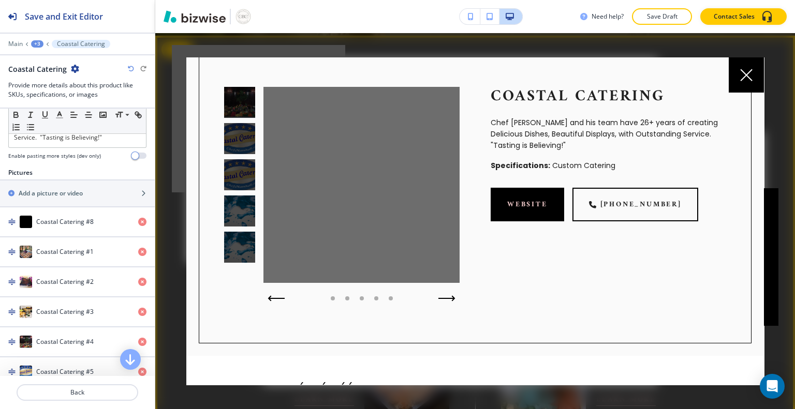
click at [195, 271] on div at bounding box center [326, 181] width 266 height 250
click at [269, 292] on button "button" at bounding box center [273, 298] width 25 height 14
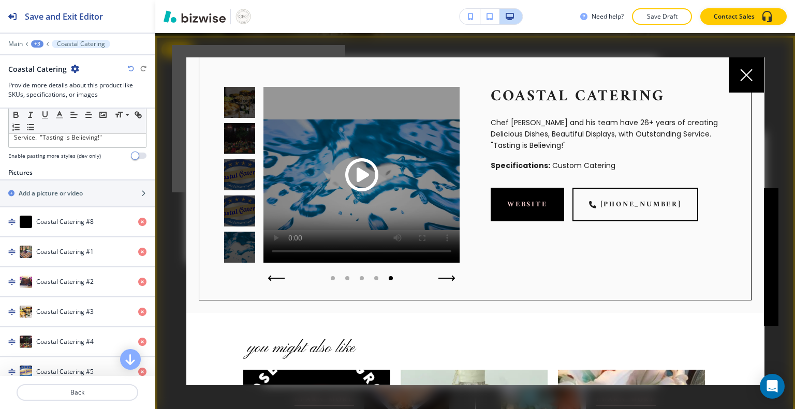
click at [363, 173] on span "Play button for video with title: undefined" at bounding box center [361, 174] width 33 height 33
click at [746, 75] on icon at bounding box center [745, 74] width 11 height 11
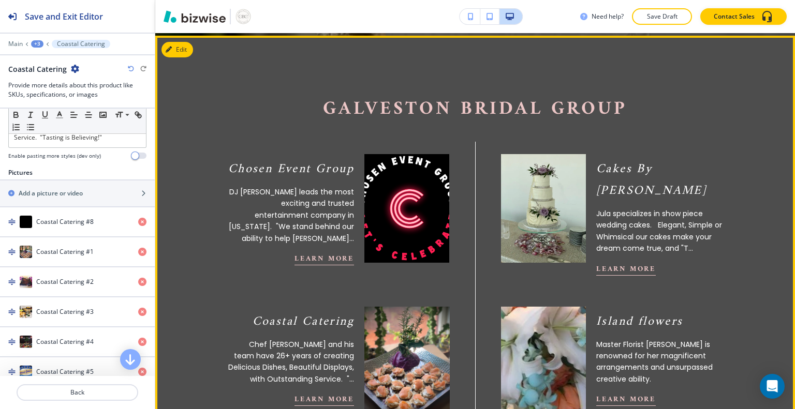
click at [381, 387] on img at bounding box center [406, 361] width 93 height 120
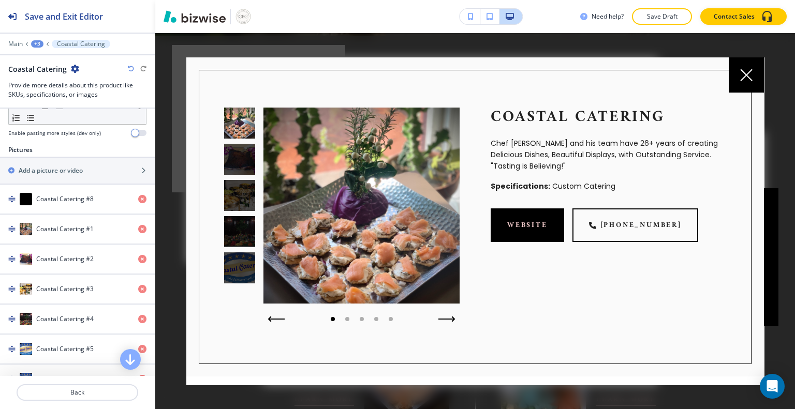
scroll to position [160, 0]
click at [93, 196] on div "Coastal Catering #8" at bounding box center [65, 197] width 130 height 12
click at [91, 198] on h4 "Coastal Catering #8" at bounding box center [64, 197] width 57 height 9
click at [12, 195] on img "button" at bounding box center [11, 197] width 7 height 7
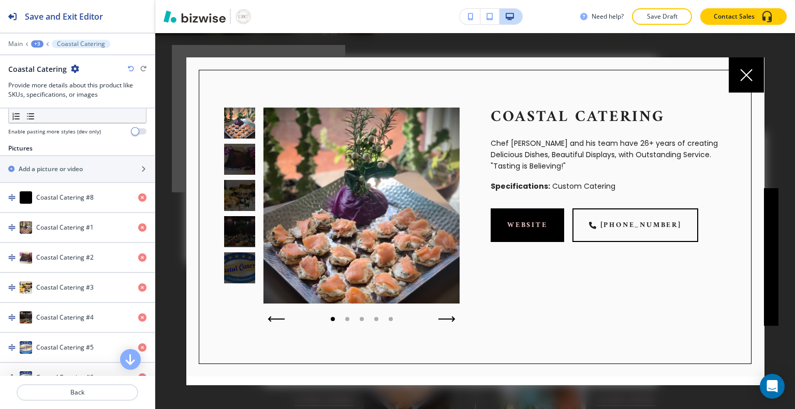
click at [12, 195] on img "button" at bounding box center [11, 197] width 7 height 7
click at [26, 192] on video "button" at bounding box center [26, 197] width 12 height 12
click at [47, 196] on h4 "Coastal Catering #8" at bounding box center [64, 197] width 57 height 9
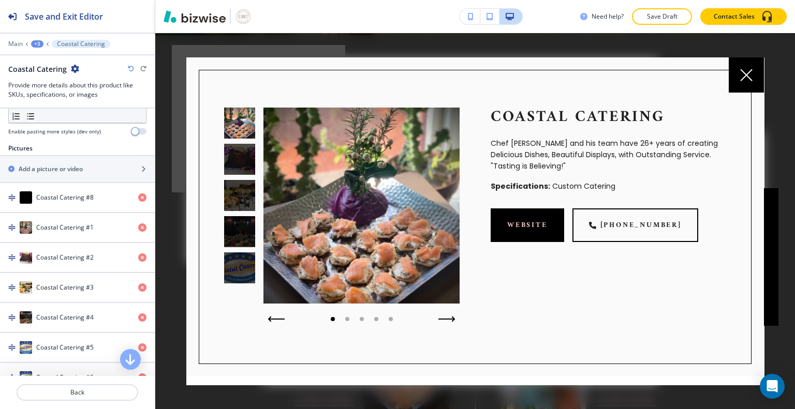
click at [72, 193] on h4 "Coastal Catering #8" at bounding box center [64, 197] width 57 height 9
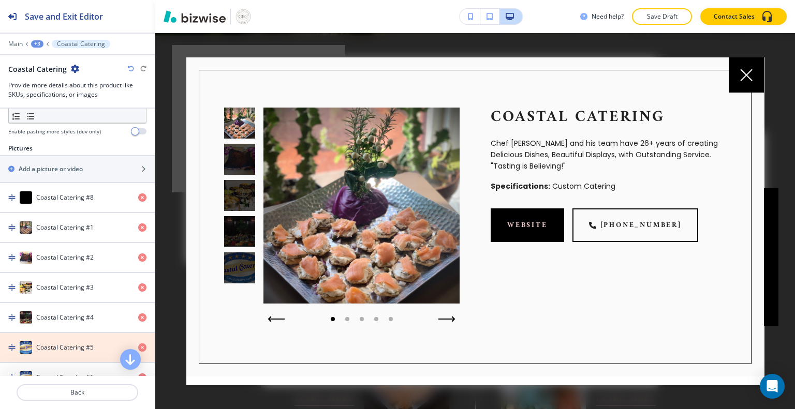
click at [138, 344] on icon "button" at bounding box center [142, 348] width 8 height 8
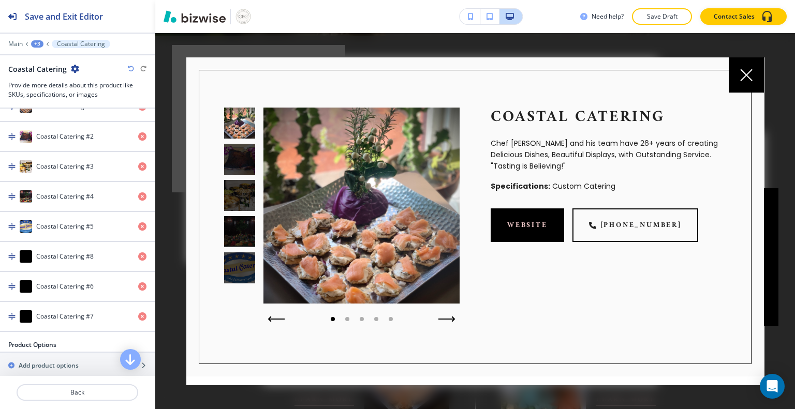
scroll to position [285, 0]
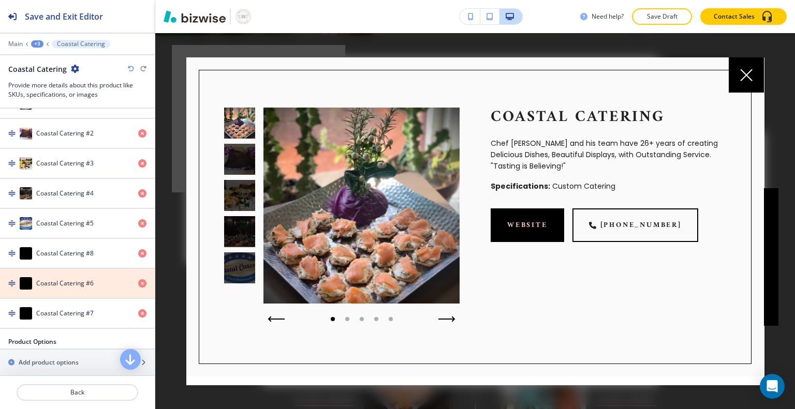
click at [138, 279] on icon "button" at bounding box center [142, 283] width 8 height 8
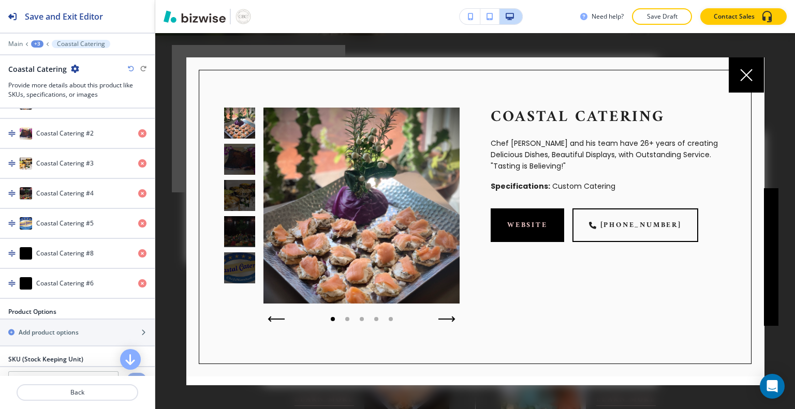
click at [138, 279] on icon "button" at bounding box center [142, 283] width 8 height 8
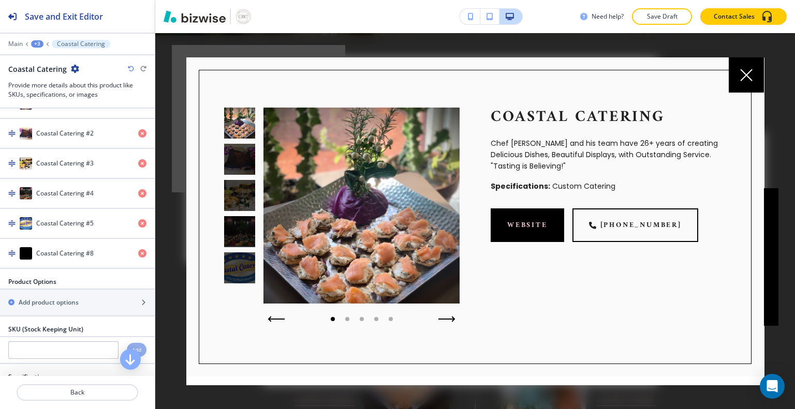
click at [138, 249] on icon "button" at bounding box center [142, 253] width 8 height 8
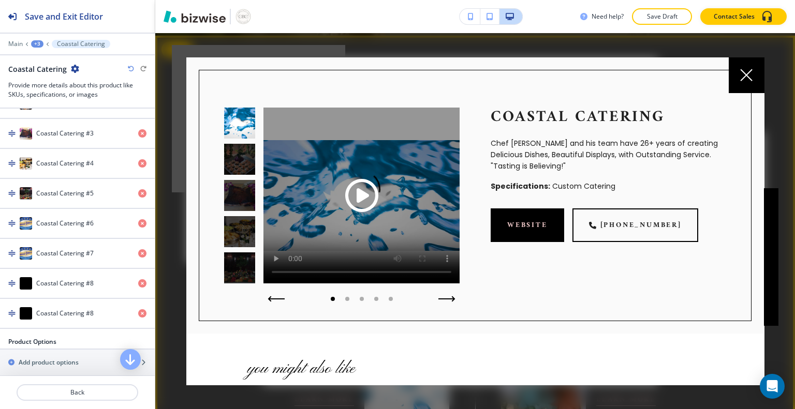
click at [733, 78] on div at bounding box center [745, 74] width 35 height 35
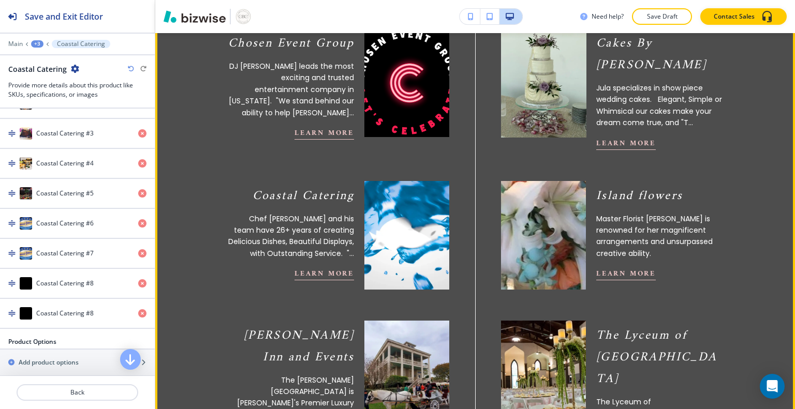
scroll to position [516, 0]
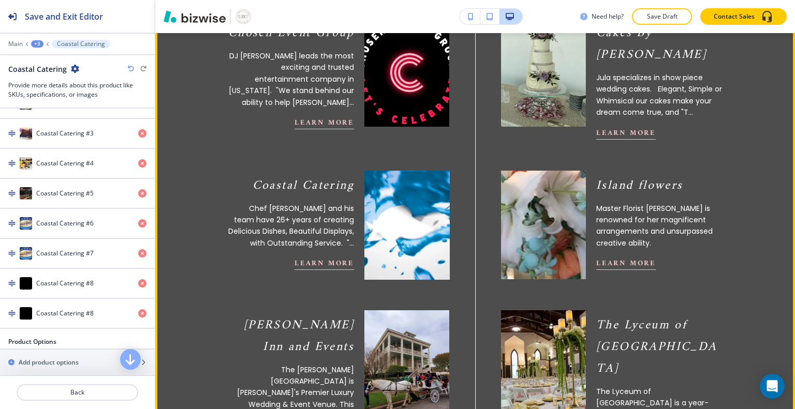
click at [410, 244] on video at bounding box center [406, 225] width 93 height 120
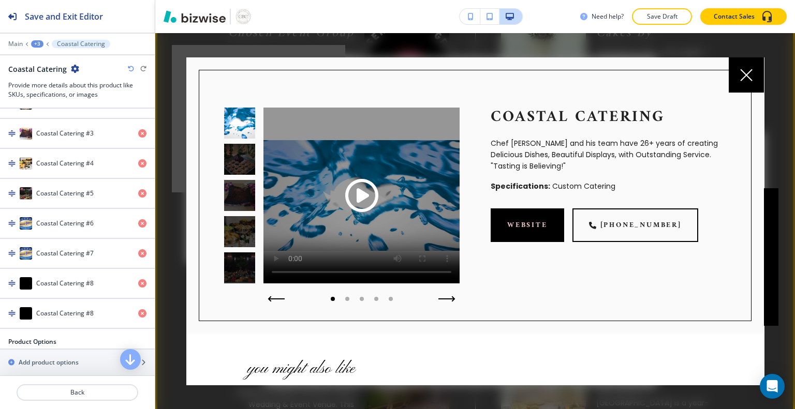
click at [366, 193] on span "Play button for video with title: undefined" at bounding box center [361, 195] width 33 height 33
click at [440, 300] on icon "button" at bounding box center [448, 299] width 17 height 6
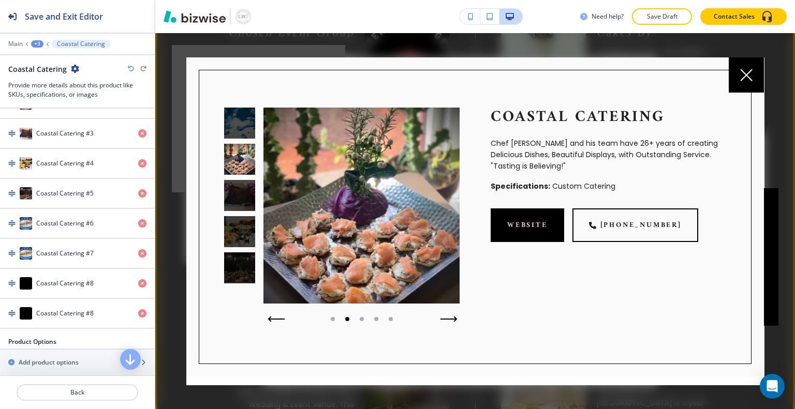
click at [445, 317] on icon "button" at bounding box center [448, 319] width 17 height 6
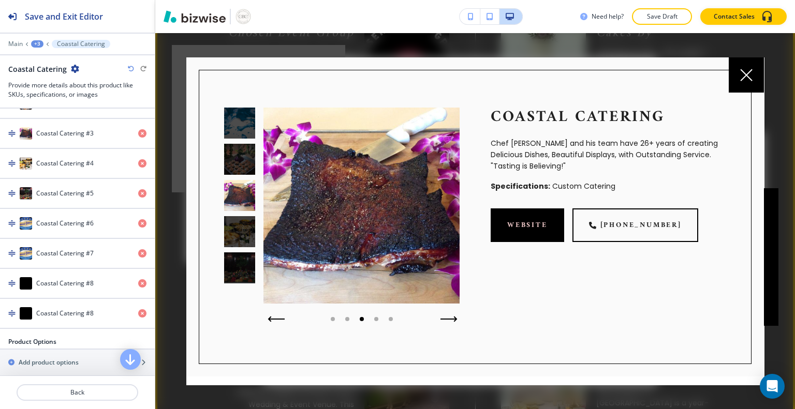
click at [445, 317] on icon "button" at bounding box center [448, 319] width 17 height 6
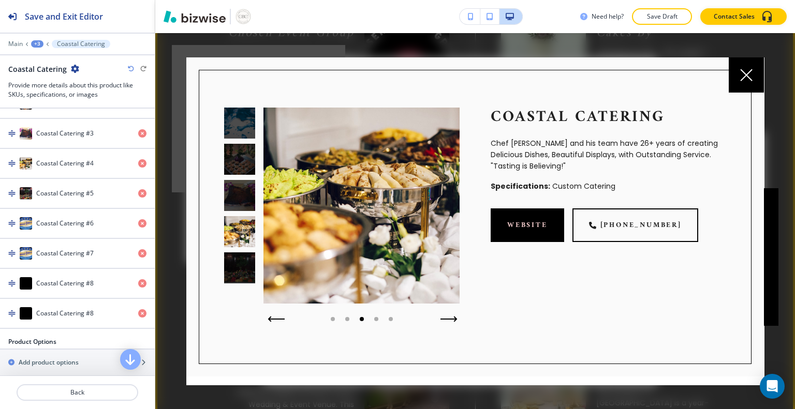
click at [445, 317] on icon "button" at bounding box center [448, 319] width 17 height 6
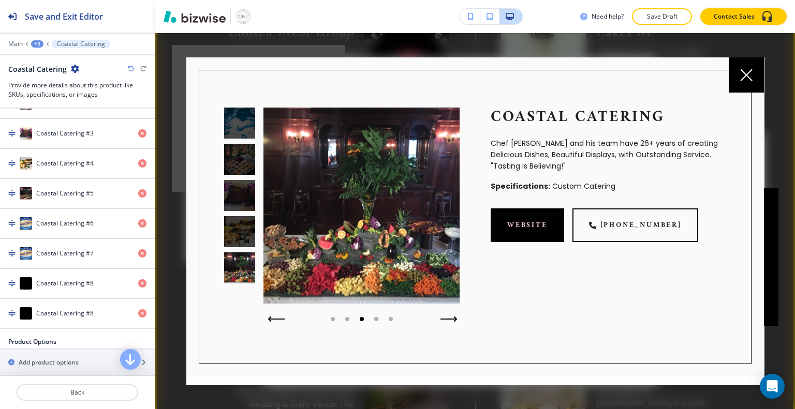
click at [445, 317] on icon "button" at bounding box center [448, 319] width 17 height 6
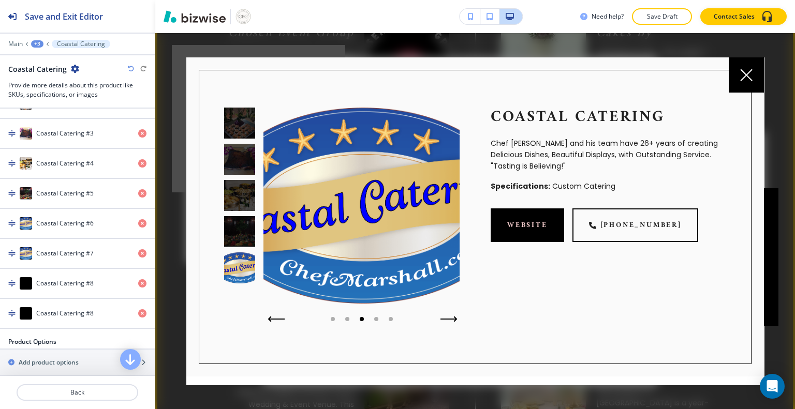
click at [445, 317] on icon "button" at bounding box center [448, 319] width 17 height 6
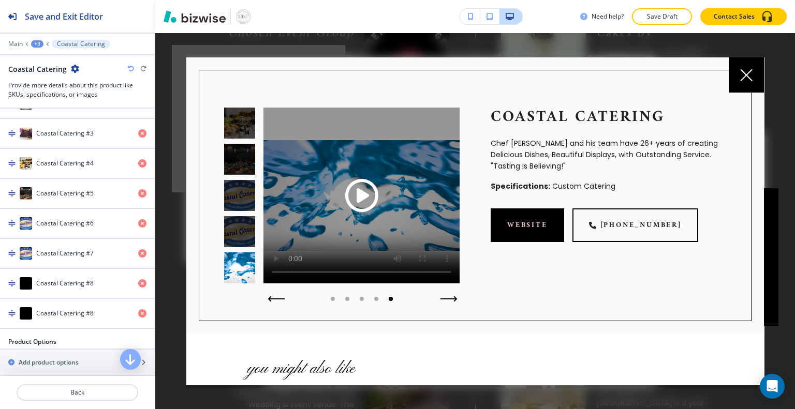
click at [445, 317] on div "Coastal Catering Chef [PERSON_NAME] and his team have 26+ years of creating Del…" at bounding box center [475, 195] width 553 height 251
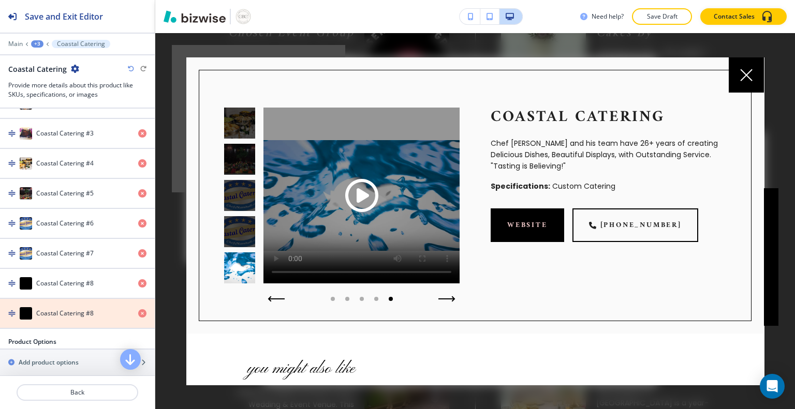
click at [138, 309] on icon "button" at bounding box center [142, 313] width 8 height 8
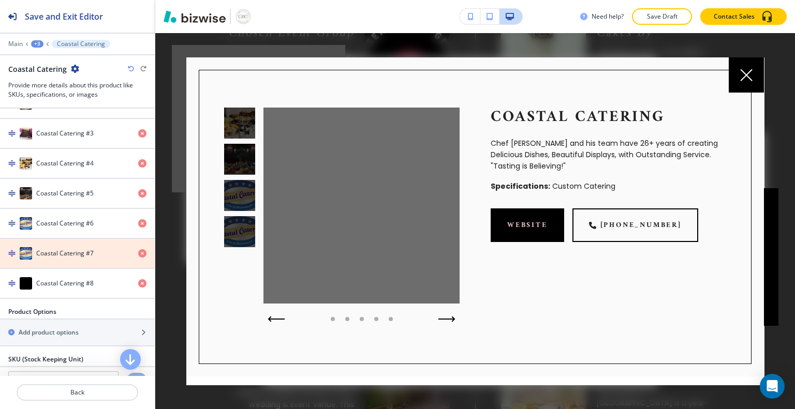
click at [138, 252] on icon "button" at bounding box center [142, 253] width 8 height 8
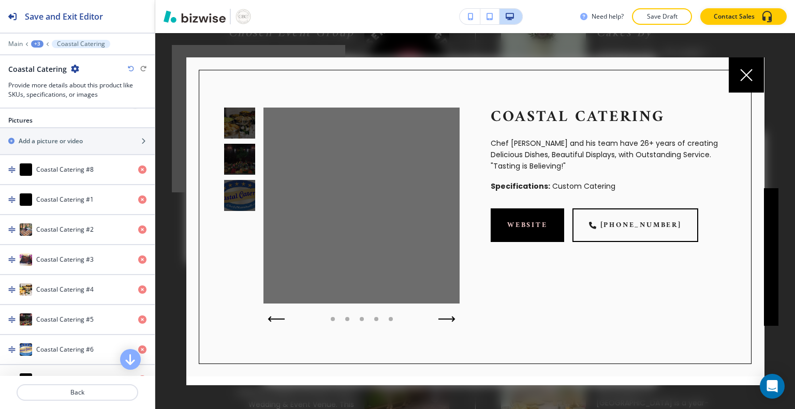
scroll to position [45, 0]
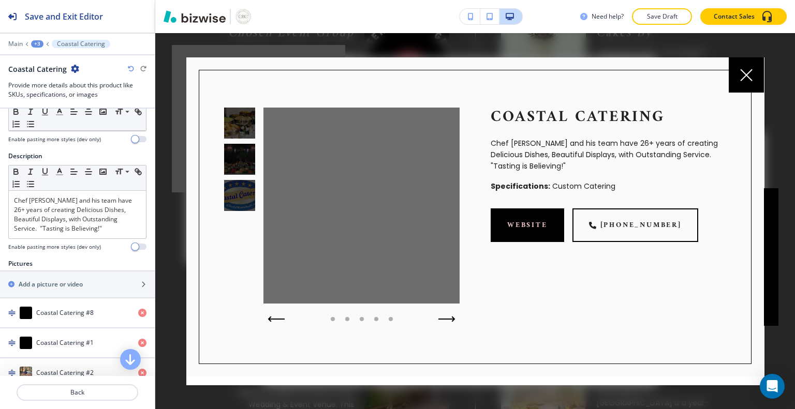
click at [138, 309] on icon "button" at bounding box center [142, 313] width 8 height 8
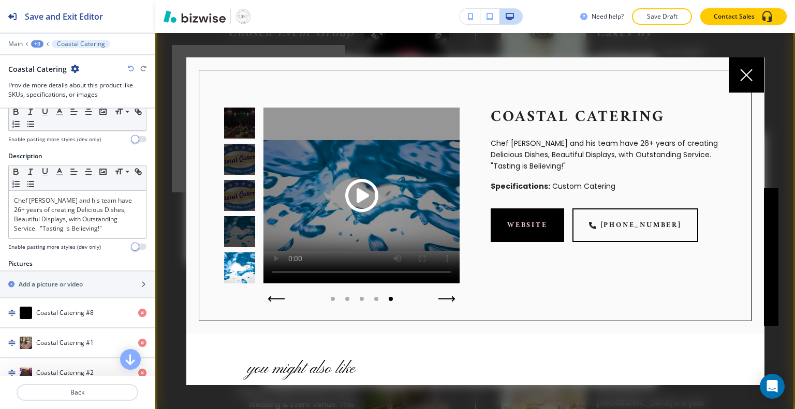
click at [368, 195] on span "Play button for video with title: undefined" at bounding box center [361, 195] width 33 height 33
click at [449, 301] on icon "button" at bounding box center [448, 299] width 17 height 6
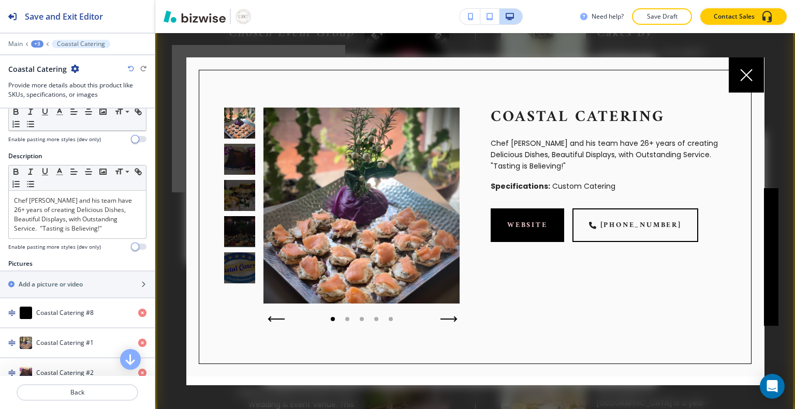
click at [449, 319] on icon "button" at bounding box center [448, 319] width 15 height 0
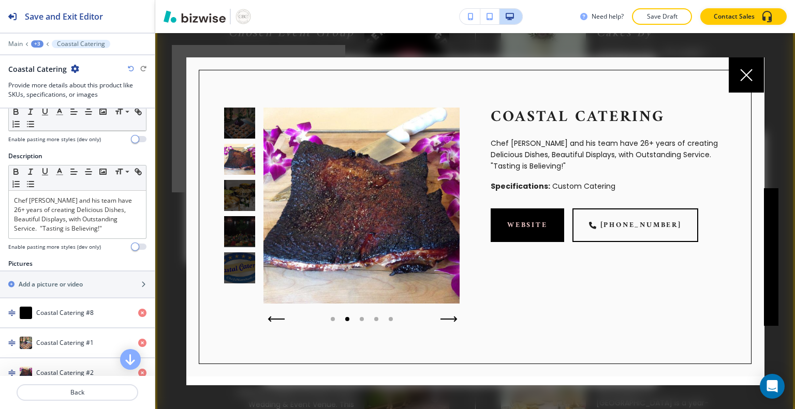
click at [449, 319] on icon "button" at bounding box center [448, 319] width 15 height 0
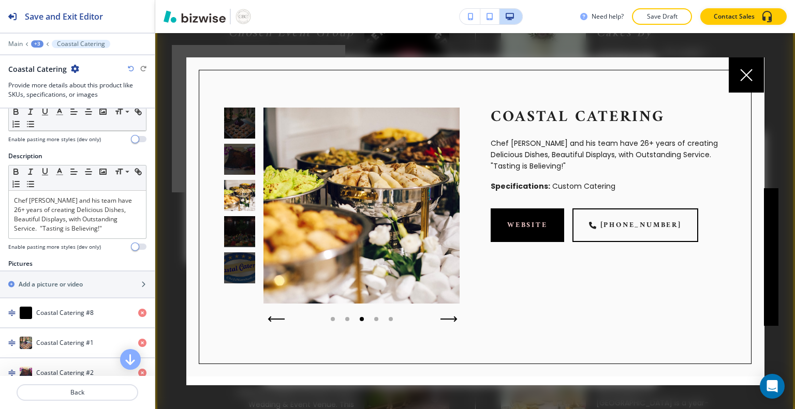
click at [449, 319] on icon "button" at bounding box center [448, 319] width 15 height 0
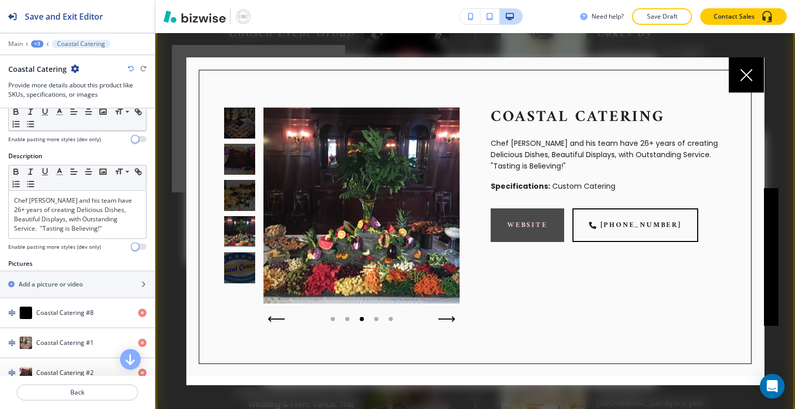
click at [520, 227] on link "website" at bounding box center [526, 225] width 73 height 34
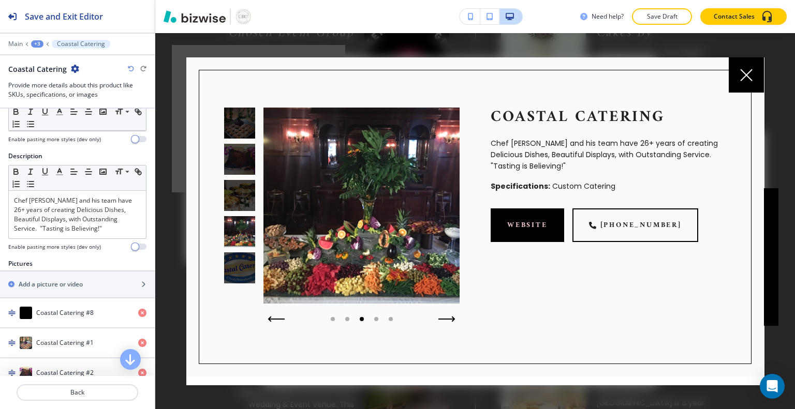
click at [468, 13] on icon "button" at bounding box center [471, 16] width 6 height 7
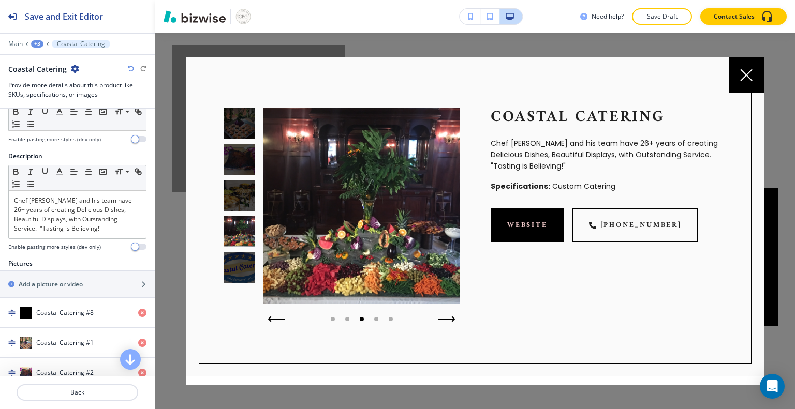
click at [735, 0] on body "Save and Exit Editor Main +3 Coastal Catering Coastal Catering Provide more det…" at bounding box center [397, 0] width 795 height 0
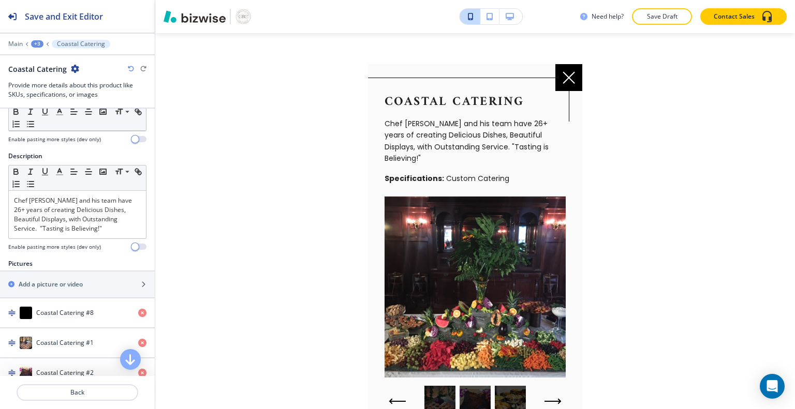
scroll to position [490, 0]
click at [573, 78] on icon at bounding box center [568, 77] width 12 height 12
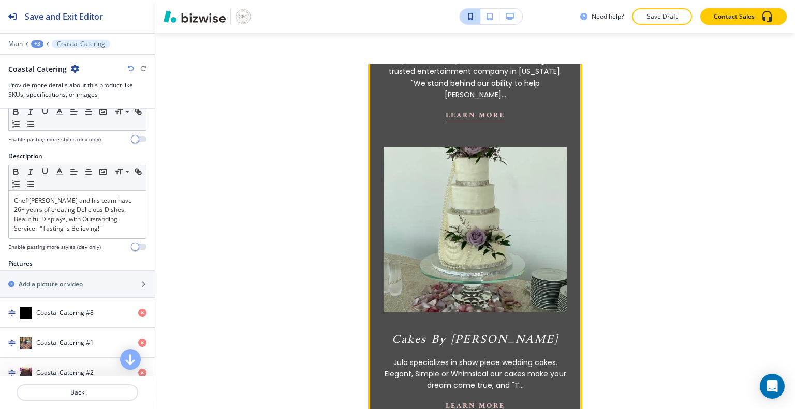
scroll to position [690, 0]
click at [497, 109] on button "Learn More" at bounding box center [474, 115] width 59 height 13
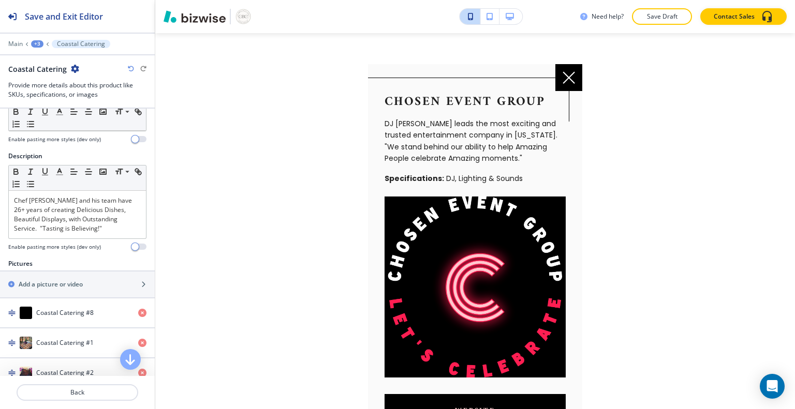
click at [564, 76] on icon at bounding box center [568, 77] width 12 height 12
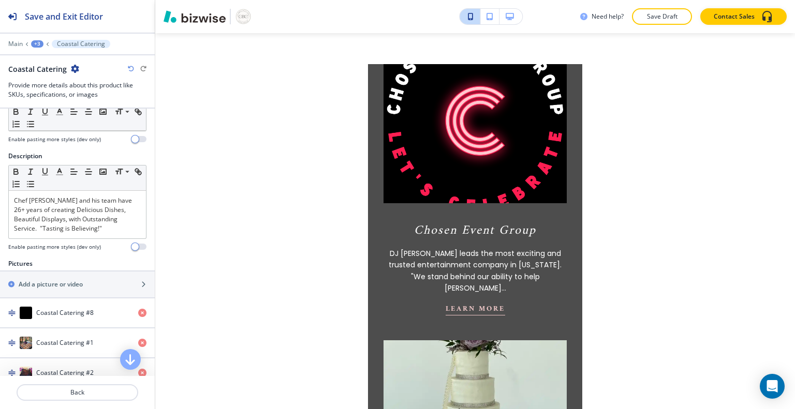
scroll to position [0, 0]
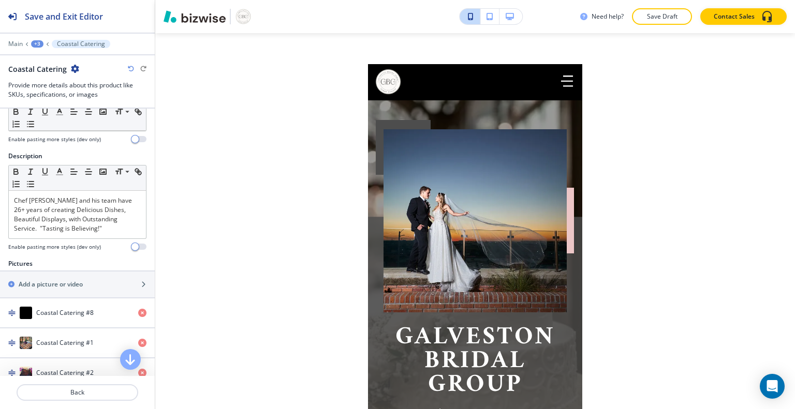
click at [503, 16] on button "button" at bounding box center [510, 17] width 23 height 16
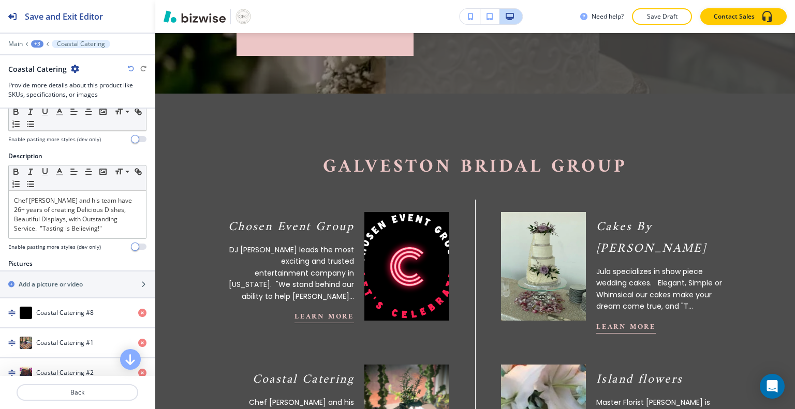
scroll to position [322, 0]
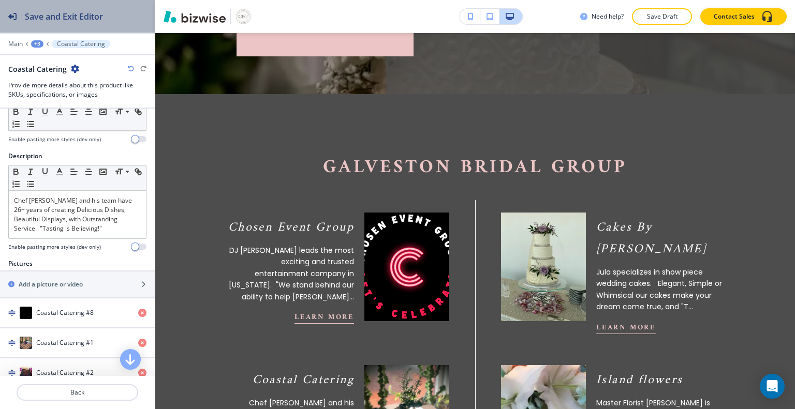
click at [81, 16] on h2 "Save and Exit Editor" at bounding box center [64, 16] width 78 height 12
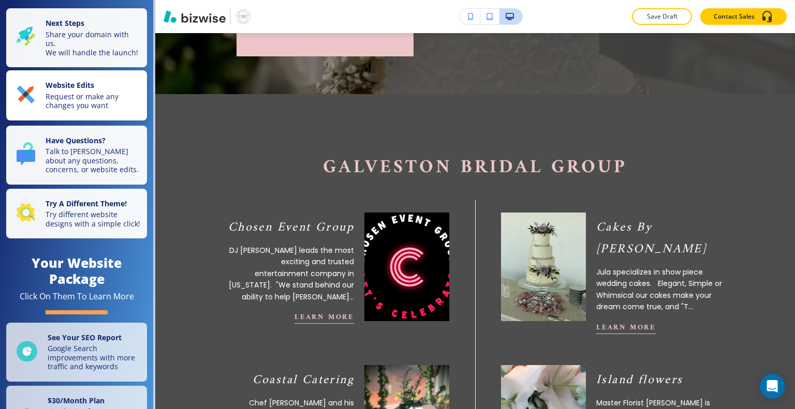
click at [70, 101] on p "Request or make any changes you want" at bounding box center [93, 101] width 95 height 18
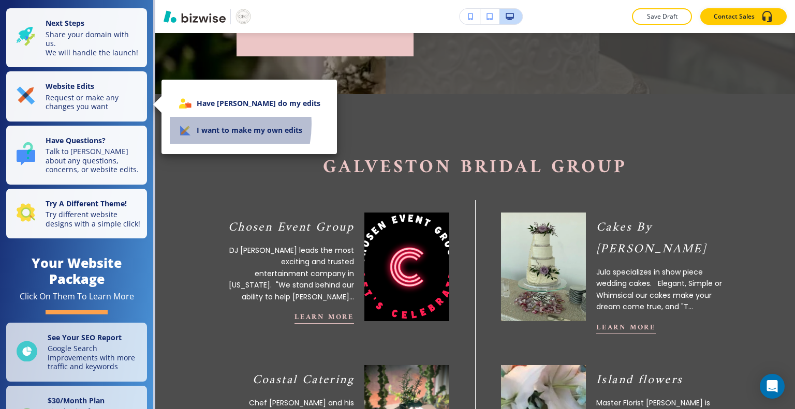
click at [197, 124] on li "I want to make my own edits" at bounding box center [249, 130] width 159 height 27
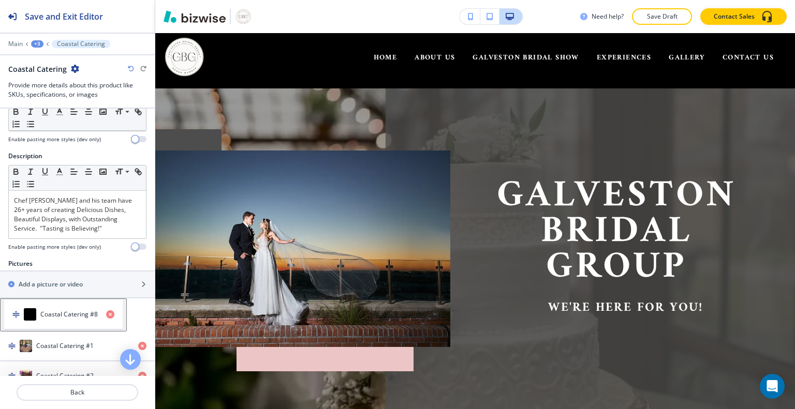
scroll to position [0, 0]
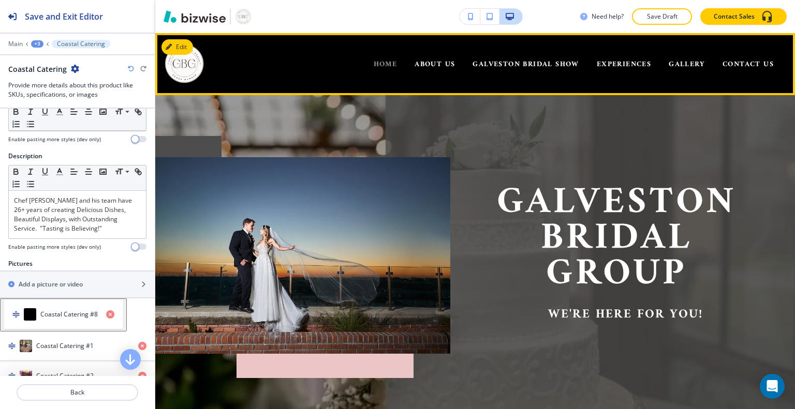
click at [381, 60] on span "HOME" at bounding box center [386, 64] width 24 height 13
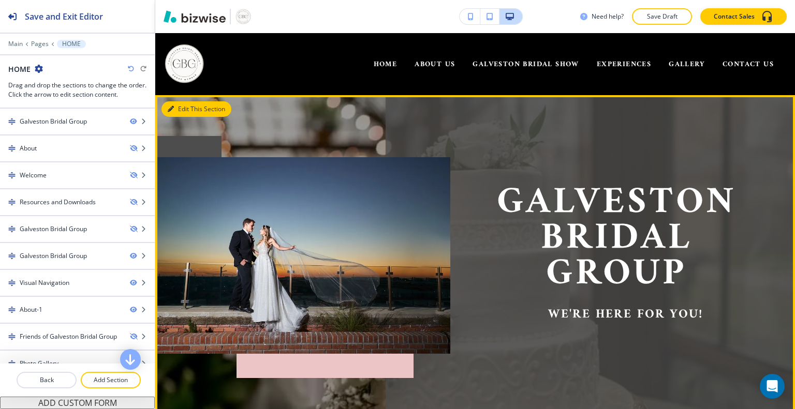
click at [182, 111] on button "Edit This Section" at bounding box center [196, 109] width 70 height 16
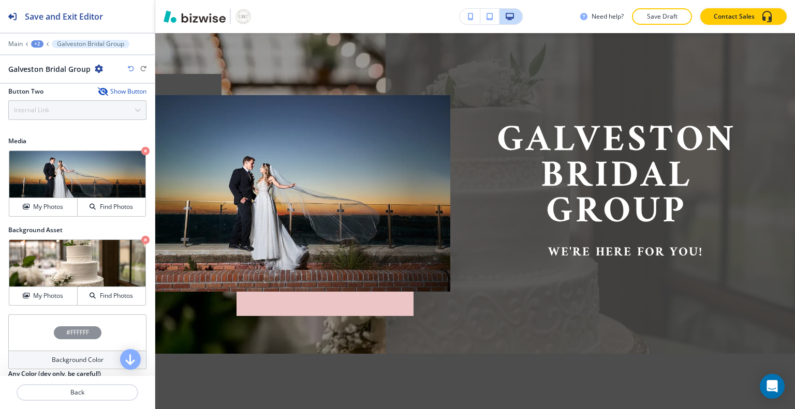
scroll to position [449, 0]
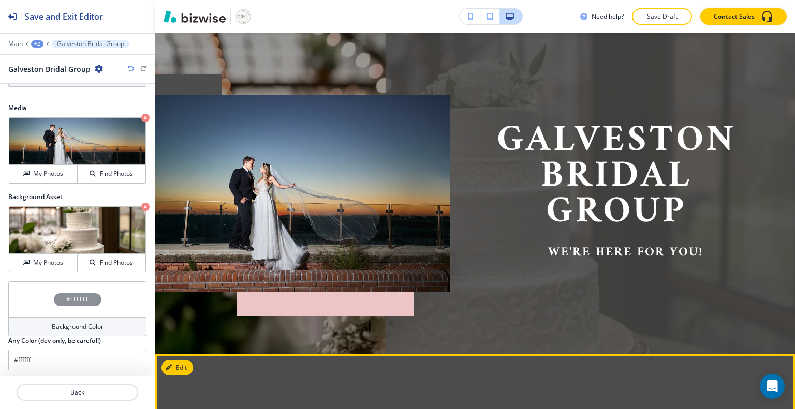
click at [181, 363] on button "Edit This Section" at bounding box center [196, 368] width 70 height 16
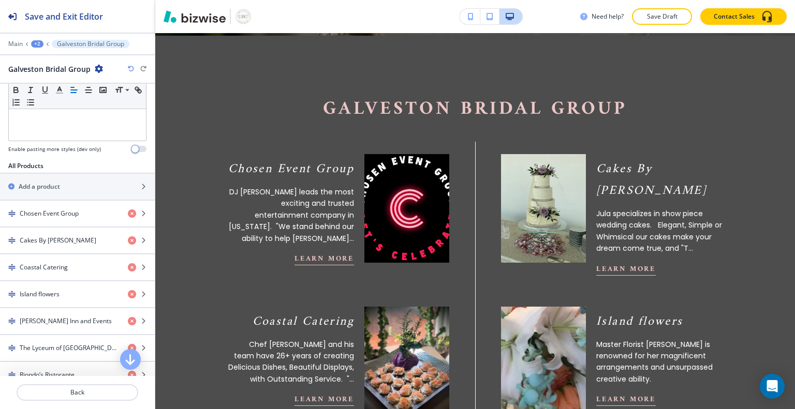
scroll to position [296, 0]
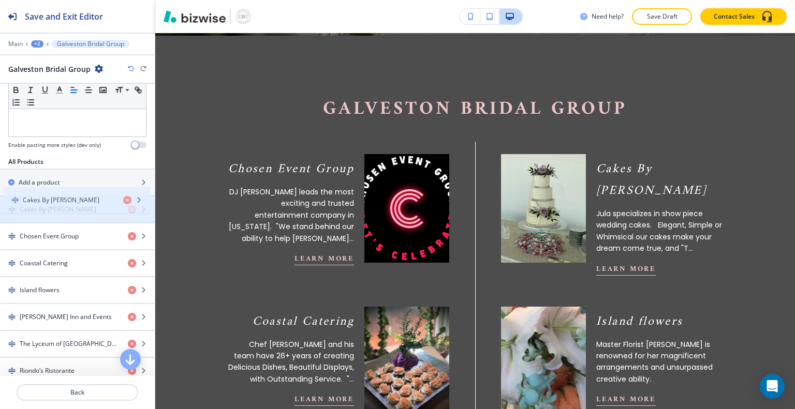
drag, startPoint x: 12, startPoint y: 235, endPoint x: 16, endPoint y: 200, distance: 34.9
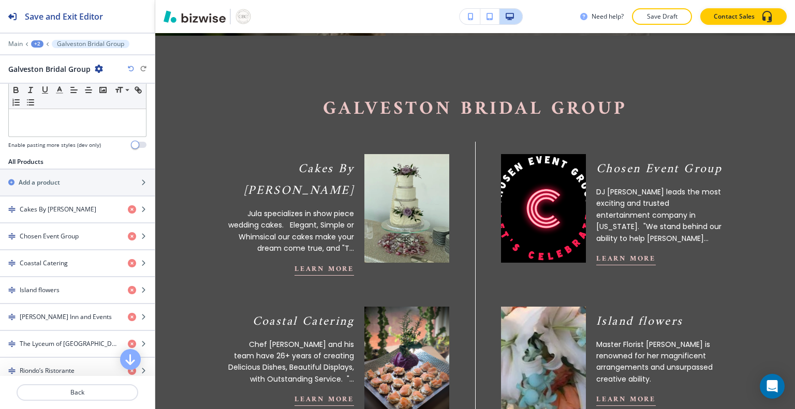
click at [469, 15] on icon "button" at bounding box center [471, 16] width 6 height 7
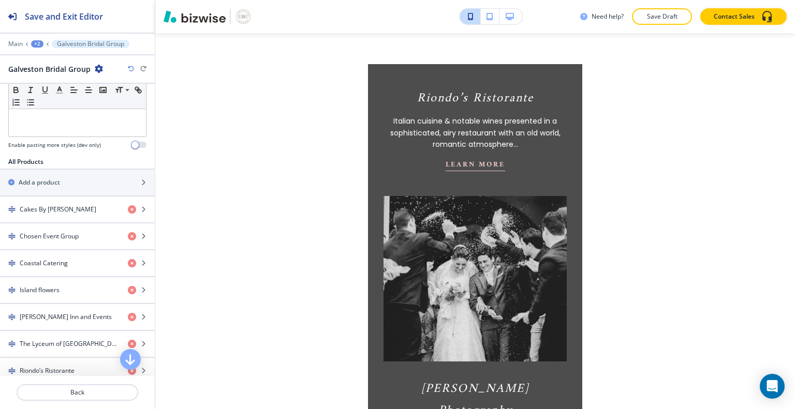
scroll to position [2460, 0]
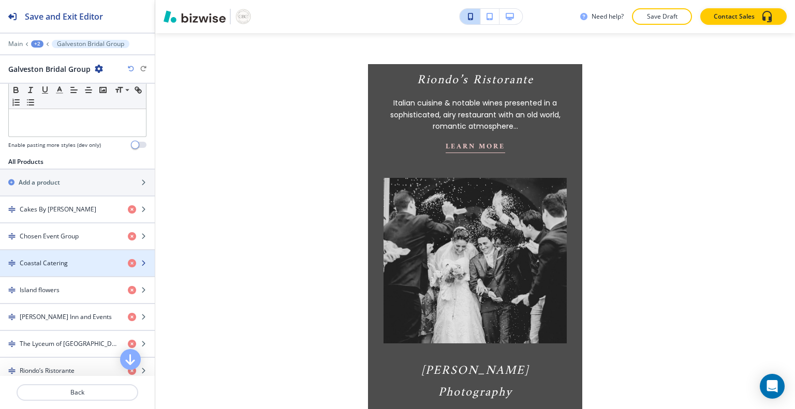
click at [47, 268] on div "button" at bounding box center [77, 272] width 155 height 8
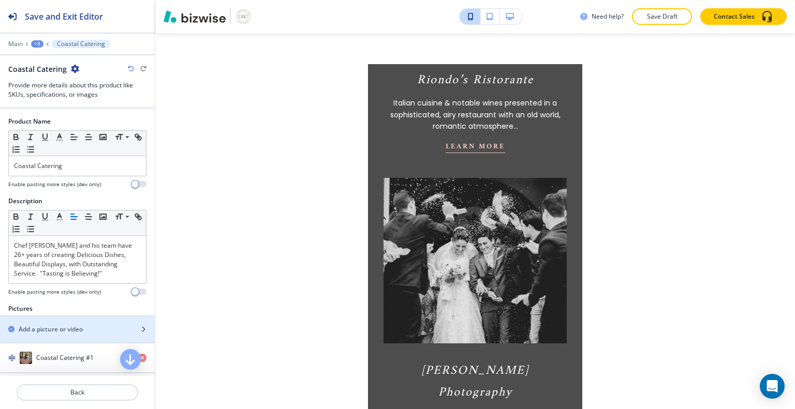
click at [115, 325] on div "Add a picture or video" at bounding box center [66, 329] width 132 height 9
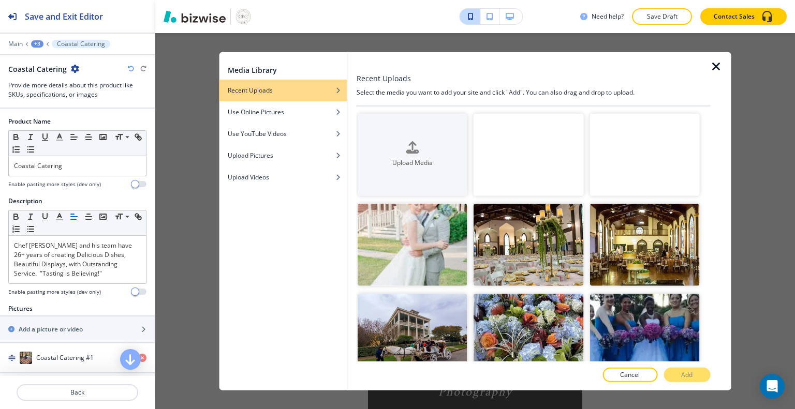
click at [541, 155] on video "button" at bounding box center [528, 154] width 110 height 82
click at [704, 374] on button "Add" at bounding box center [686, 375] width 47 height 14
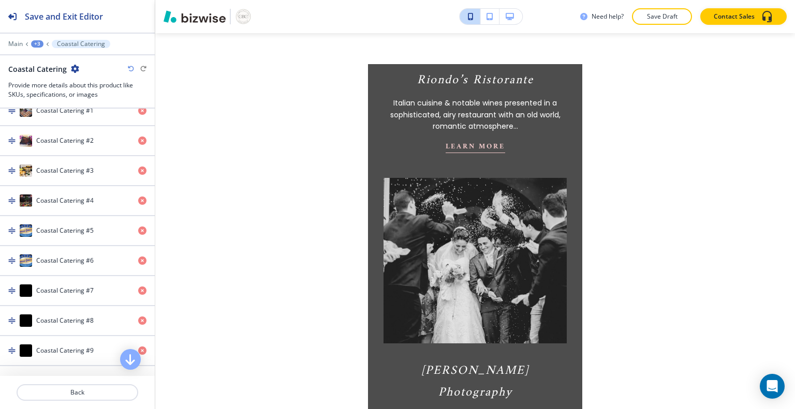
scroll to position [255, 0]
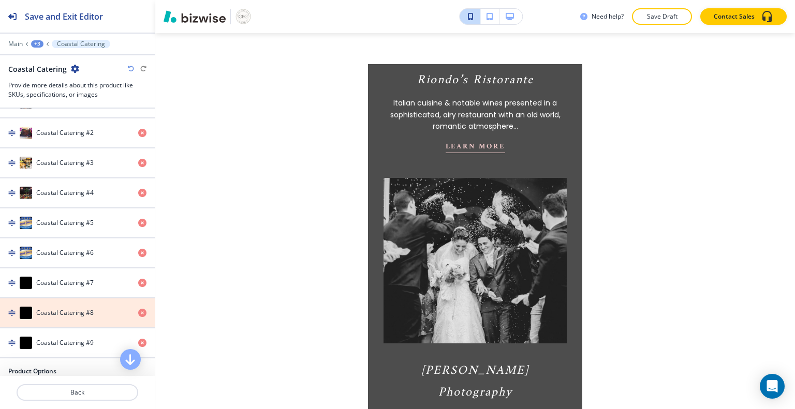
click at [138, 309] on icon "button" at bounding box center [142, 313] width 8 height 8
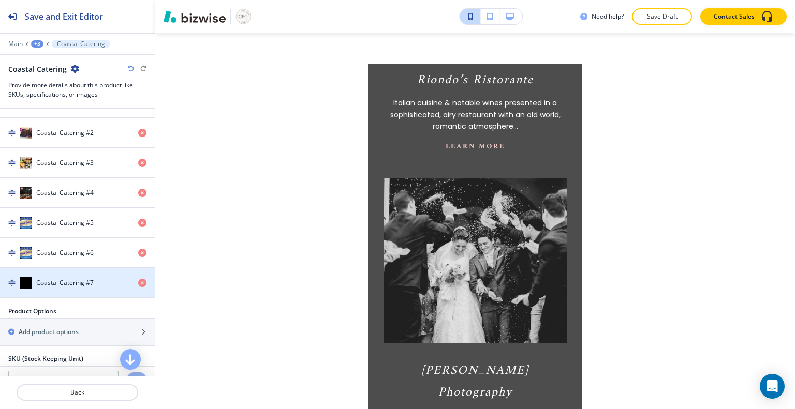
click at [13, 279] on img "button" at bounding box center [11, 282] width 7 height 7
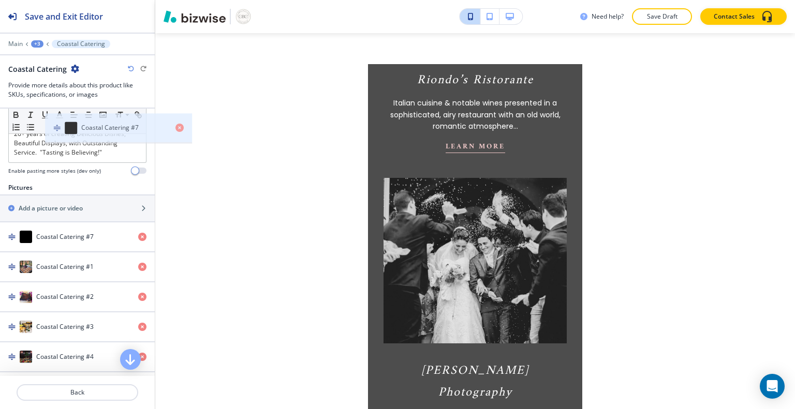
scroll to position [116, 0]
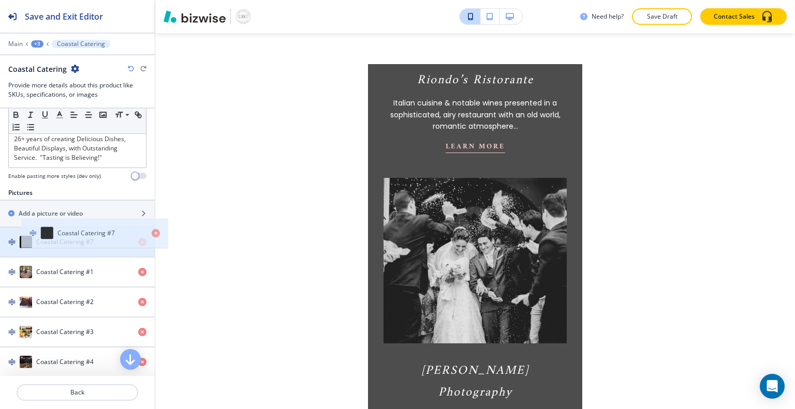
drag, startPoint x: 11, startPoint y: 278, endPoint x: 33, endPoint y: 231, distance: 51.6
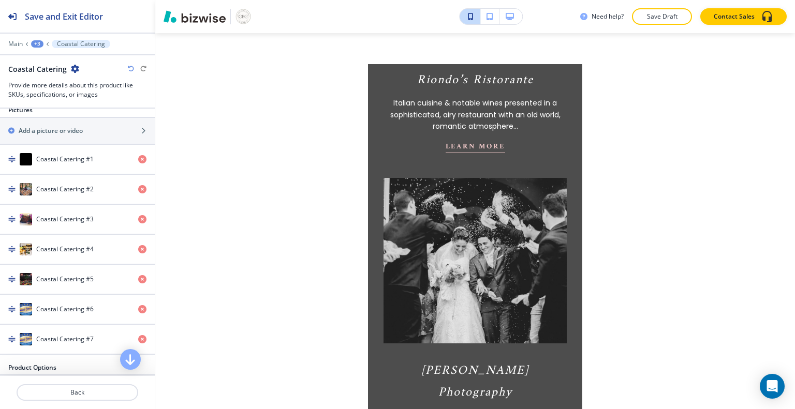
scroll to position [219, 0]
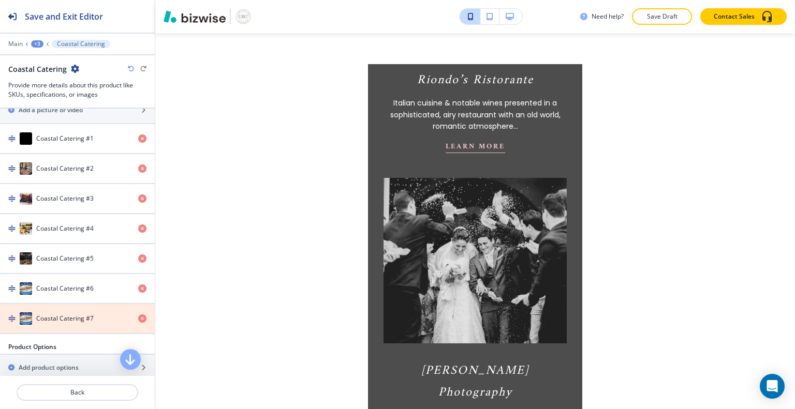
click at [138, 315] on icon "button" at bounding box center [142, 319] width 8 height 8
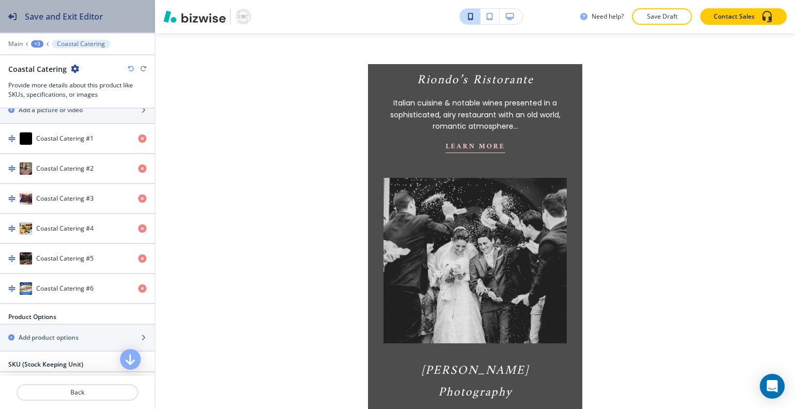
click at [88, 12] on h2 "Save and Exit Editor" at bounding box center [64, 16] width 78 height 12
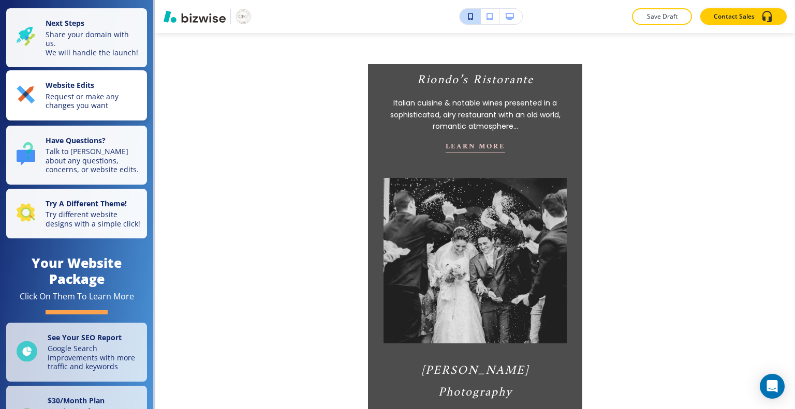
click at [88, 100] on p "Request or make any changes you want" at bounding box center [93, 101] width 95 height 18
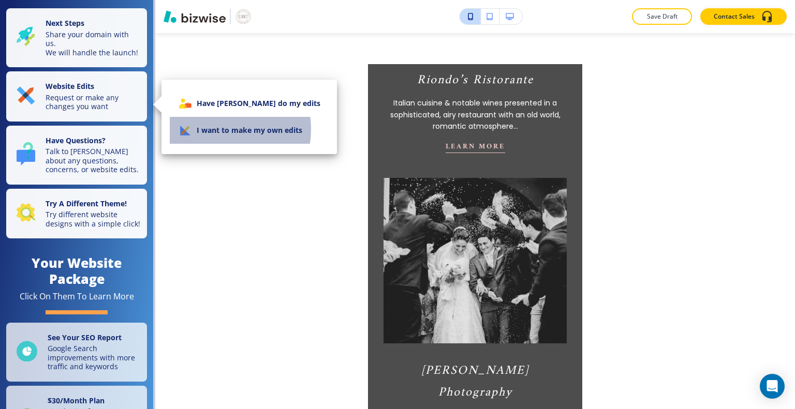
click at [217, 129] on li "I want to make my own edits" at bounding box center [249, 130] width 159 height 27
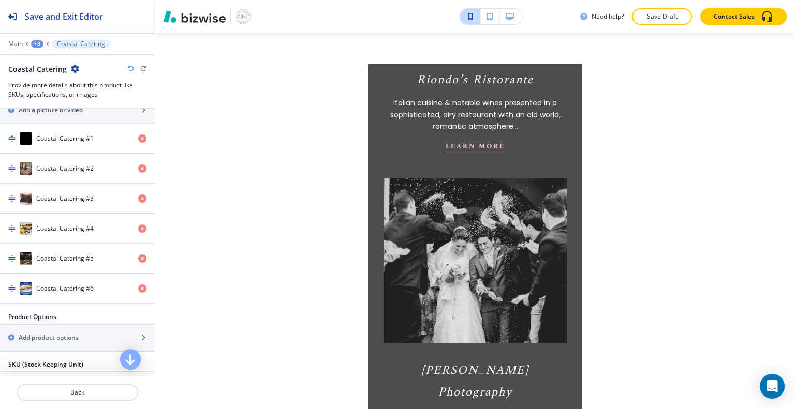
click at [508, 14] on icon "button" at bounding box center [509, 16] width 8 height 7
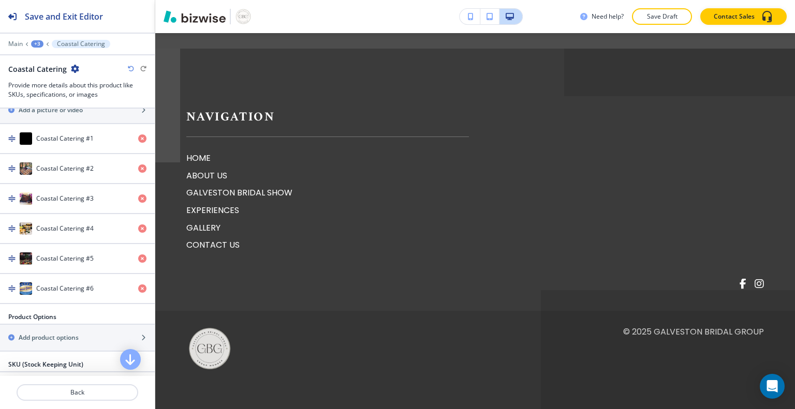
scroll to position [2085, 0]
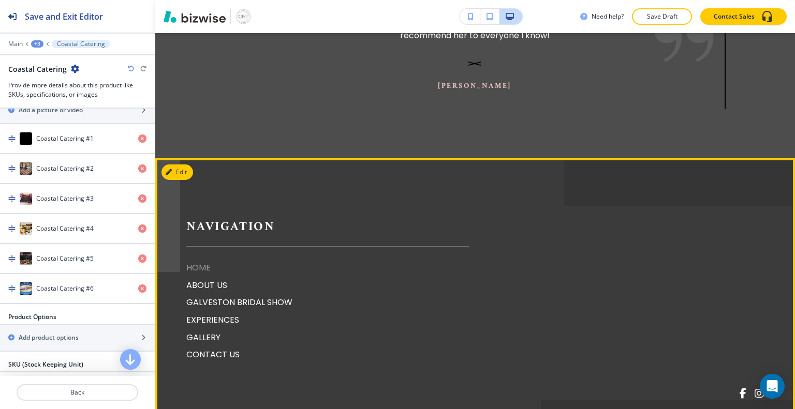
click at [204, 261] on p "HOME" at bounding box center [327, 267] width 282 height 13
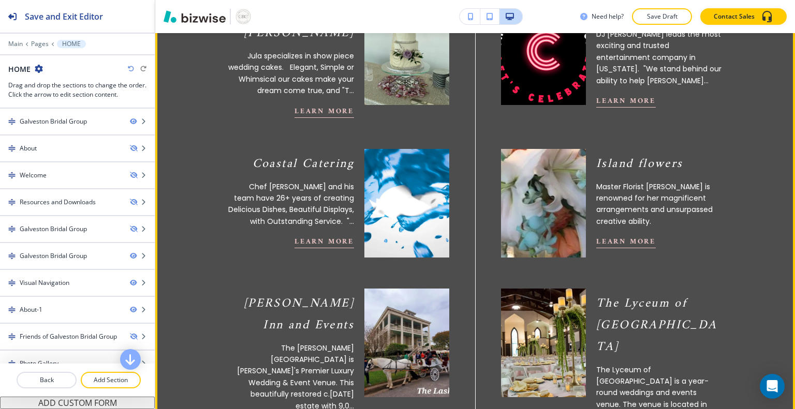
scroll to position [559, 0]
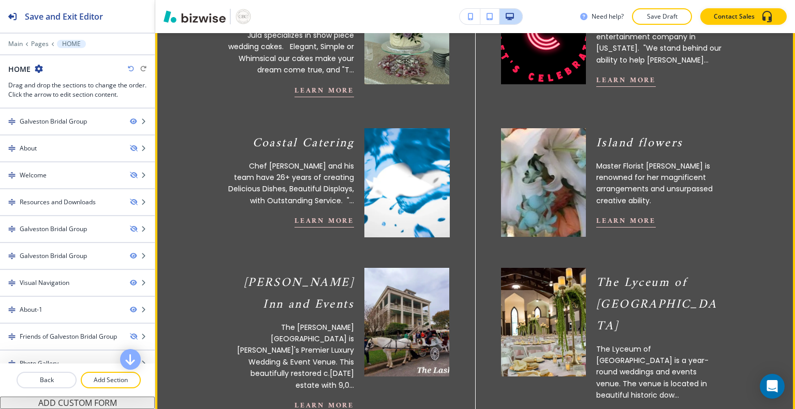
click at [399, 194] on video at bounding box center [406, 183] width 93 height 120
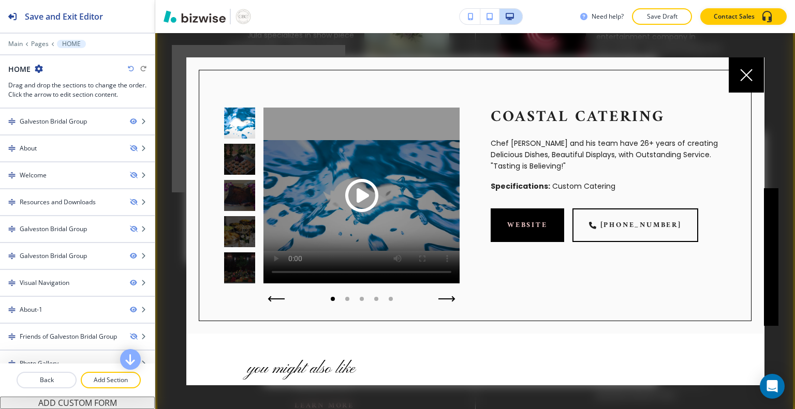
click at [365, 185] on span "Play button for video with title: undefined" at bounding box center [361, 195] width 33 height 33
click at [442, 294] on button "button" at bounding box center [448, 299] width 25 height 14
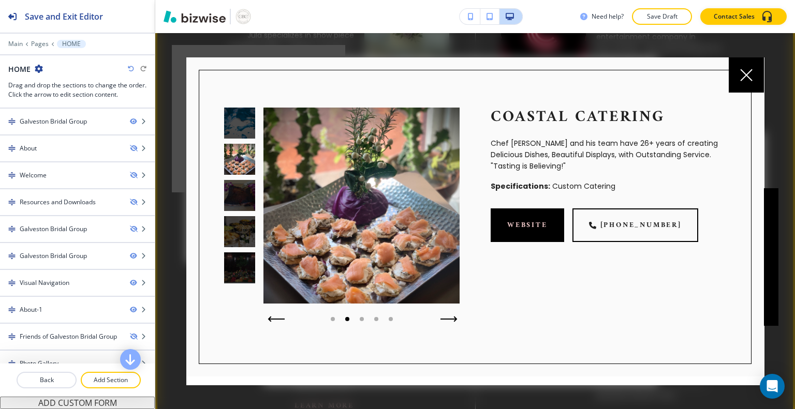
click at [444, 316] on icon "button" at bounding box center [448, 319] width 17 height 6
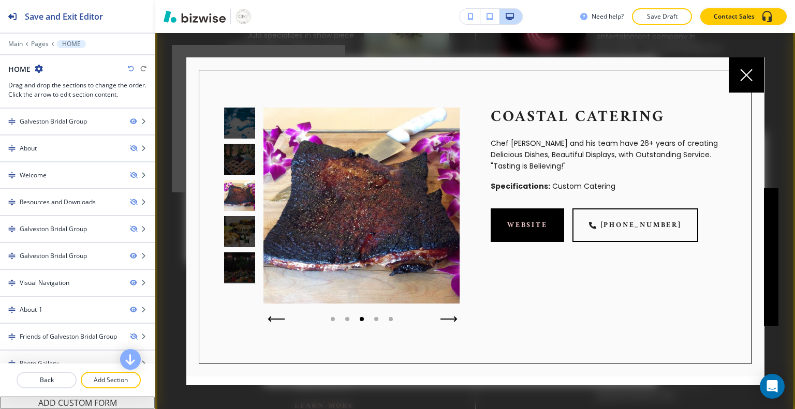
click at [444, 316] on icon "button" at bounding box center [448, 319] width 17 height 6
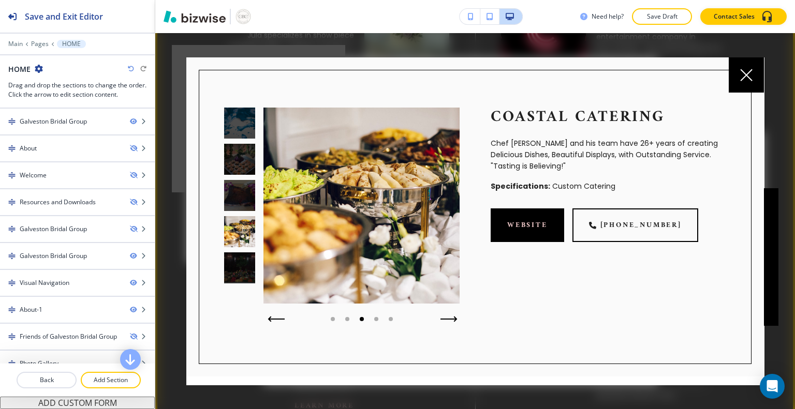
click at [444, 316] on icon "button" at bounding box center [448, 319] width 17 height 6
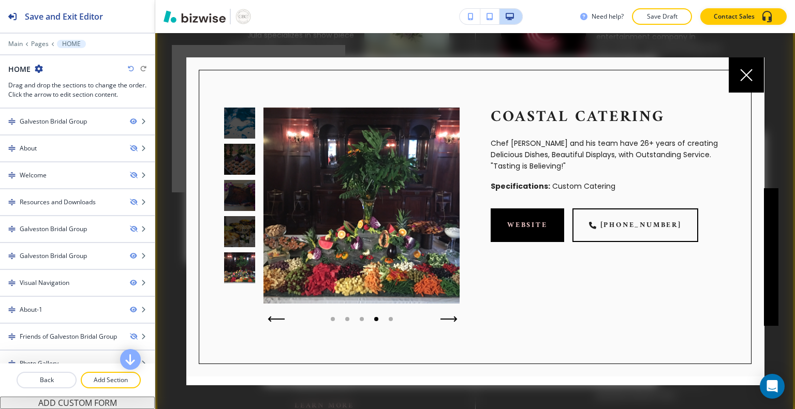
click at [444, 316] on icon "button" at bounding box center [448, 319] width 17 height 6
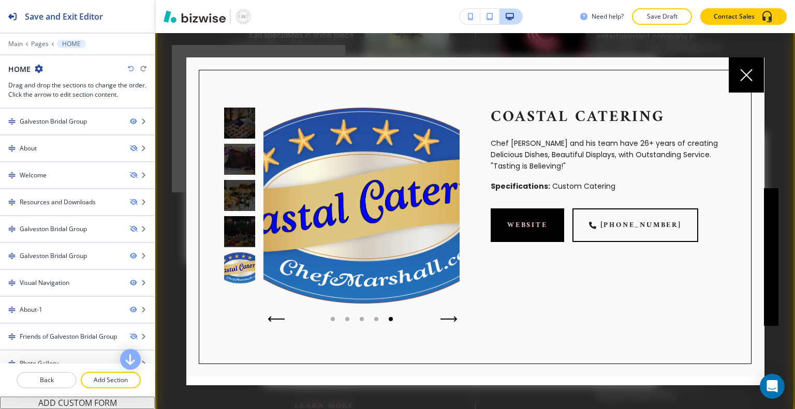
click at [444, 316] on icon "button" at bounding box center [448, 319] width 17 height 6
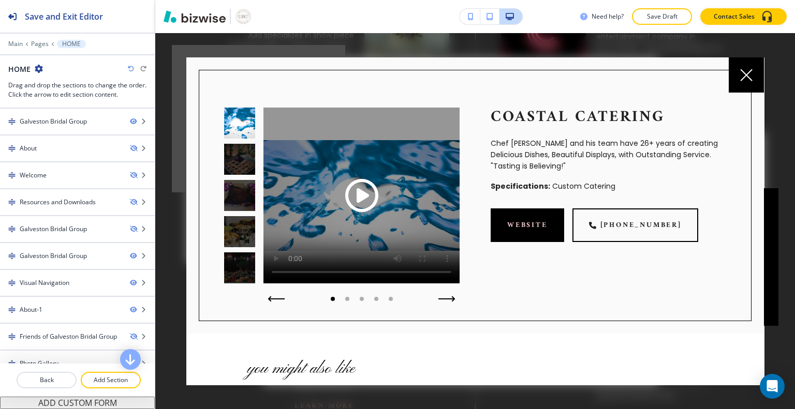
click at [754, 73] on div at bounding box center [745, 74] width 35 height 35
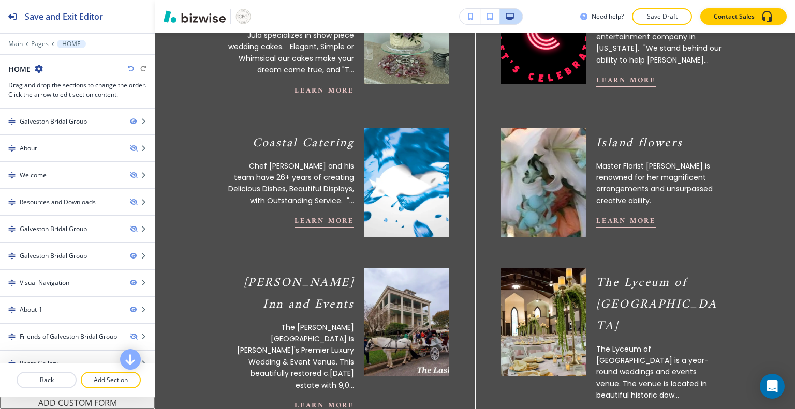
click at [467, 18] on button "button" at bounding box center [469, 17] width 21 height 16
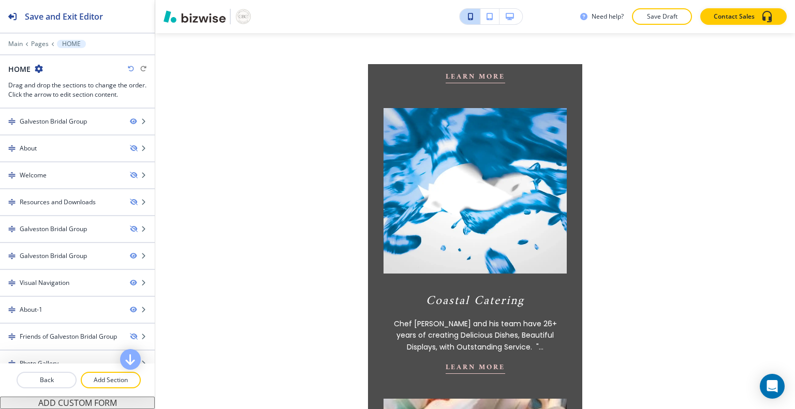
scroll to position [1021, 0]
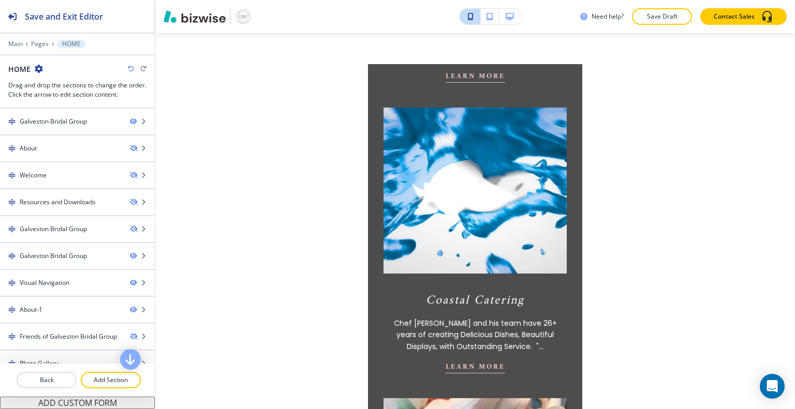
click at [474, 178] on video at bounding box center [474, 190] width 201 height 182
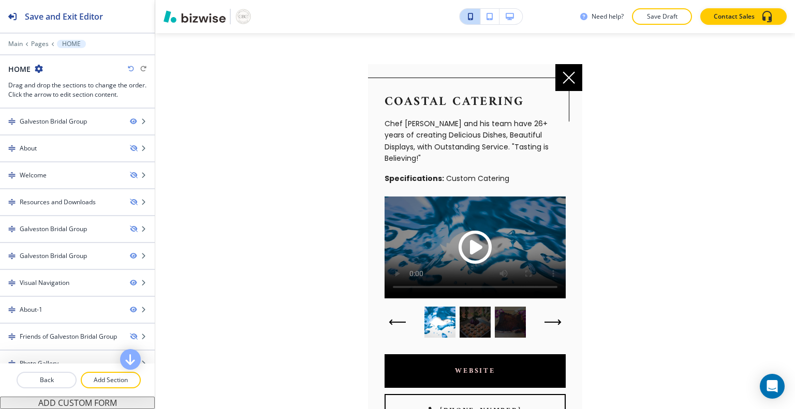
click at [480, 231] on span "Play button for video with title: undefined" at bounding box center [474, 247] width 33 height 33
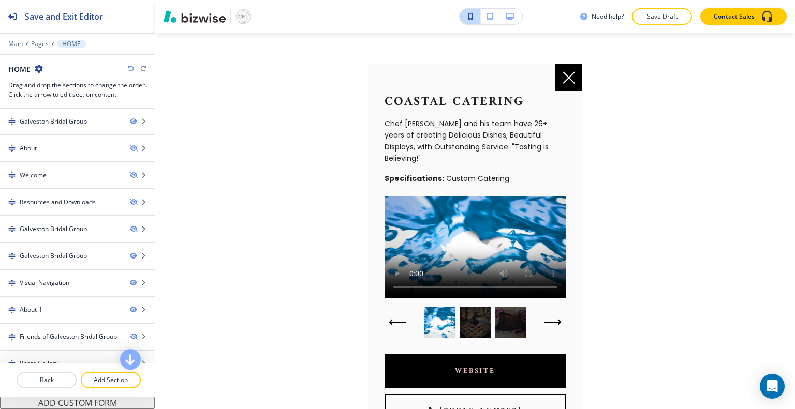
click at [571, 81] on icon at bounding box center [568, 77] width 12 height 12
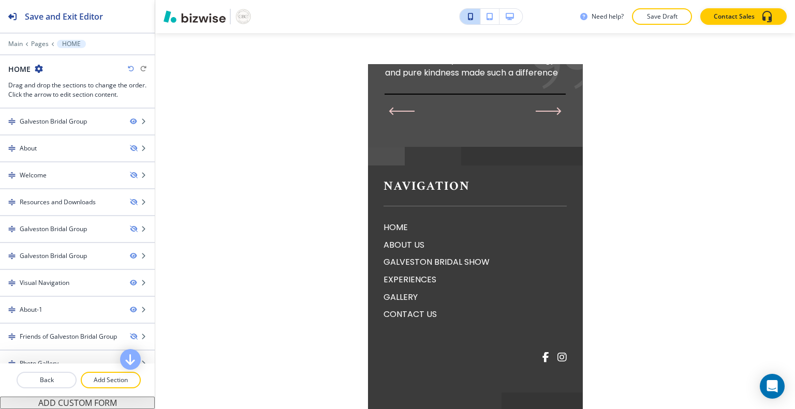
scroll to position [4375, 0]
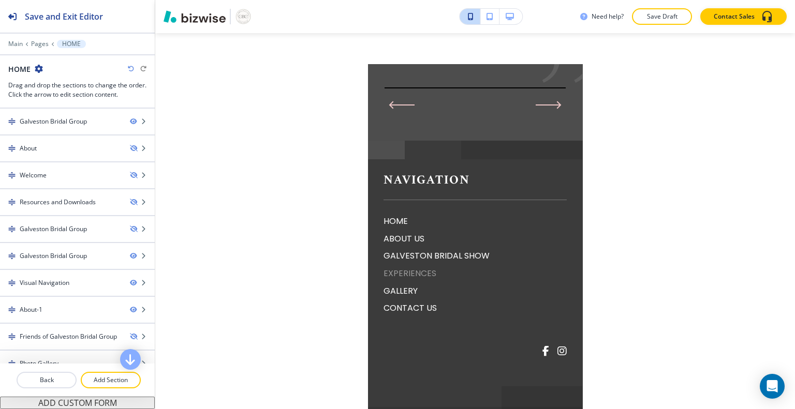
click at [435, 267] on p "EXPERIENCES" at bounding box center [474, 273] width 183 height 13
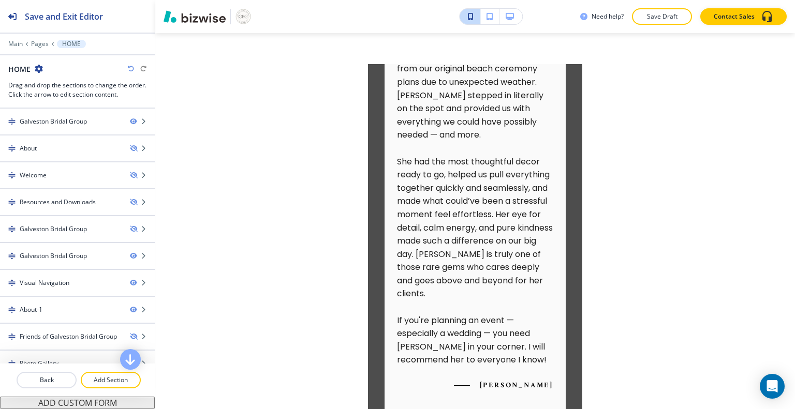
scroll to position [0, 0]
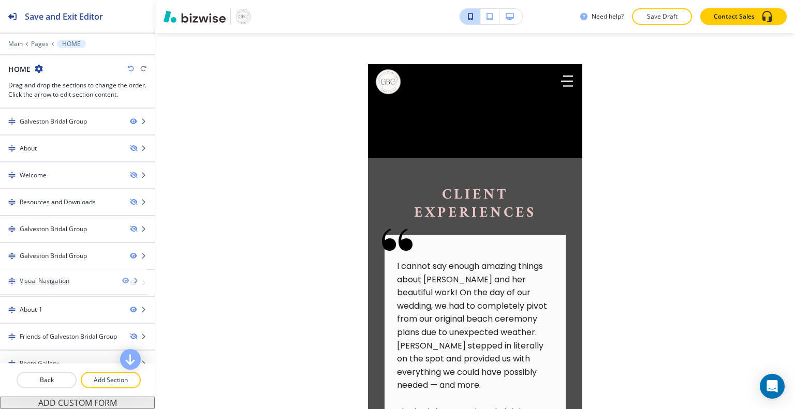
click at [49, 282] on div "Visual Navigation" at bounding box center [45, 282] width 50 height 9
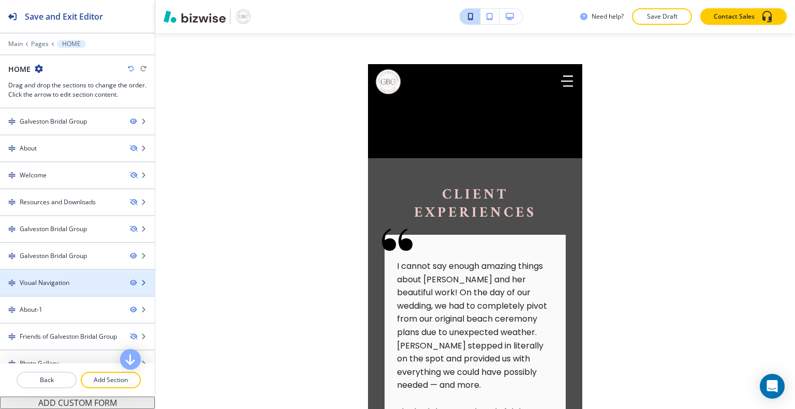
click at [140, 281] on icon "button" at bounding box center [143, 283] width 6 height 6
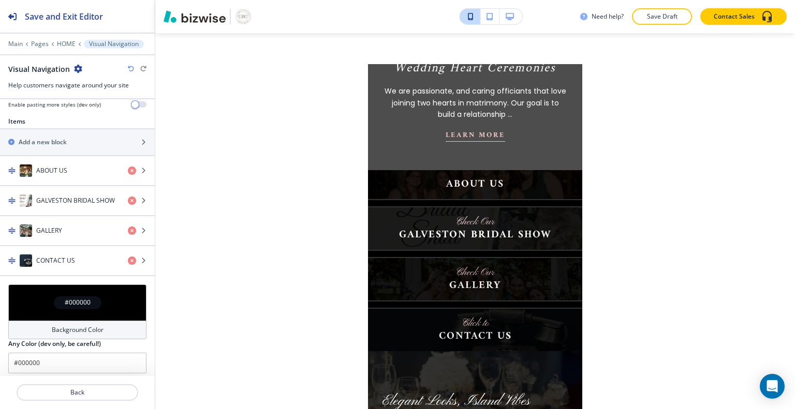
scroll to position [354, 0]
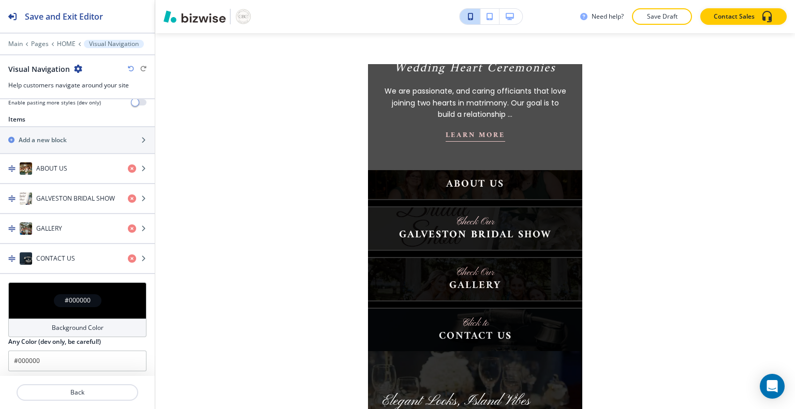
click at [128, 259] on icon "button" at bounding box center [132, 259] width 8 height 8
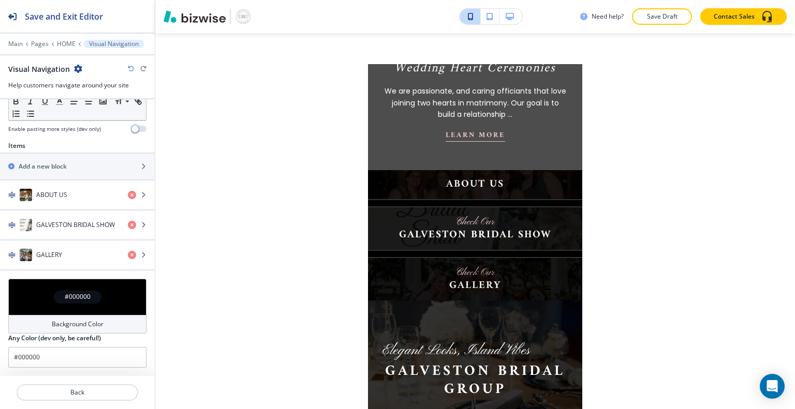
scroll to position [324, 0]
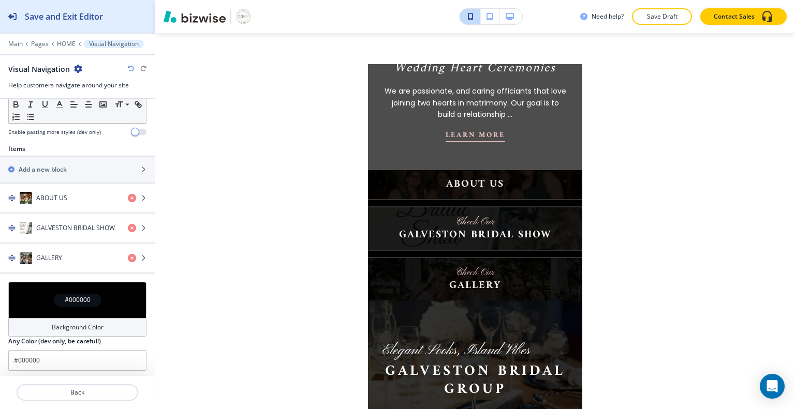
click at [94, 18] on h2 "Save and Exit Editor" at bounding box center [64, 16] width 78 height 12
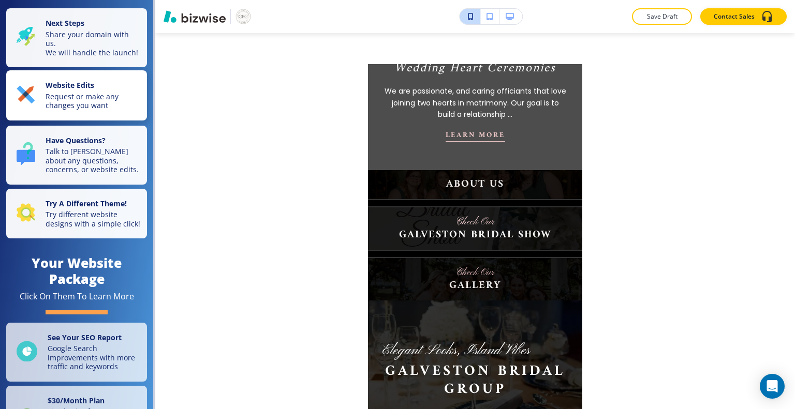
click at [96, 108] on p "Request or make any changes you want" at bounding box center [93, 101] width 95 height 18
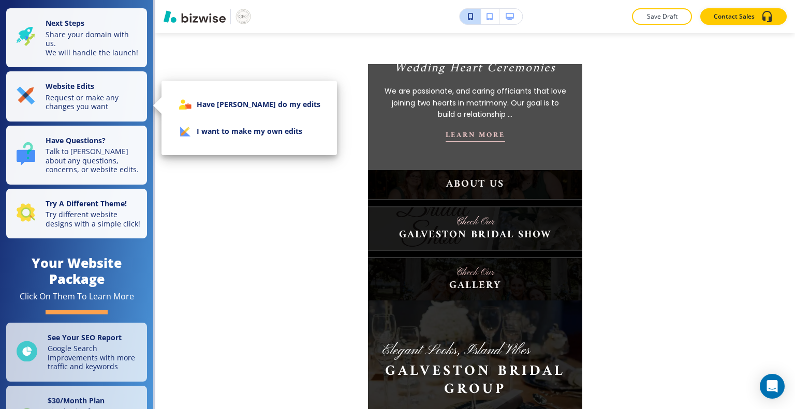
click at [106, 103] on div at bounding box center [397, 204] width 795 height 409
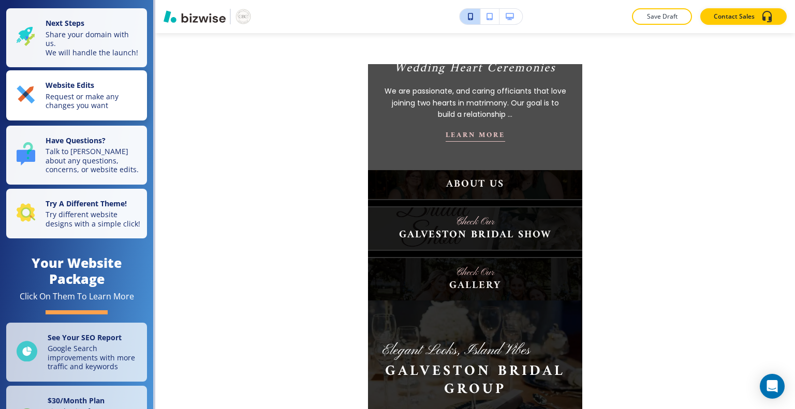
click at [102, 108] on p "Request or make any changes you want" at bounding box center [93, 101] width 95 height 18
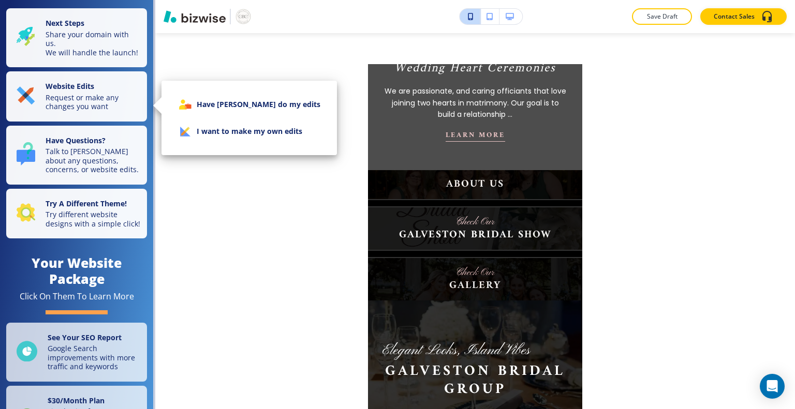
click at [240, 135] on li "I want to make my own edits" at bounding box center [249, 131] width 159 height 27
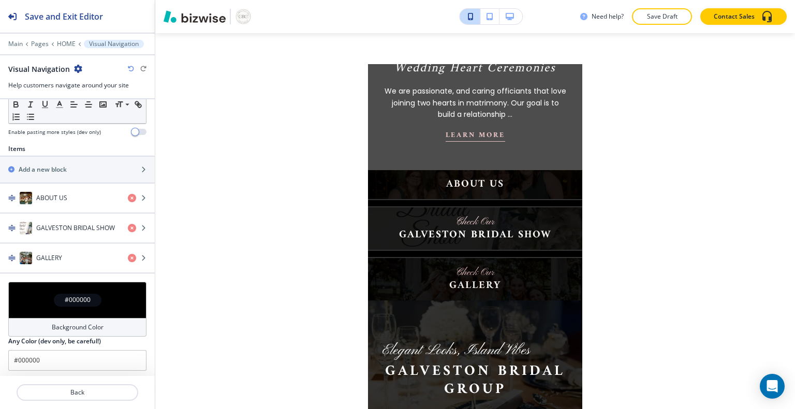
click at [505, 16] on icon "button" at bounding box center [509, 16] width 8 height 7
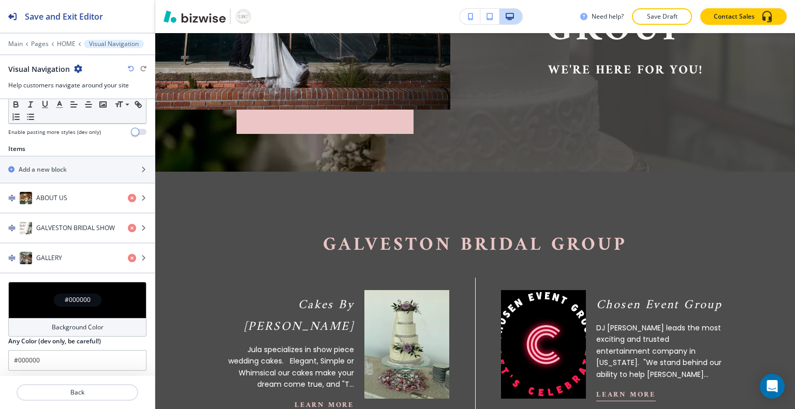
scroll to position [0, 0]
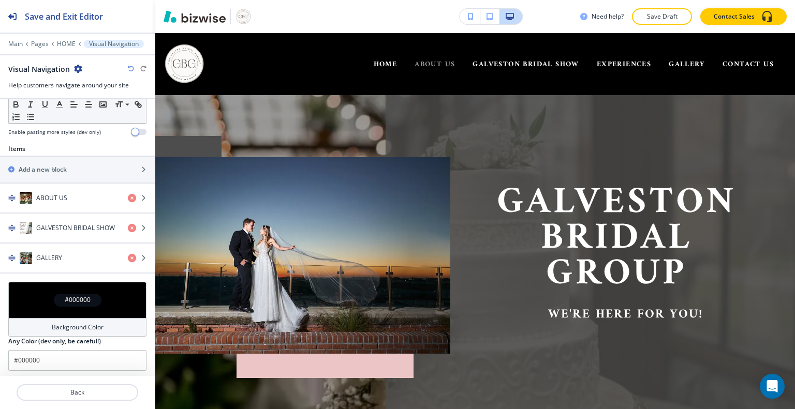
click at [425, 68] on span "ABOUT US" at bounding box center [434, 64] width 40 height 13
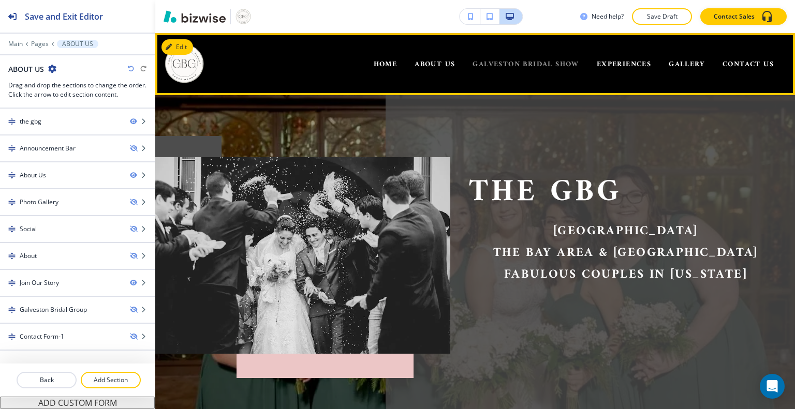
click at [531, 68] on span "GALVESTON BRIDAL SHOW" at bounding box center [525, 64] width 106 height 13
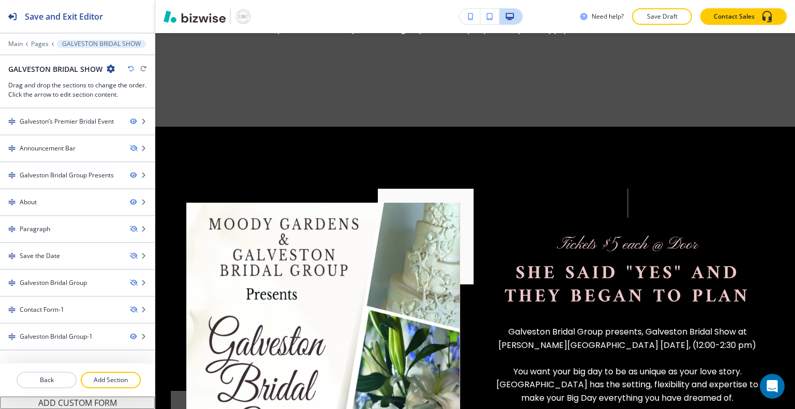
scroll to position [595, 0]
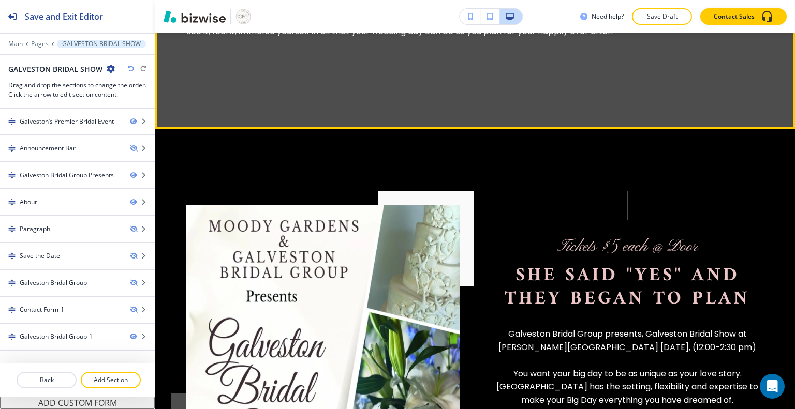
click at [682, 191] on div "Tickets $5 each @ Door" at bounding box center [627, 224] width 141 height 67
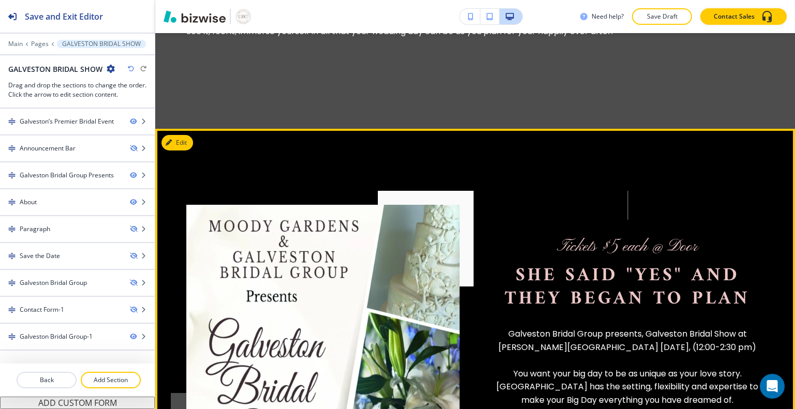
click at [187, 135] on button "Edit" at bounding box center [177, 143] width 32 height 16
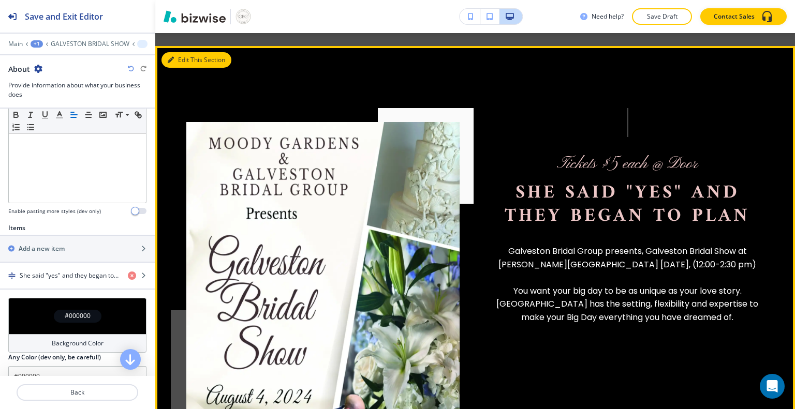
scroll to position [271, 0]
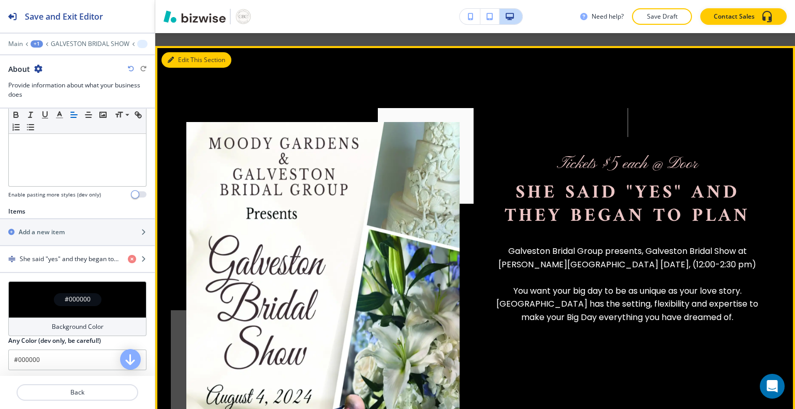
click at [128, 259] on icon "button" at bounding box center [132, 259] width 8 height 8
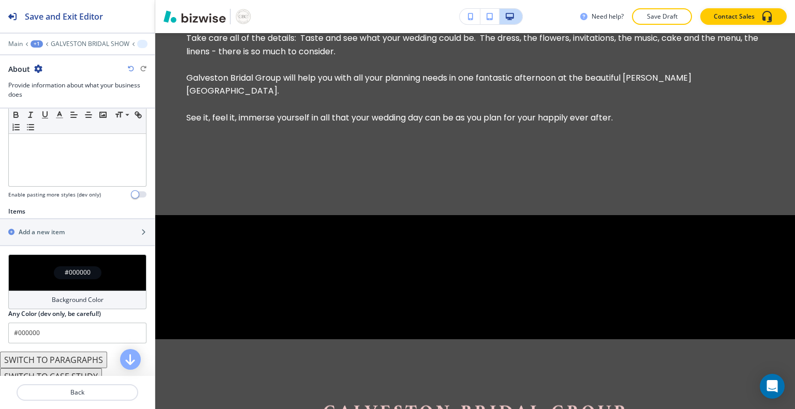
scroll to position [500, 0]
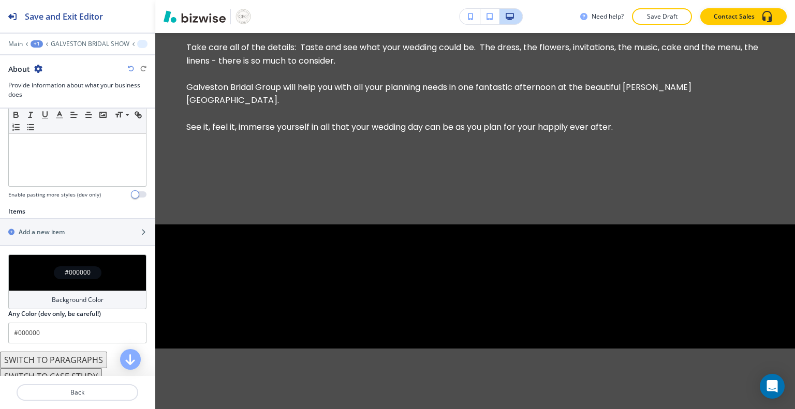
click at [766, 379] on div "Open Intercom Messenger" at bounding box center [771, 386] width 27 height 27
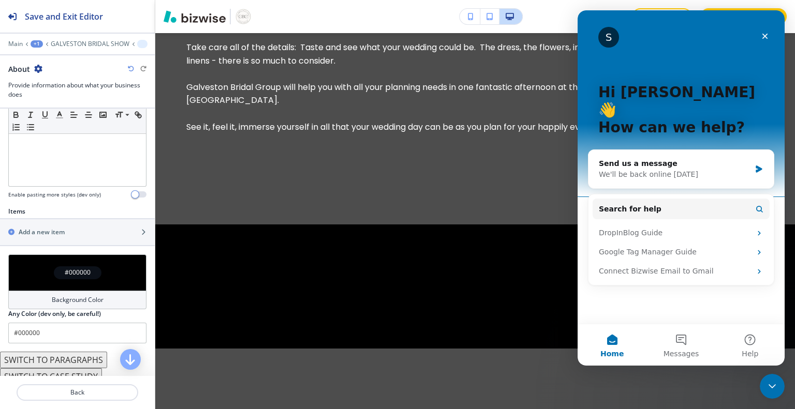
scroll to position [0, 0]
click at [763, 38] on icon "Close" at bounding box center [765, 37] width 6 height 6
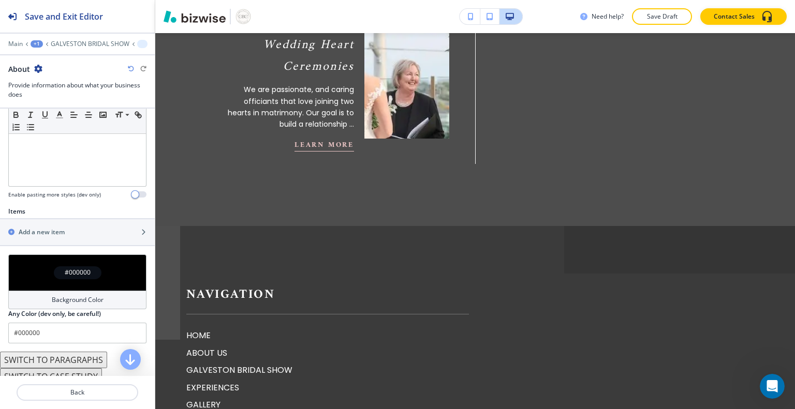
scroll to position [1755, 0]
click at [269, 363] on p "GALVESTON BRIDAL SHOW" at bounding box center [327, 369] width 282 height 13
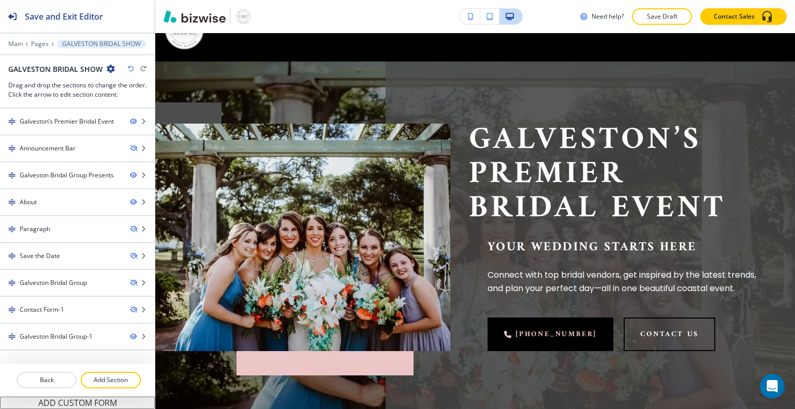
scroll to position [0, 0]
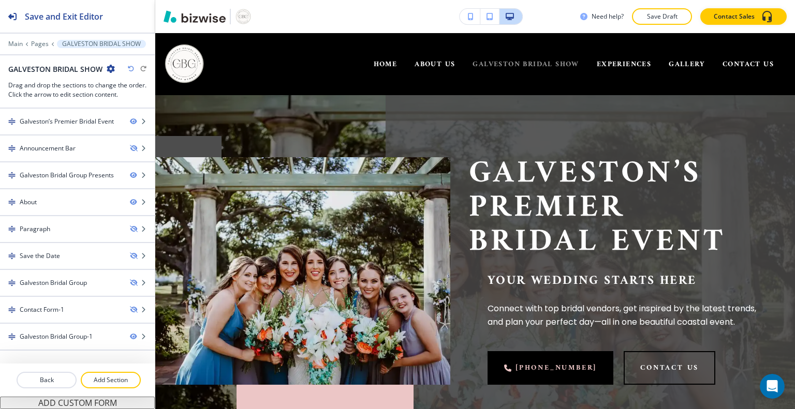
click at [517, 69] on span "GALVESTON BRIDAL SHOW" at bounding box center [525, 64] width 106 height 13
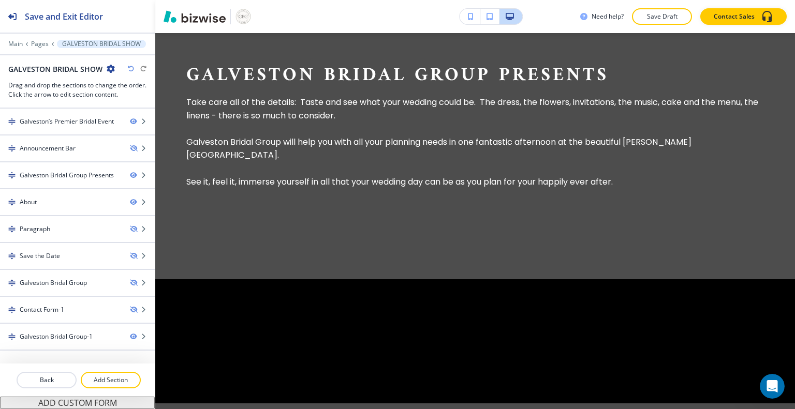
scroll to position [440, 0]
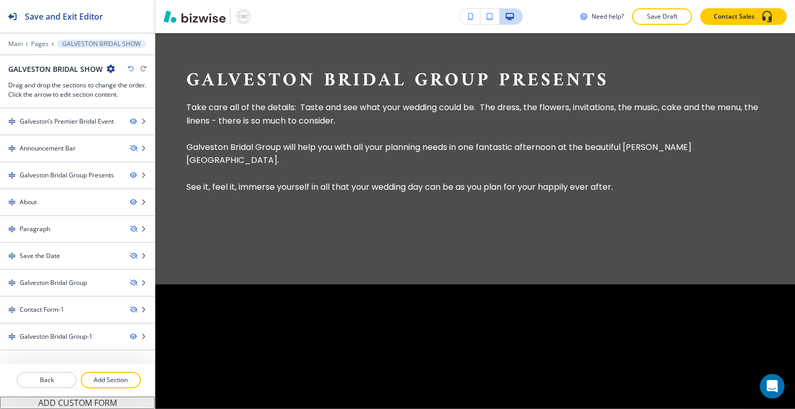
click at [598, 285] on section at bounding box center [474, 347] width 639 height 124
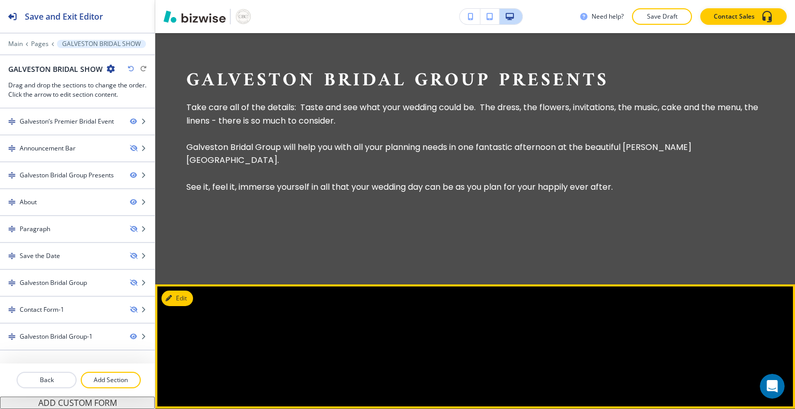
click at [34, 207] on div at bounding box center [77, 211] width 155 height 8
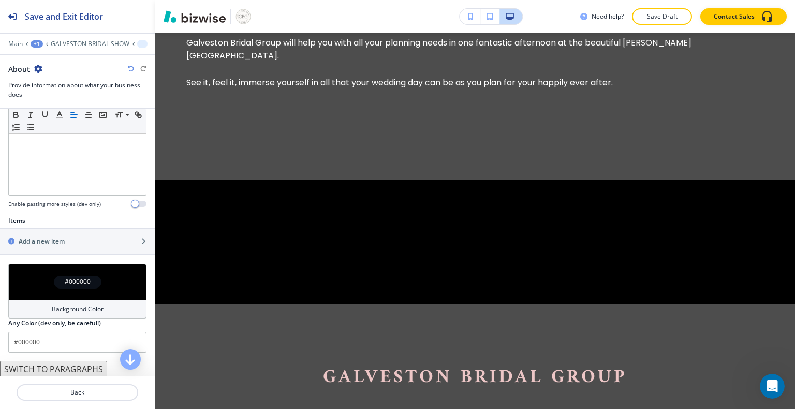
scroll to position [315, 0]
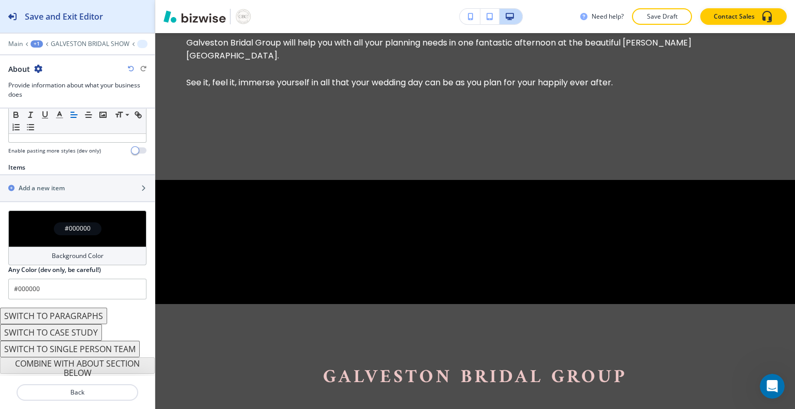
click at [57, 19] on h2 "Save and Exit Editor" at bounding box center [64, 16] width 78 height 12
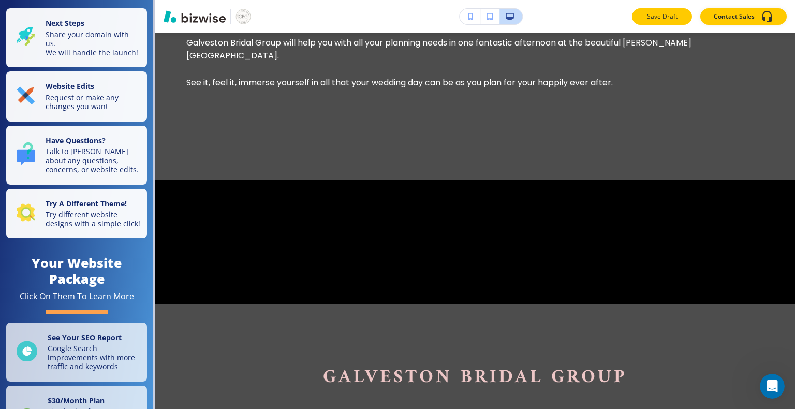
click at [662, 18] on p "Save Draft" at bounding box center [661, 16] width 33 height 9
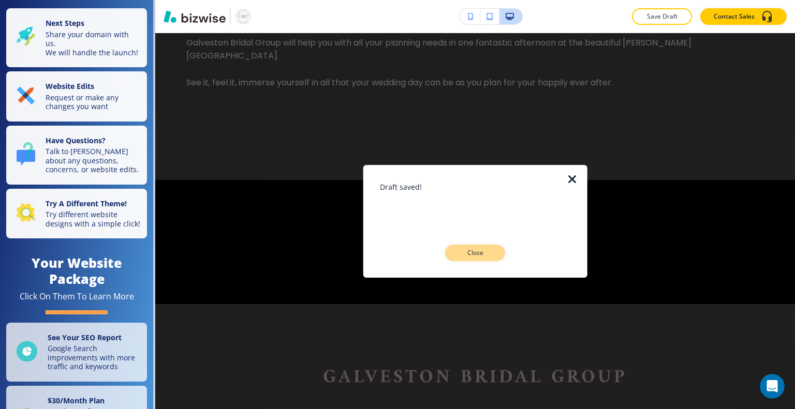
click at [481, 258] on button "Close" at bounding box center [475, 253] width 60 height 17
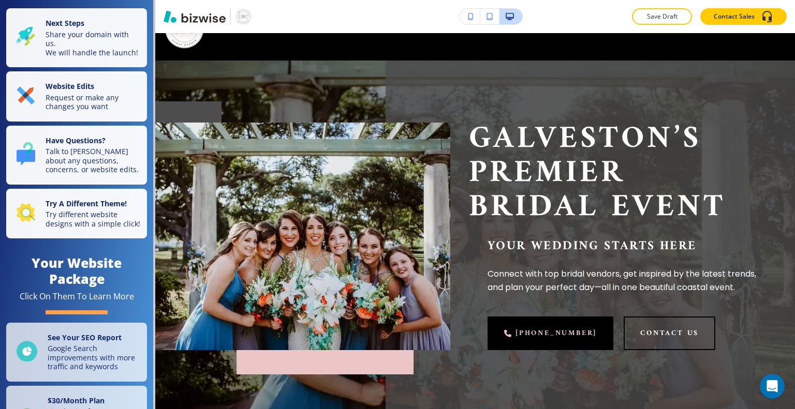
scroll to position [0, 0]
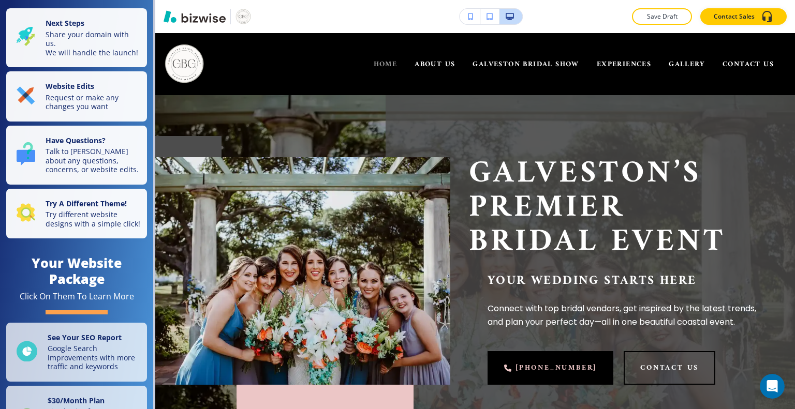
click at [375, 68] on span "HOME" at bounding box center [386, 64] width 24 height 13
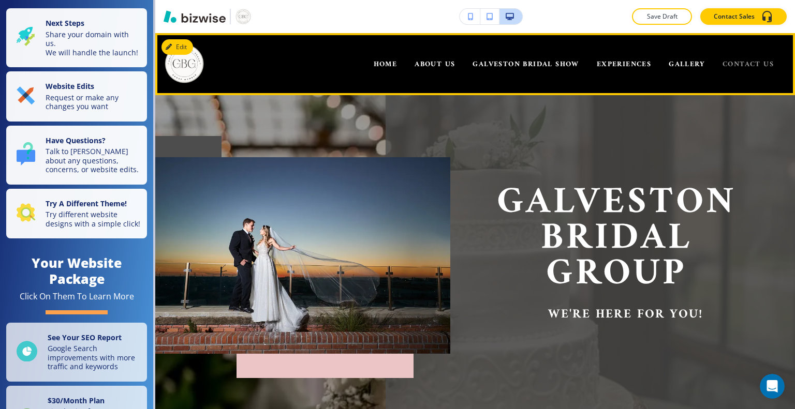
click at [742, 64] on span "CONTACT US" at bounding box center [747, 64] width 51 height 13
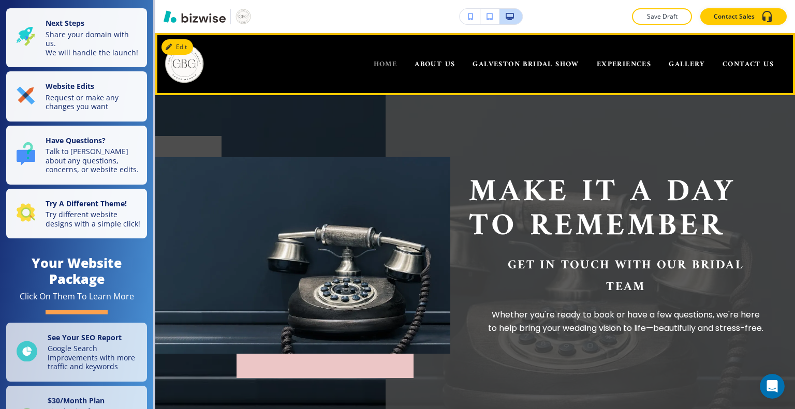
click at [376, 69] on span "HOME" at bounding box center [386, 64] width 24 height 13
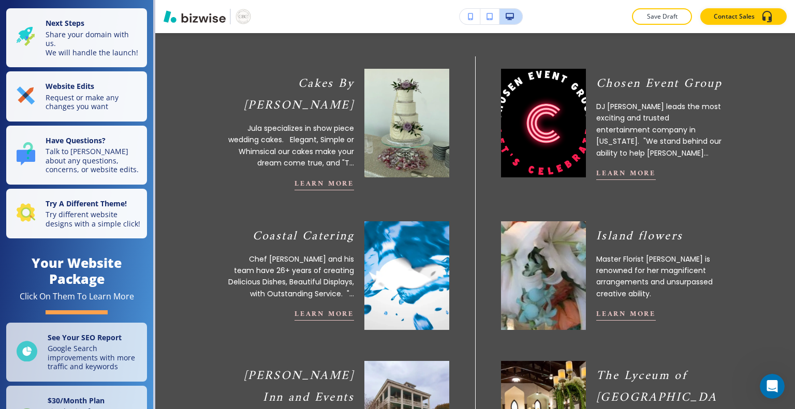
scroll to position [470, 0]
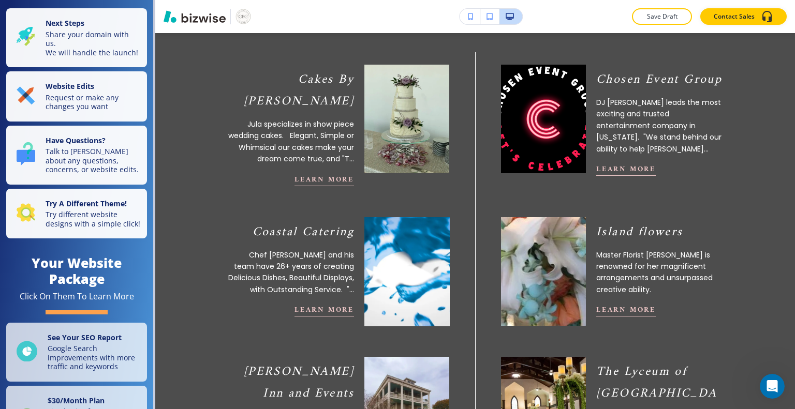
click at [397, 279] on video at bounding box center [406, 272] width 93 height 120
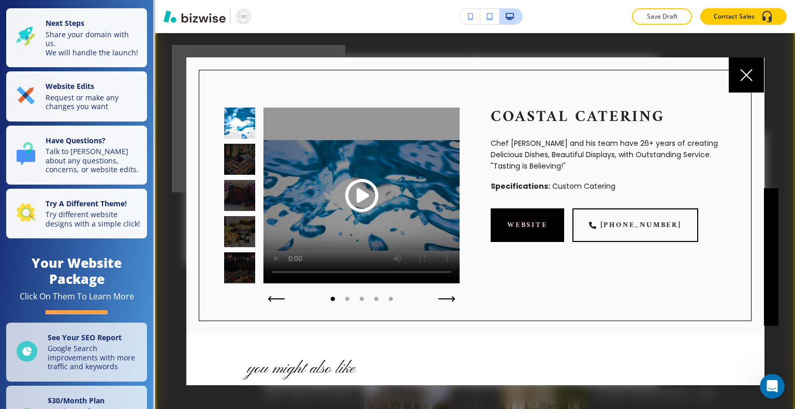
click at [360, 194] on span "Play button for video with title: undefined" at bounding box center [361, 195] width 33 height 33
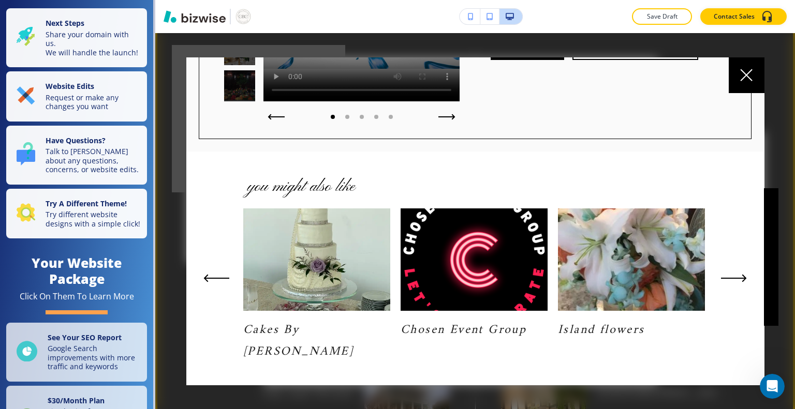
scroll to position [185, 0]
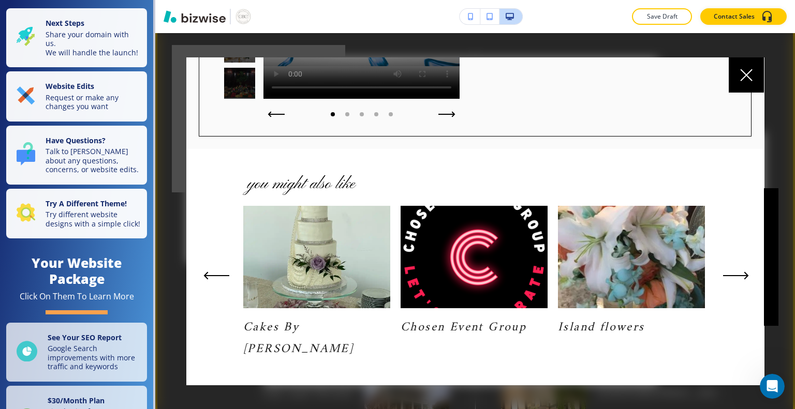
click at [735, 277] on icon "Next Slide" at bounding box center [736, 276] width 26 height 8
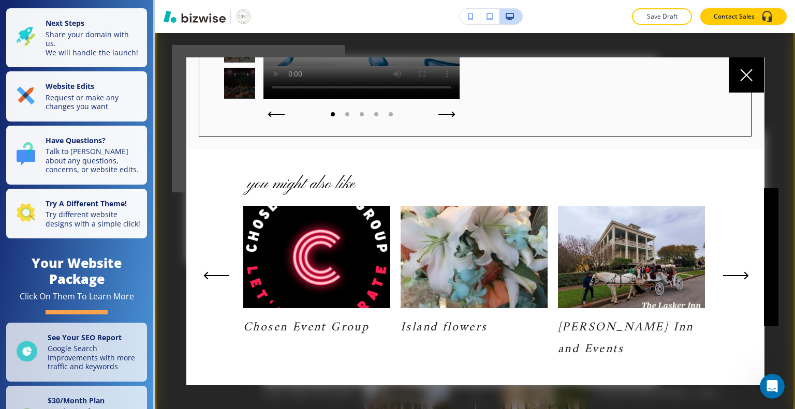
click at [735, 274] on icon "Next Slide" at bounding box center [736, 276] width 26 height 8
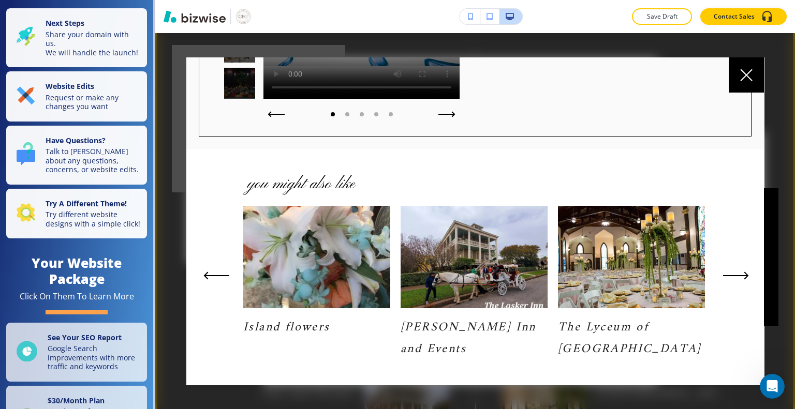
click at [737, 272] on icon "Next Slide" at bounding box center [736, 276] width 26 height 8
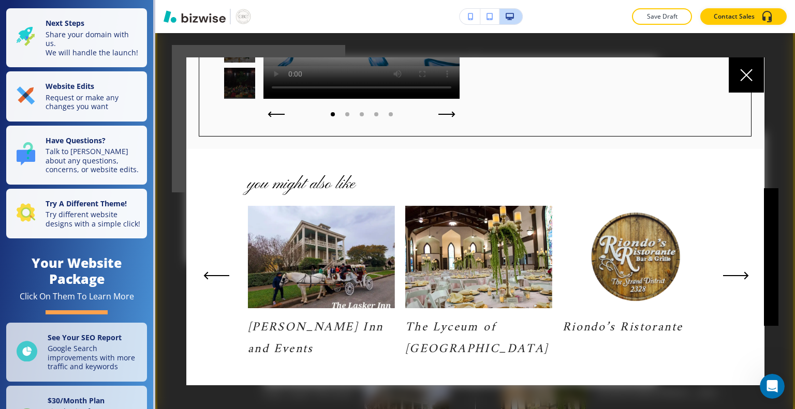
click at [737, 273] on icon "Next Slide" at bounding box center [736, 276] width 26 height 8
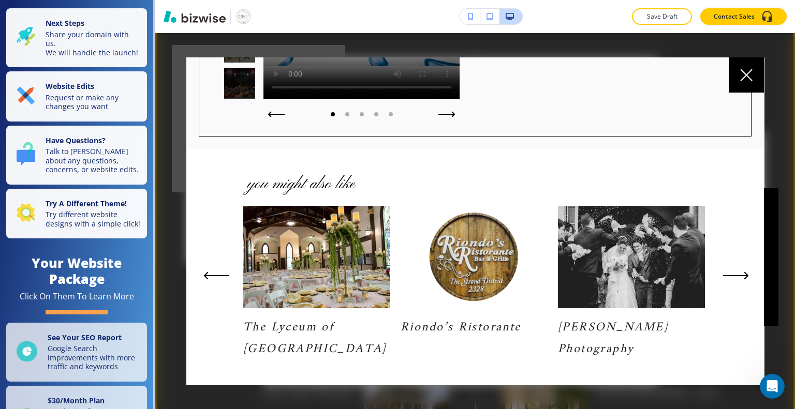
click at [736, 276] on icon "Next Slide" at bounding box center [735, 276] width 24 height 0
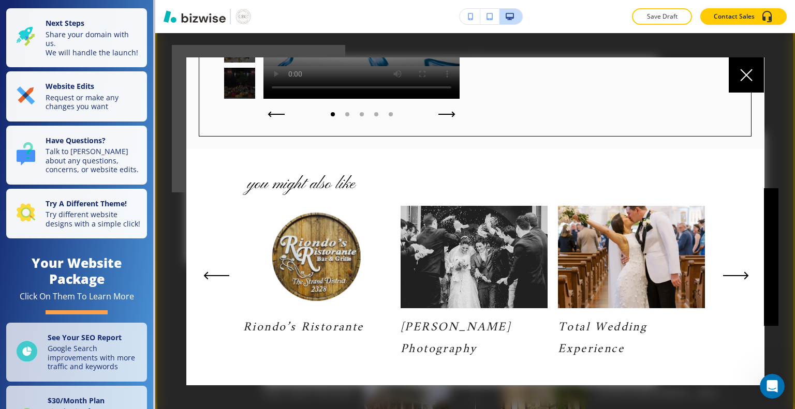
click at [737, 276] on icon "Next Slide" at bounding box center [735, 276] width 24 height 0
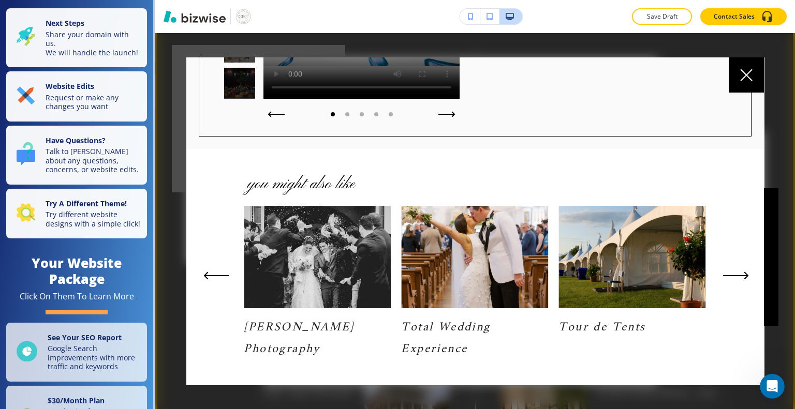
click at [736, 276] on icon "Next Slide" at bounding box center [735, 276] width 24 height 0
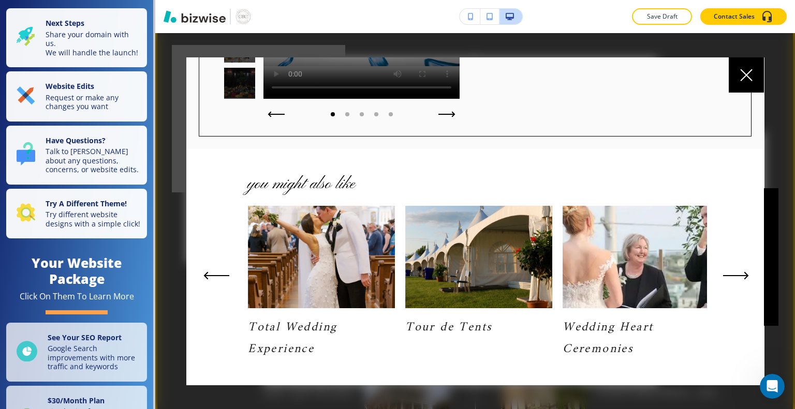
click at [732, 279] on icon "Next Slide" at bounding box center [736, 276] width 26 height 8
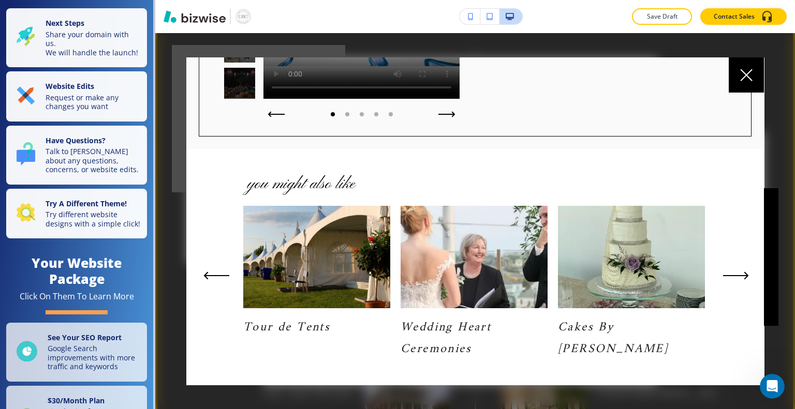
click at [735, 277] on icon "Next Slide" at bounding box center [736, 276] width 26 height 8
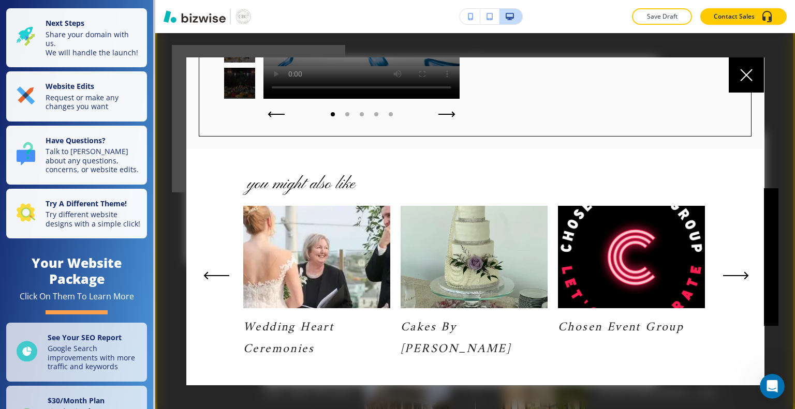
click at [735, 278] on icon "Next Slide" at bounding box center [736, 276] width 26 height 8
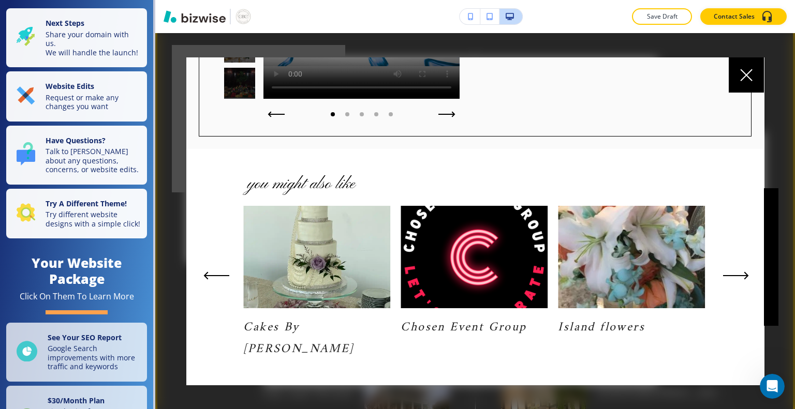
click at [733, 277] on icon "Next Slide" at bounding box center [736, 276] width 26 height 8
click at [733, 278] on icon "Next Slide" at bounding box center [736, 276] width 26 height 8
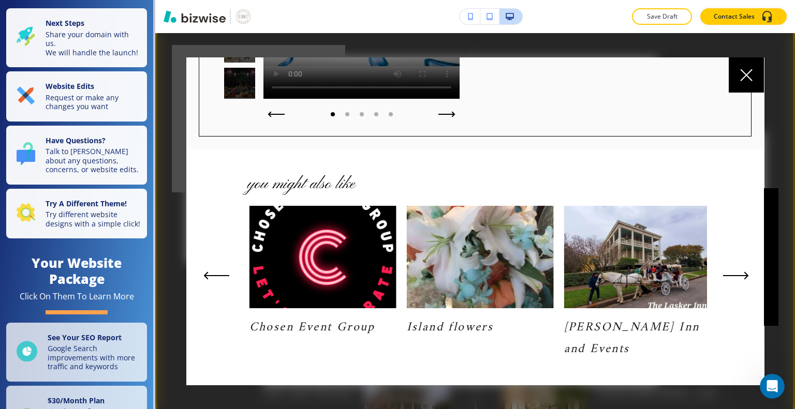
click at [736, 280] on button "Next Slide" at bounding box center [736, 275] width 34 height 17
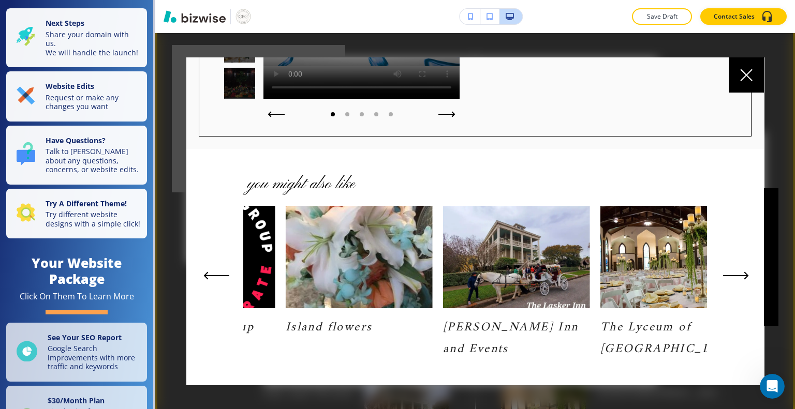
click at [733, 278] on icon "Next Slide" at bounding box center [736, 276] width 26 height 8
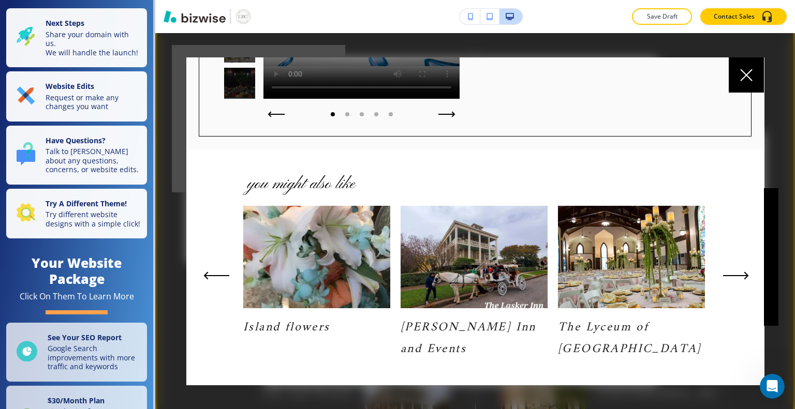
click at [732, 279] on button "Next Slide" at bounding box center [736, 275] width 34 height 17
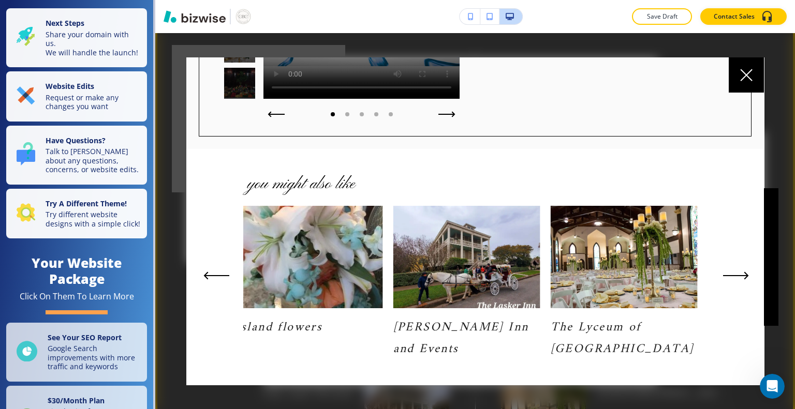
click at [733, 279] on button "Next Slide" at bounding box center [736, 275] width 34 height 17
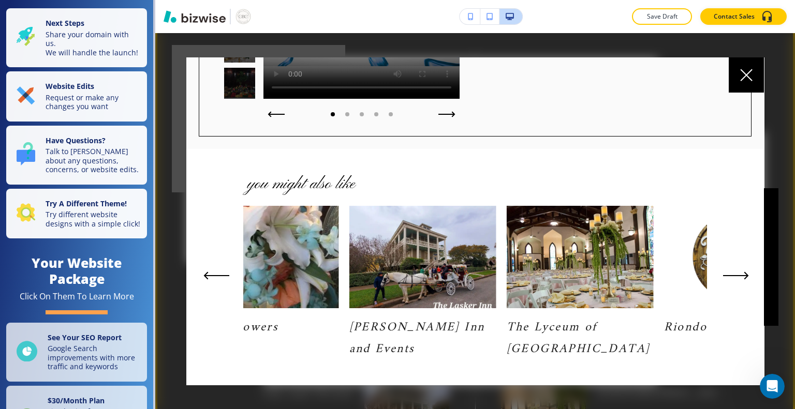
click at [734, 280] on button "Next Slide" at bounding box center [736, 275] width 34 height 17
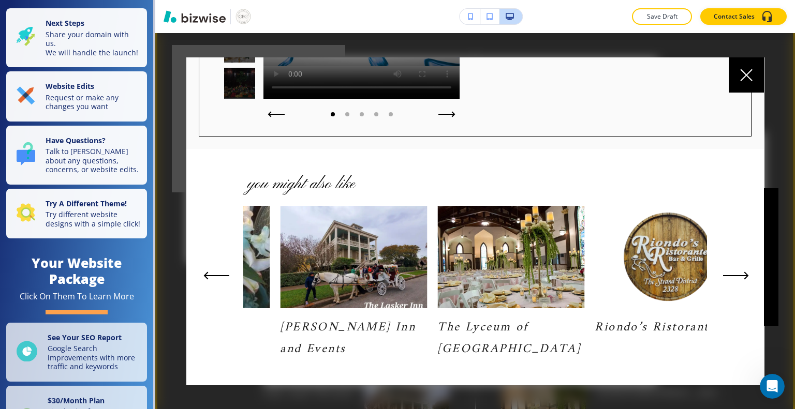
click at [735, 280] on button "Next Slide" at bounding box center [736, 275] width 34 height 17
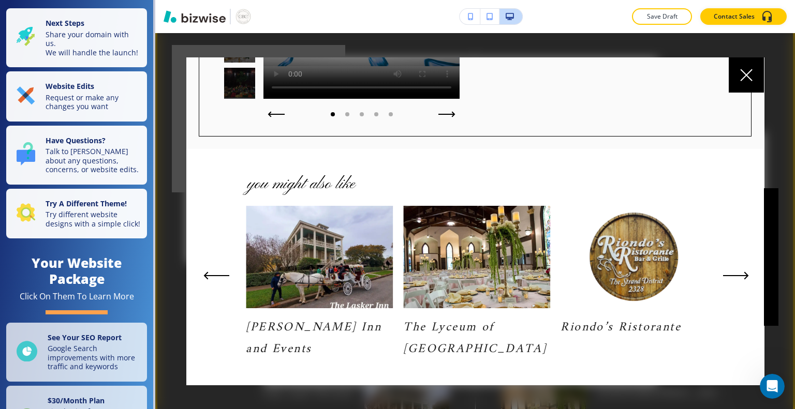
click at [734, 280] on button "Next Slide" at bounding box center [736, 275] width 34 height 17
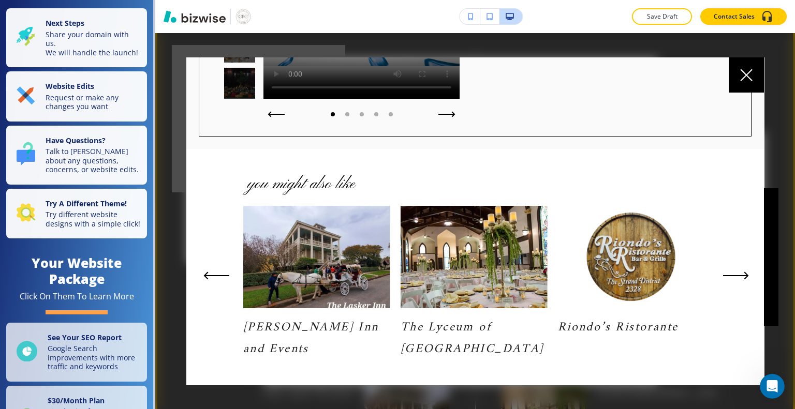
click at [733, 280] on button "Next Slide" at bounding box center [736, 275] width 34 height 17
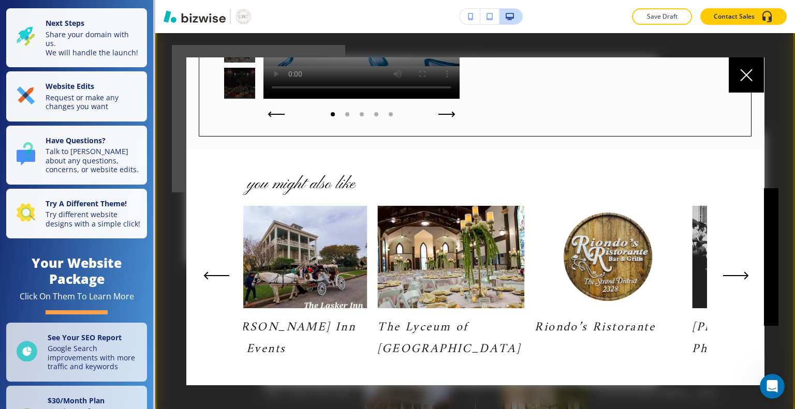
click at [732, 280] on button "Next Slide" at bounding box center [736, 275] width 34 height 17
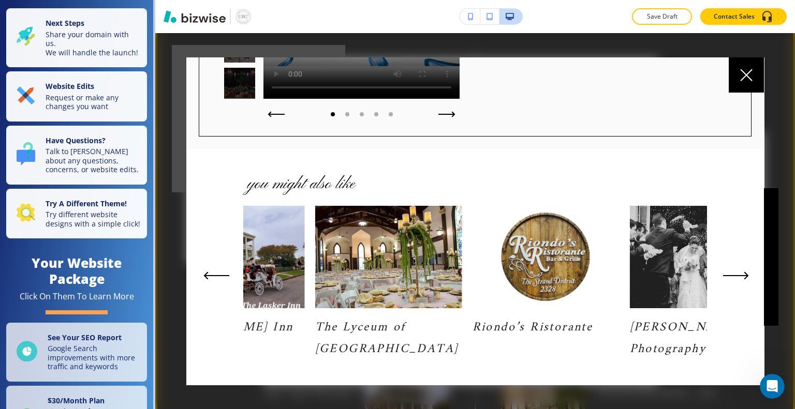
click at [731, 280] on button "Next Slide" at bounding box center [736, 275] width 34 height 17
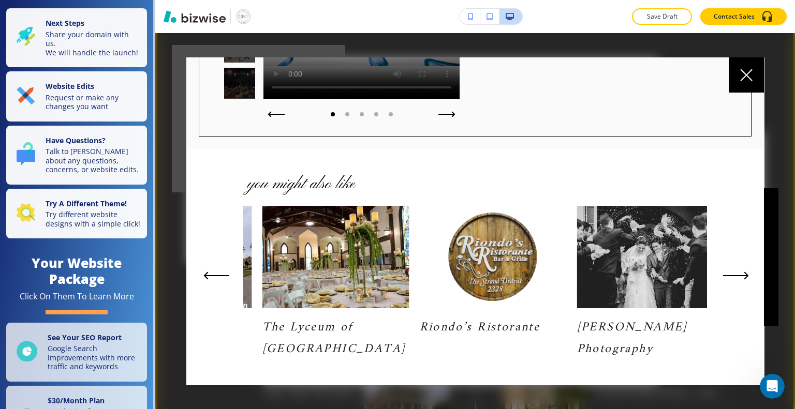
click at [731, 280] on button "Next Slide" at bounding box center [736, 275] width 34 height 17
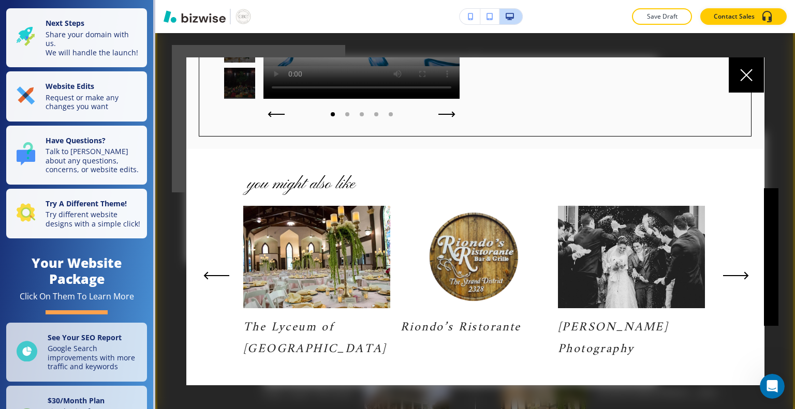
click at [731, 280] on button "Next Slide" at bounding box center [736, 275] width 34 height 17
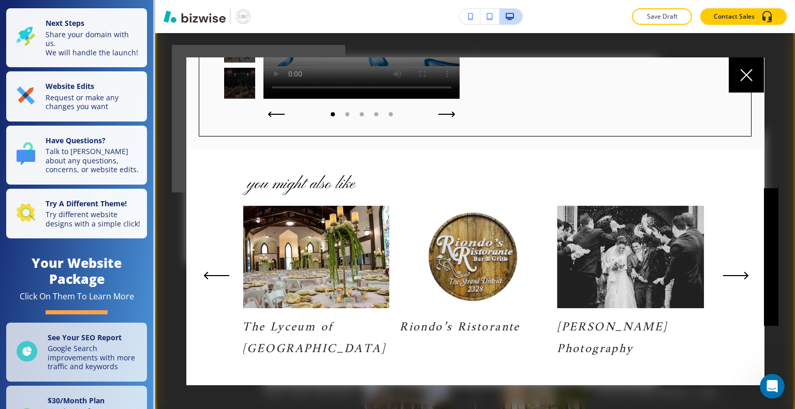
click at [733, 280] on button "Next Slide" at bounding box center [736, 275] width 34 height 17
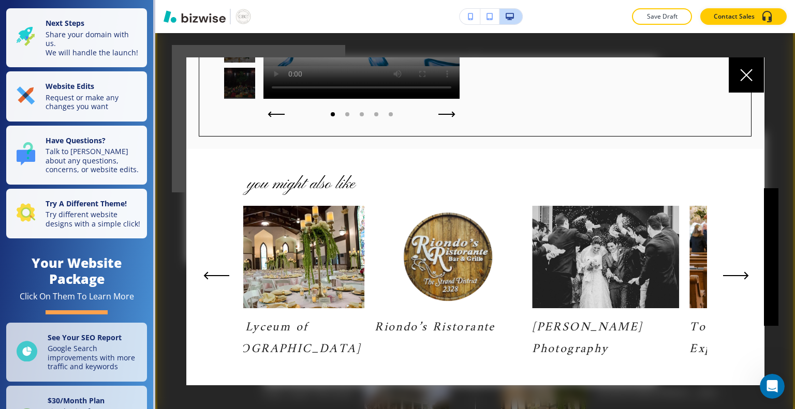
click at [733, 281] on button "Next Slide" at bounding box center [736, 275] width 34 height 17
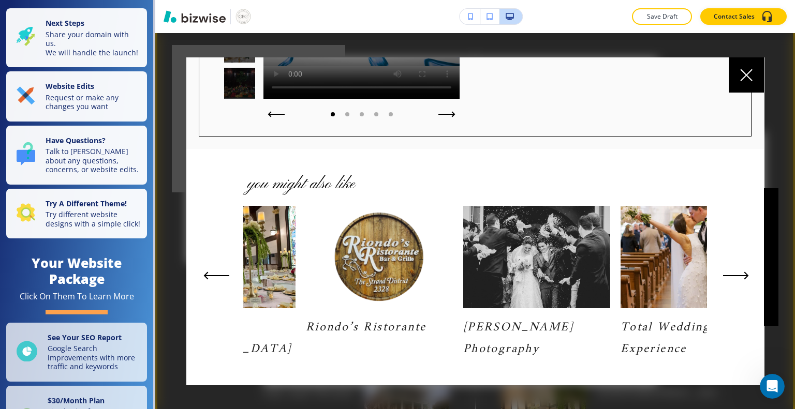
click at [733, 281] on button "Next Slide" at bounding box center [736, 275] width 34 height 17
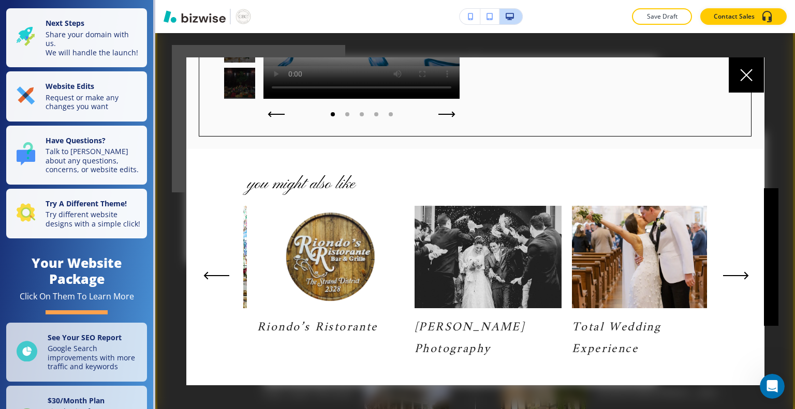
click at [733, 280] on button "Next Slide" at bounding box center [736, 275] width 34 height 17
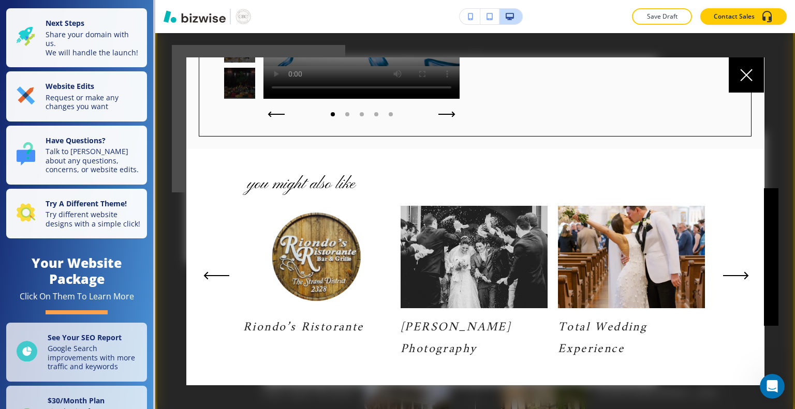
click at [733, 280] on button "Next Slide" at bounding box center [736, 275] width 34 height 17
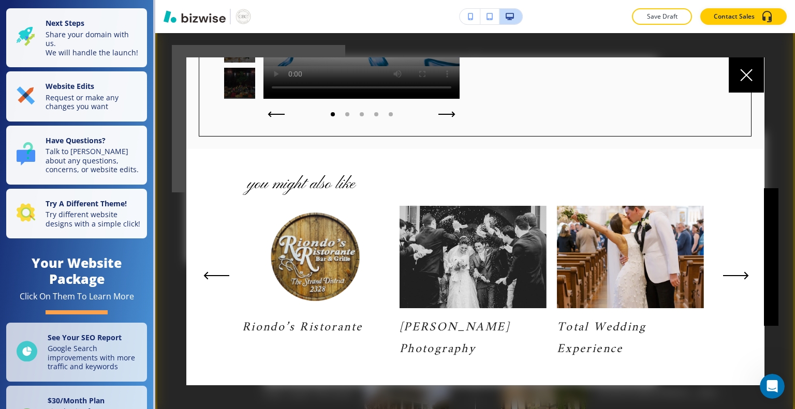
click at [733, 280] on button "Next Slide" at bounding box center [736, 275] width 34 height 17
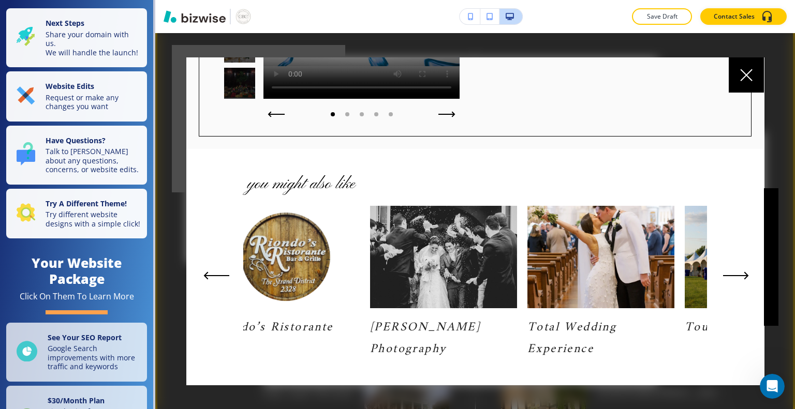
click at [732, 279] on button "Next Slide" at bounding box center [736, 275] width 34 height 17
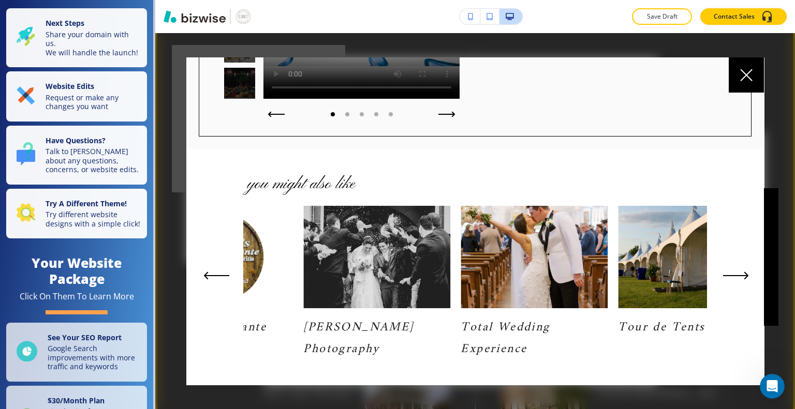
click at [732, 280] on button "Next Slide" at bounding box center [736, 275] width 34 height 17
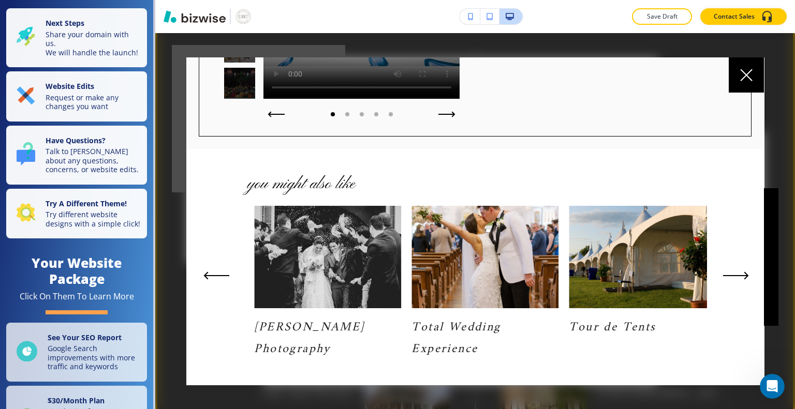
click at [732, 279] on button "Next Slide" at bounding box center [736, 275] width 34 height 17
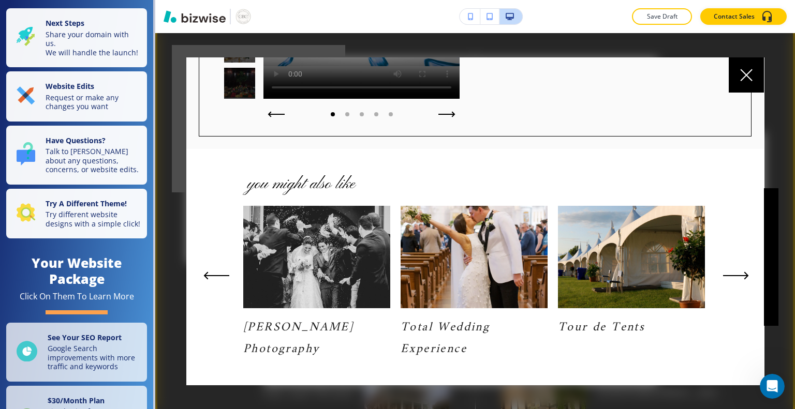
click at [733, 281] on button "Next Slide" at bounding box center [736, 275] width 34 height 17
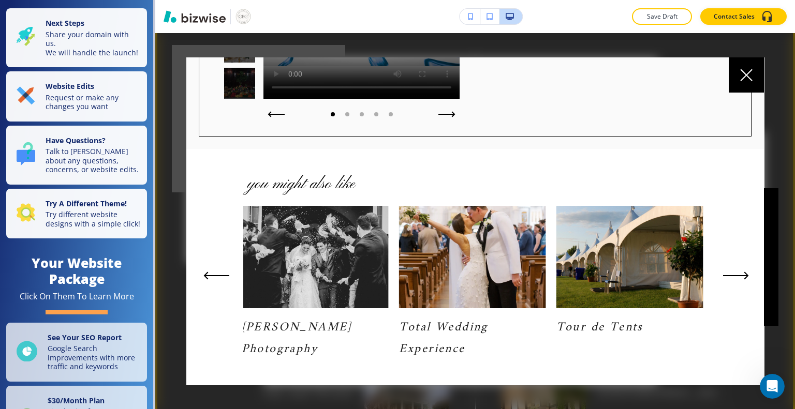
click at [733, 281] on button "Next Slide" at bounding box center [736, 275] width 34 height 17
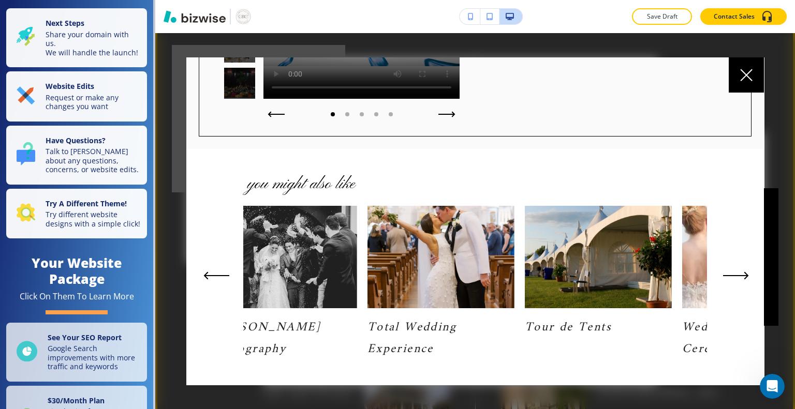
click at [733, 281] on button "Next Slide" at bounding box center [736, 275] width 34 height 17
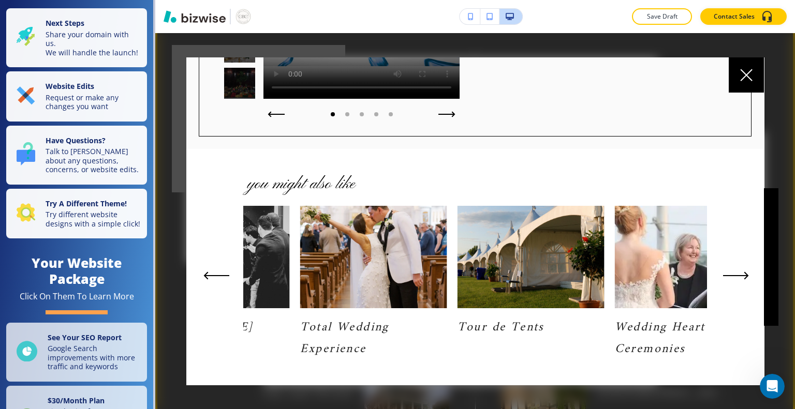
click at [733, 282] on button "Next Slide" at bounding box center [736, 275] width 34 height 17
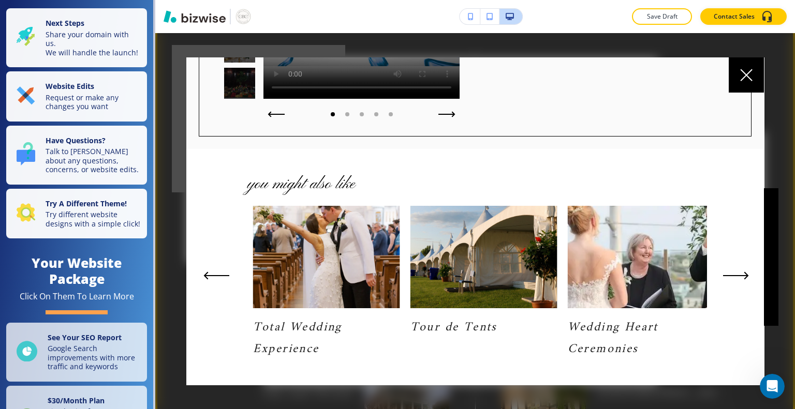
click at [732, 282] on button "Next Slide" at bounding box center [736, 275] width 34 height 17
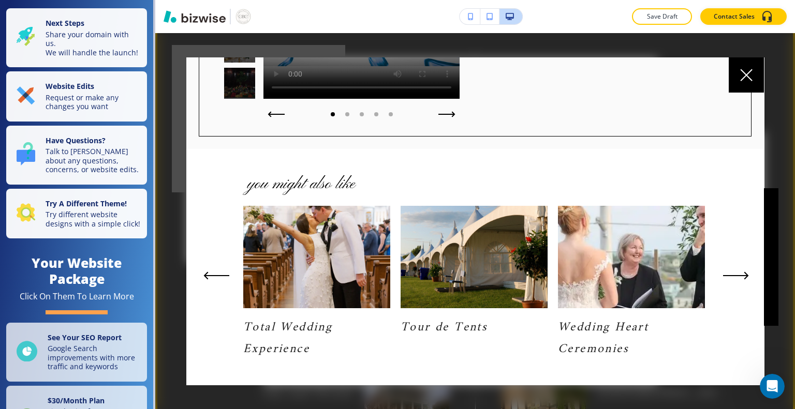
click at [731, 282] on button "Next Slide" at bounding box center [736, 275] width 34 height 17
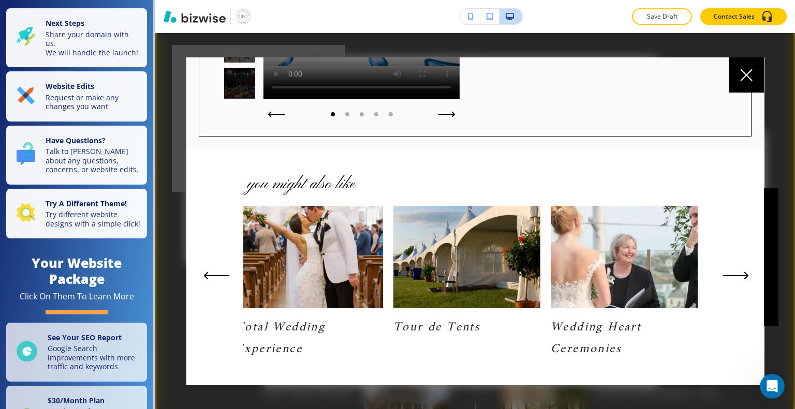
click at [731, 282] on button "Next Slide" at bounding box center [736, 275] width 34 height 17
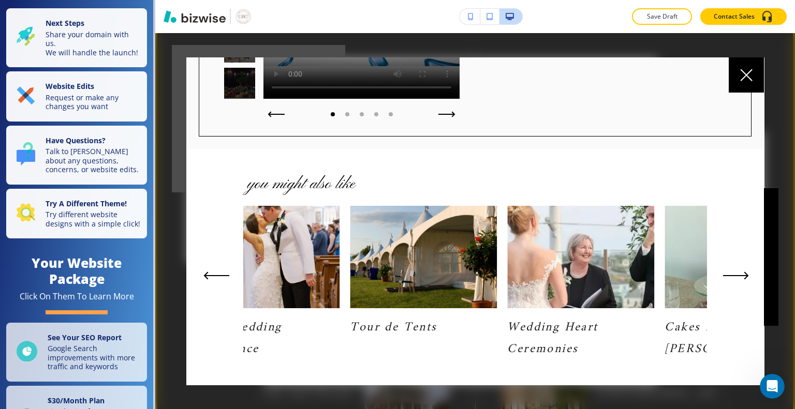
click at [730, 282] on button "Next Slide" at bounding box center [736, 275] width 34 height 17
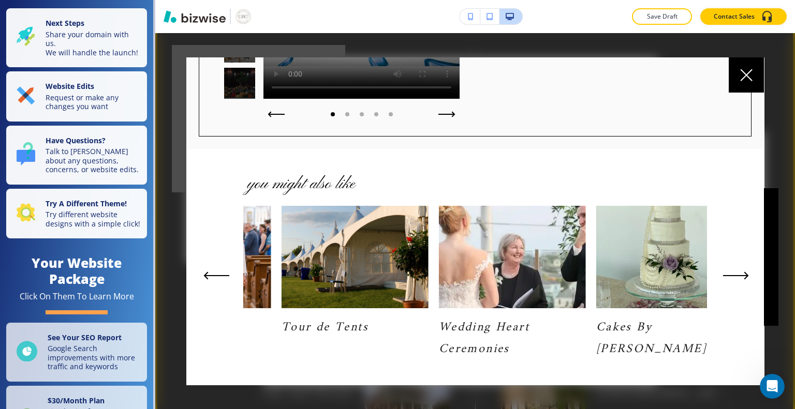
click at [729, 282] on button "Next Slide" at bounding box center [736, 275] width 34 height 17
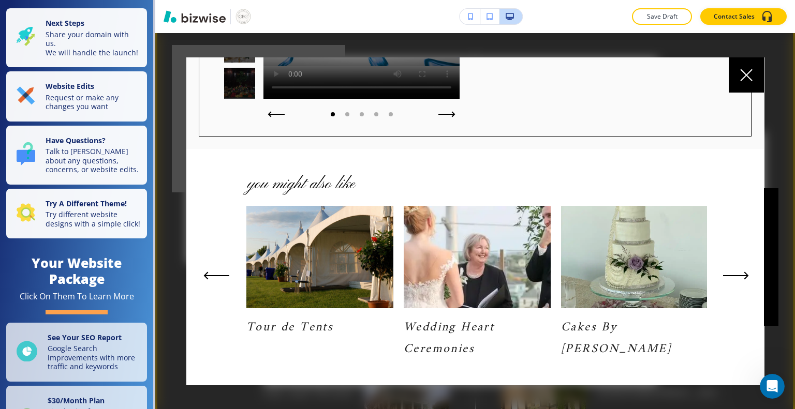
click at [729, 283] on button "Next Slide" at bounding box center [736, 275] width 34 height 17
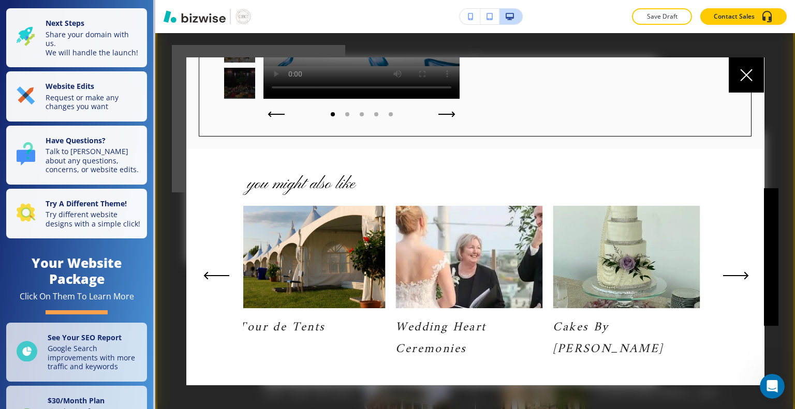
click at [730, 284] on button "Next Slide" at bounding box center [736, 275] width 34 height 17
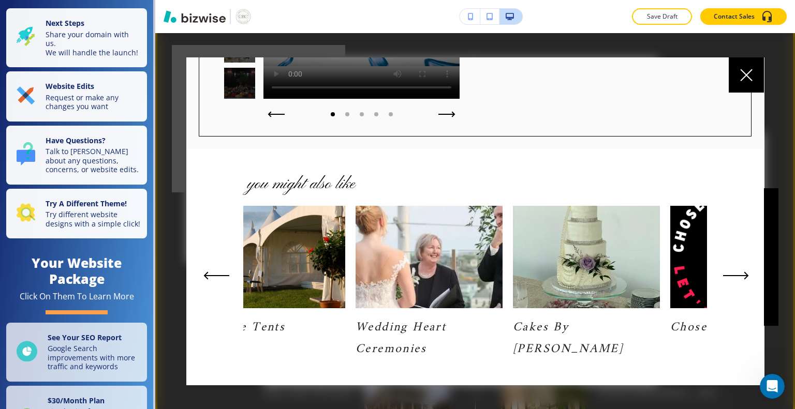
click at [731, 281] on button "Next Slide" at bounding box center [736, 275] width 34 height 17
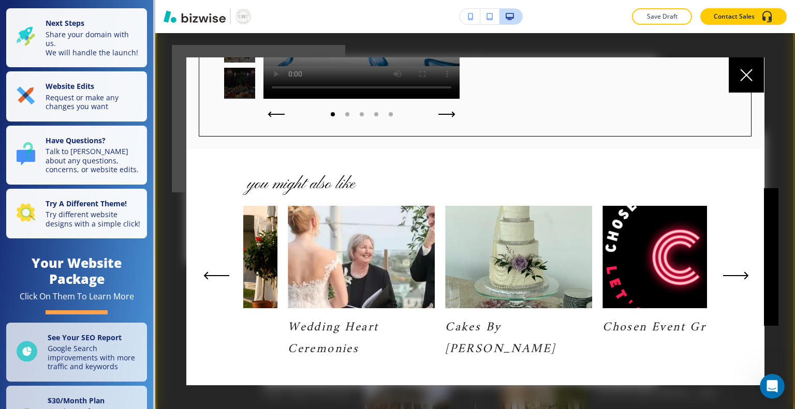
click at [731, 281] on button "Next Slide" at bounding box center [736, 275] width 34 height 17
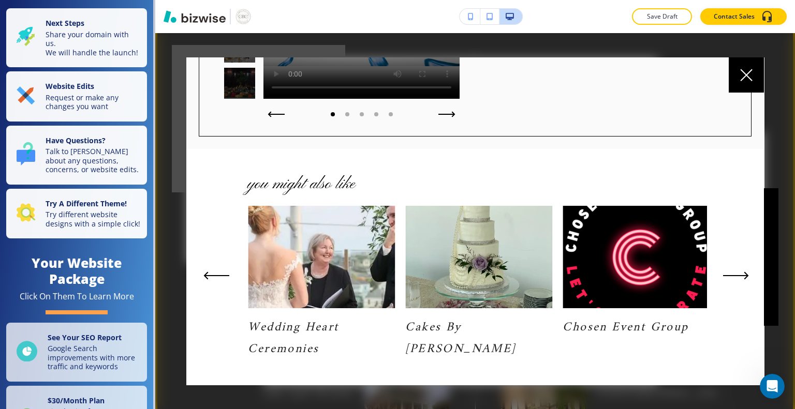
click at [731, 281] on button "Next Slide" at bounding box center [736, 275] width 34 height 17
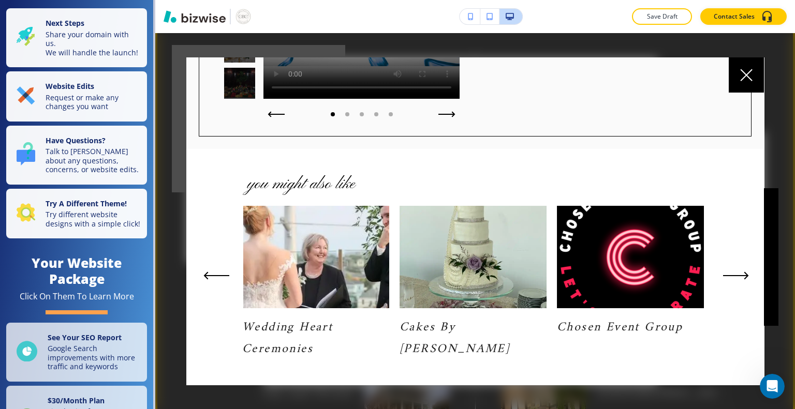
click at [730, 282] on button "Next Slide" at bounding box center [736, 275] width 34 height 17
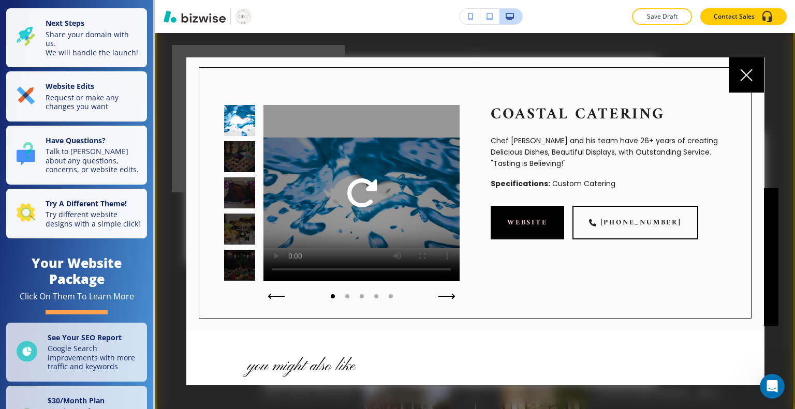
scroll to position [1, 0]
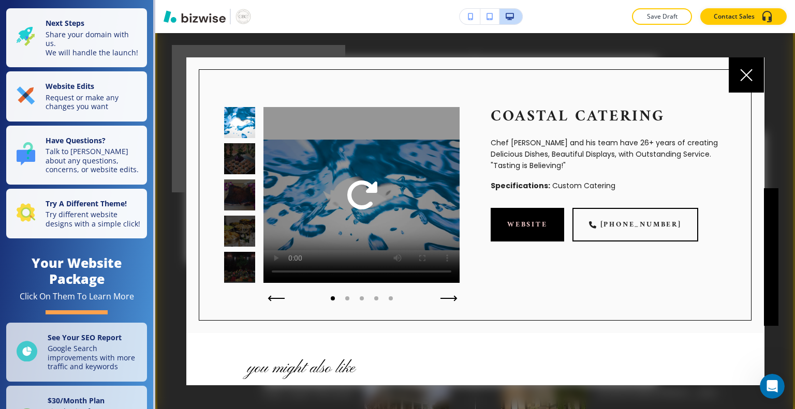
click at [449, 300] on icon "button" at bounding box center [448, 298] width 17 height 6
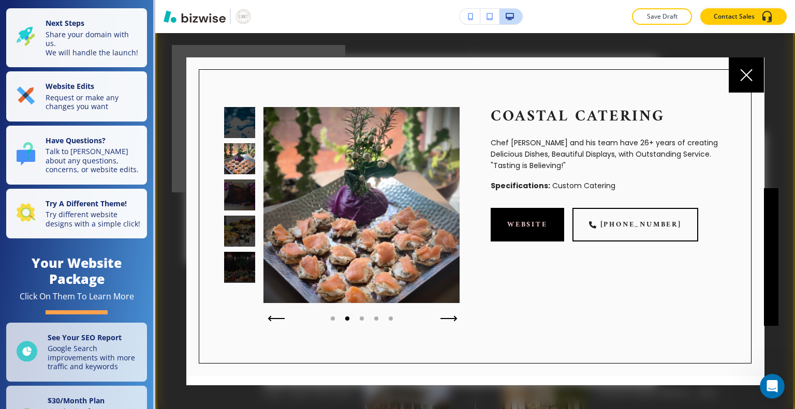
click at [449, 317] on icon "button" at bounding box center [448, 319] width 17 height 6
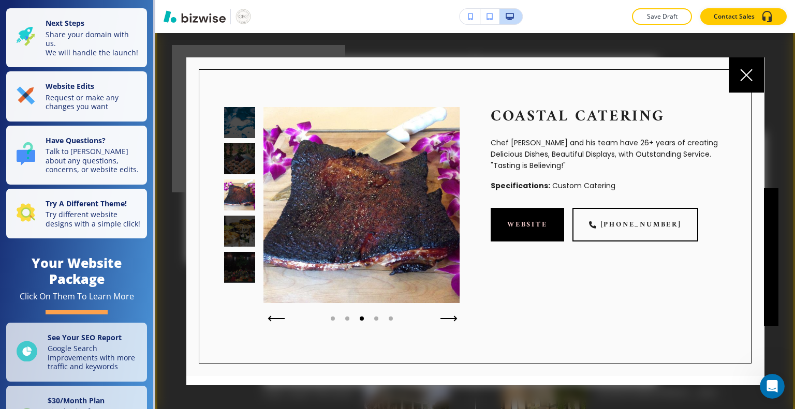
click at [448, 319] on icon "button" at bounding box center [448, 319] width 17 height 6
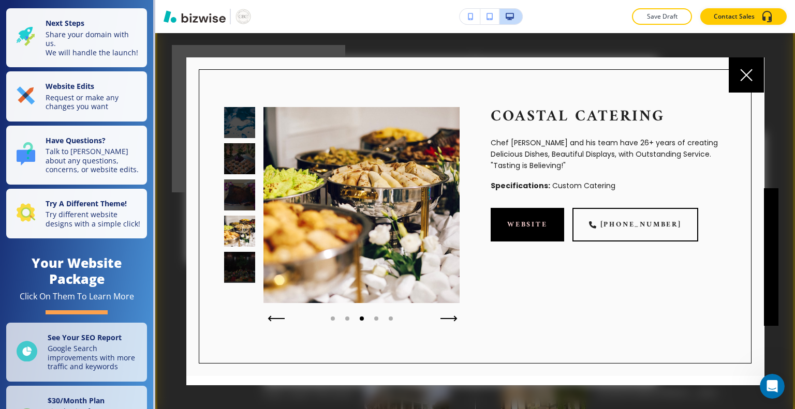
click at [450, 319] on icon "button" at bounding box center [448, 319] width 15 height 0
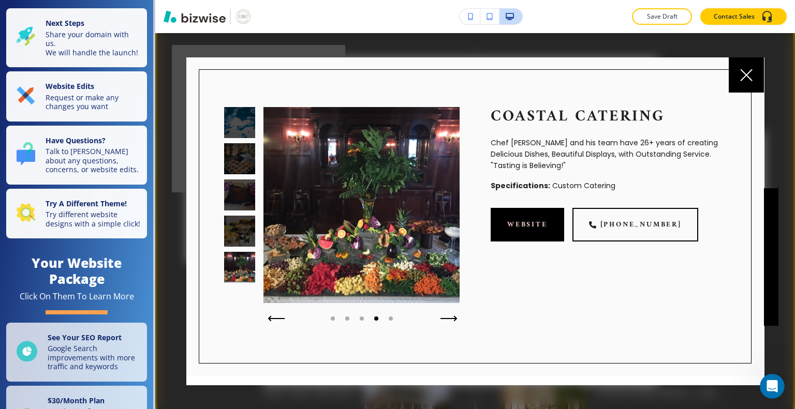
click at [446, 317] on icon "button" at bounding box center [448, 319] width 17 height 6
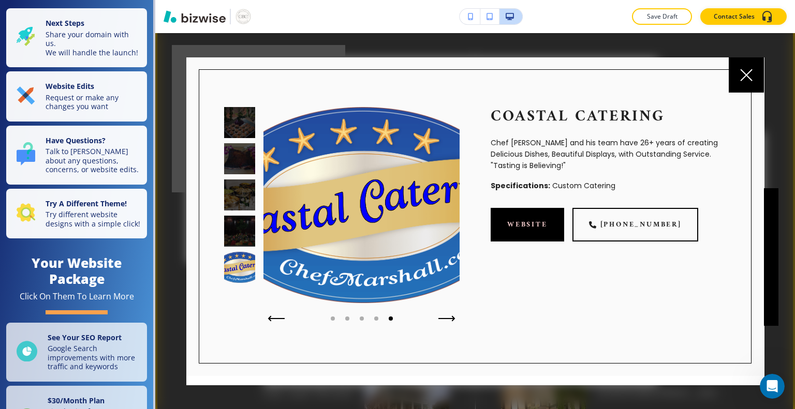
click at [743, 71] on icon at bounding box center [746, 75] width 12 height 12
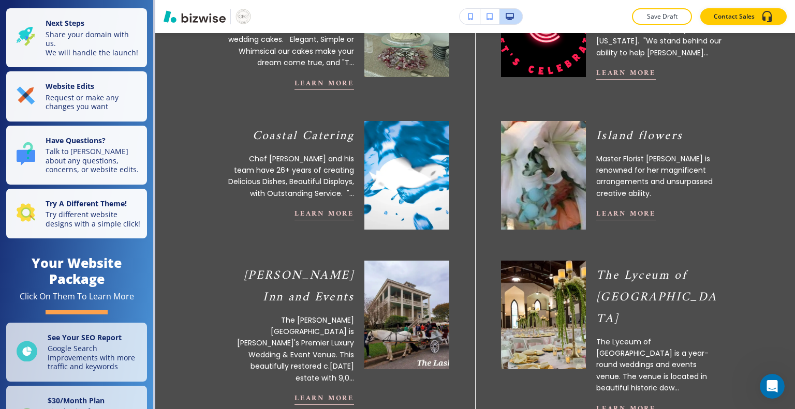
scroll to position [569, 0]
